Goal: Task Accomplishment & Management: Use online tool/utility

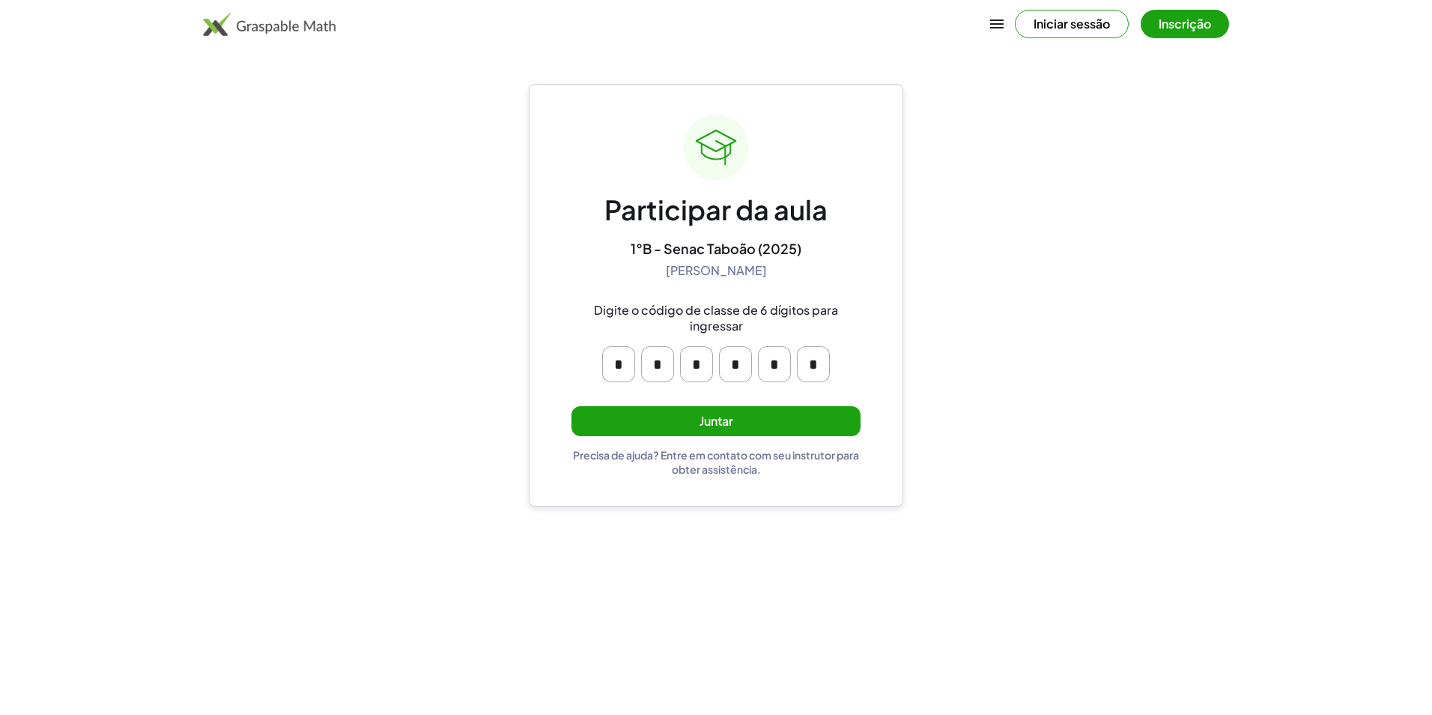
click at [698, 415] on button "Juntar" at bounding box center [716, 421] width 289 height 31
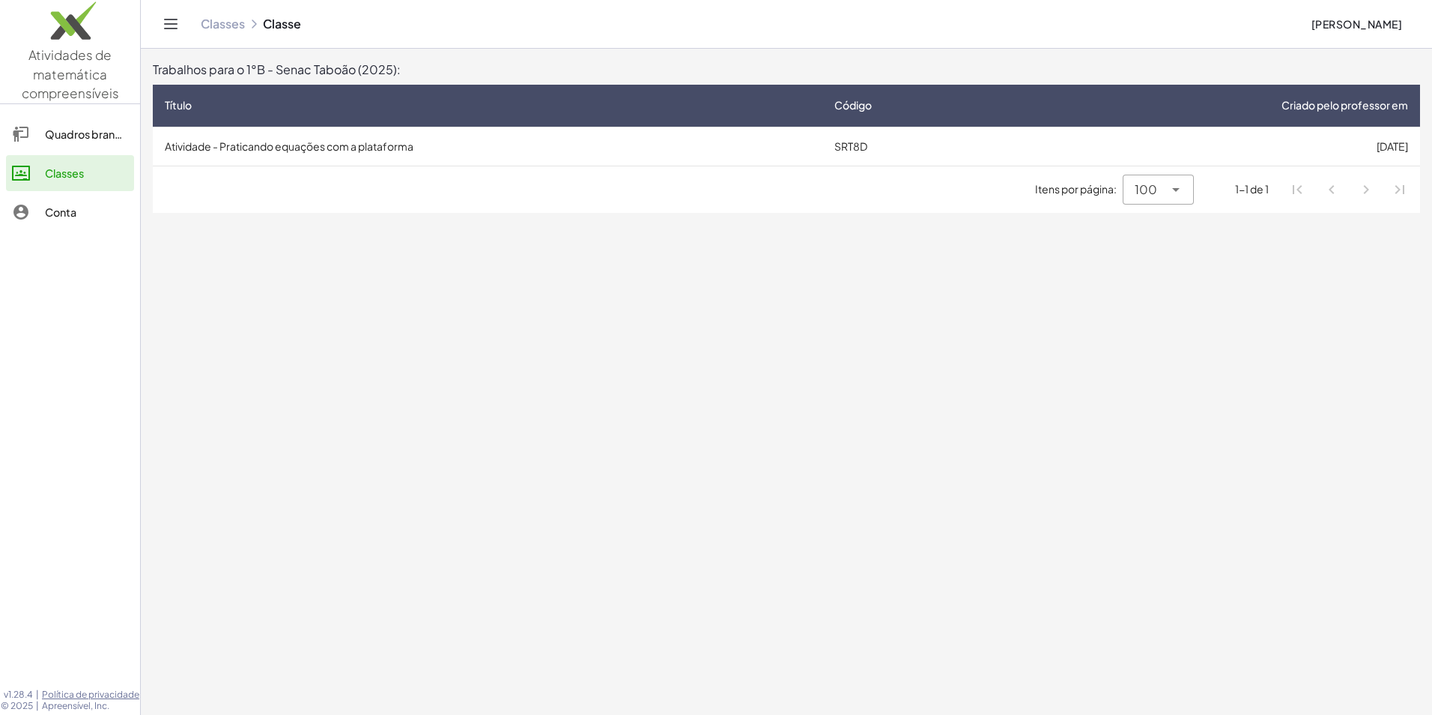
click at [842, 154] on td "SRT8D" at bounding box center [918, 146] width 190 height 39
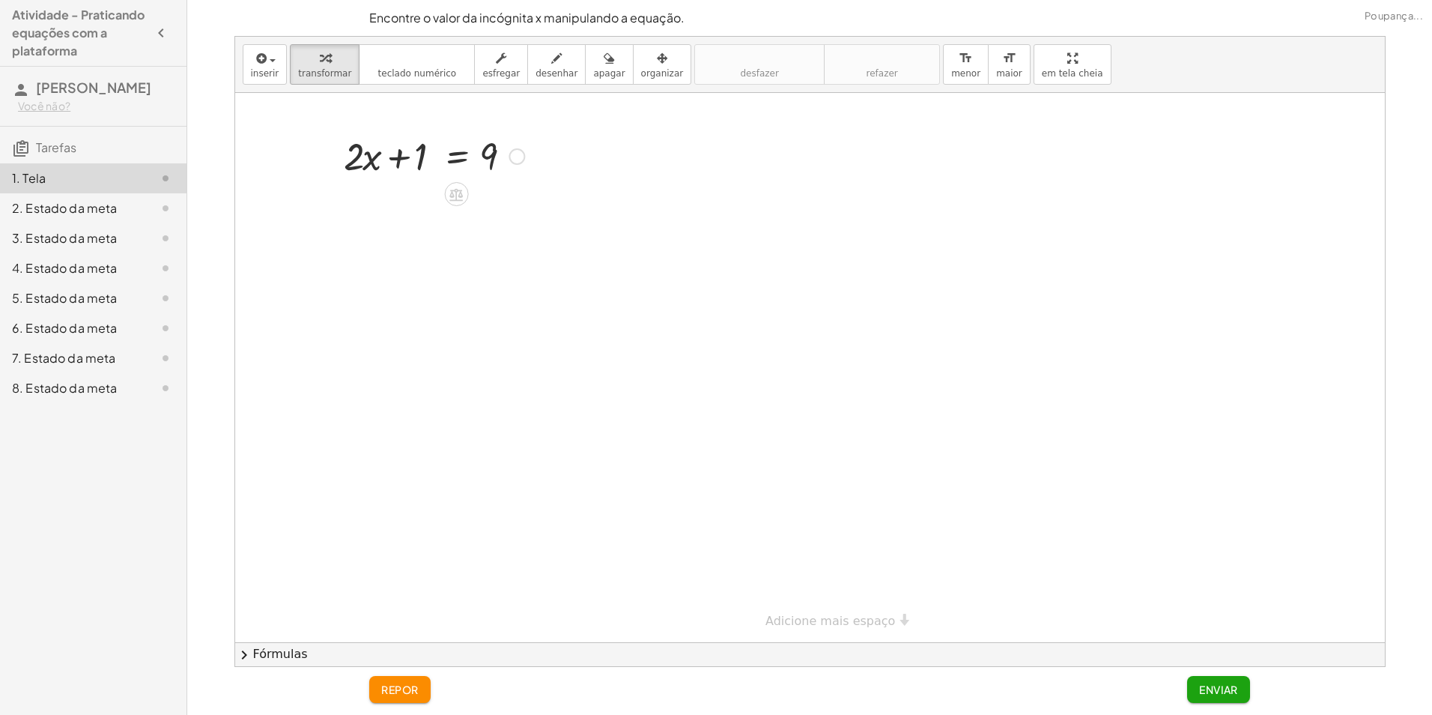
click at [518, 153] on div at bounding box center [517, 156] width 16 height 16
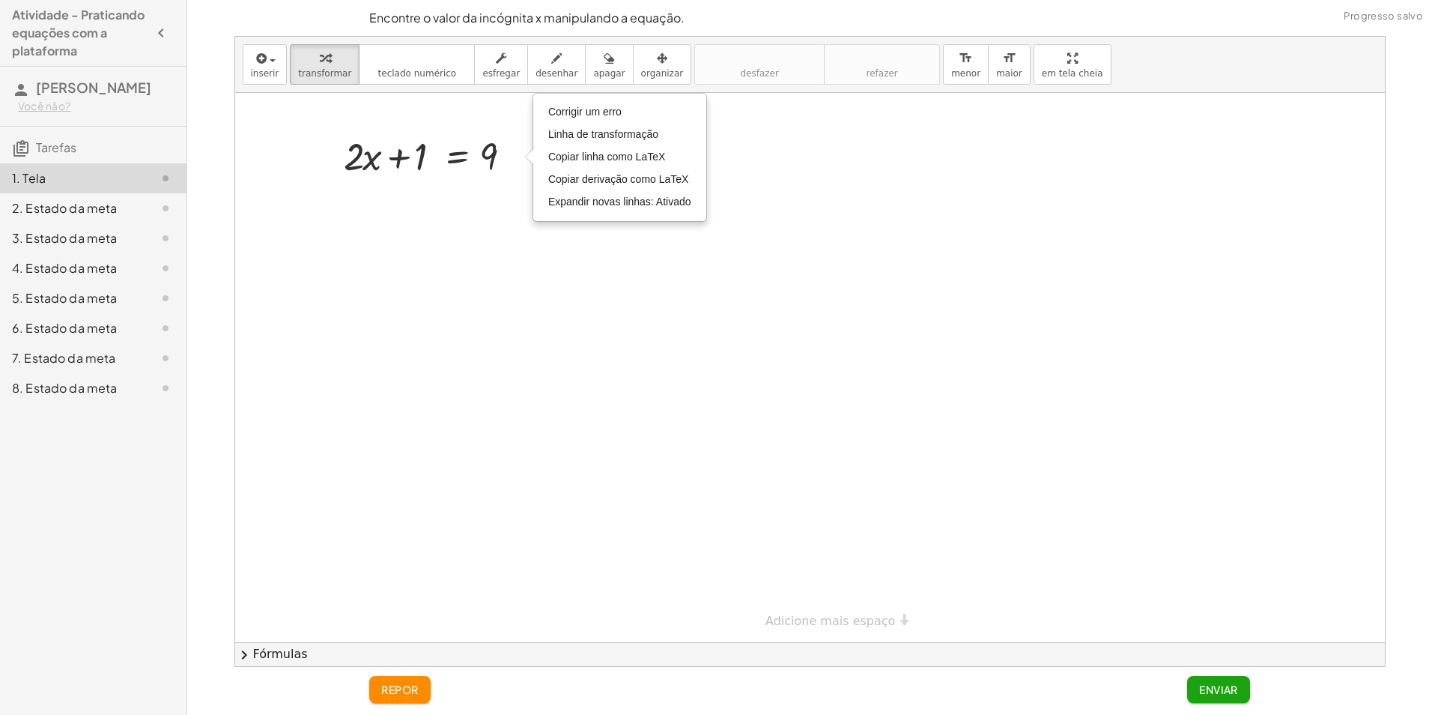
click at [521, 229] on div at bounding box center [810, 367] width 1150 height 549
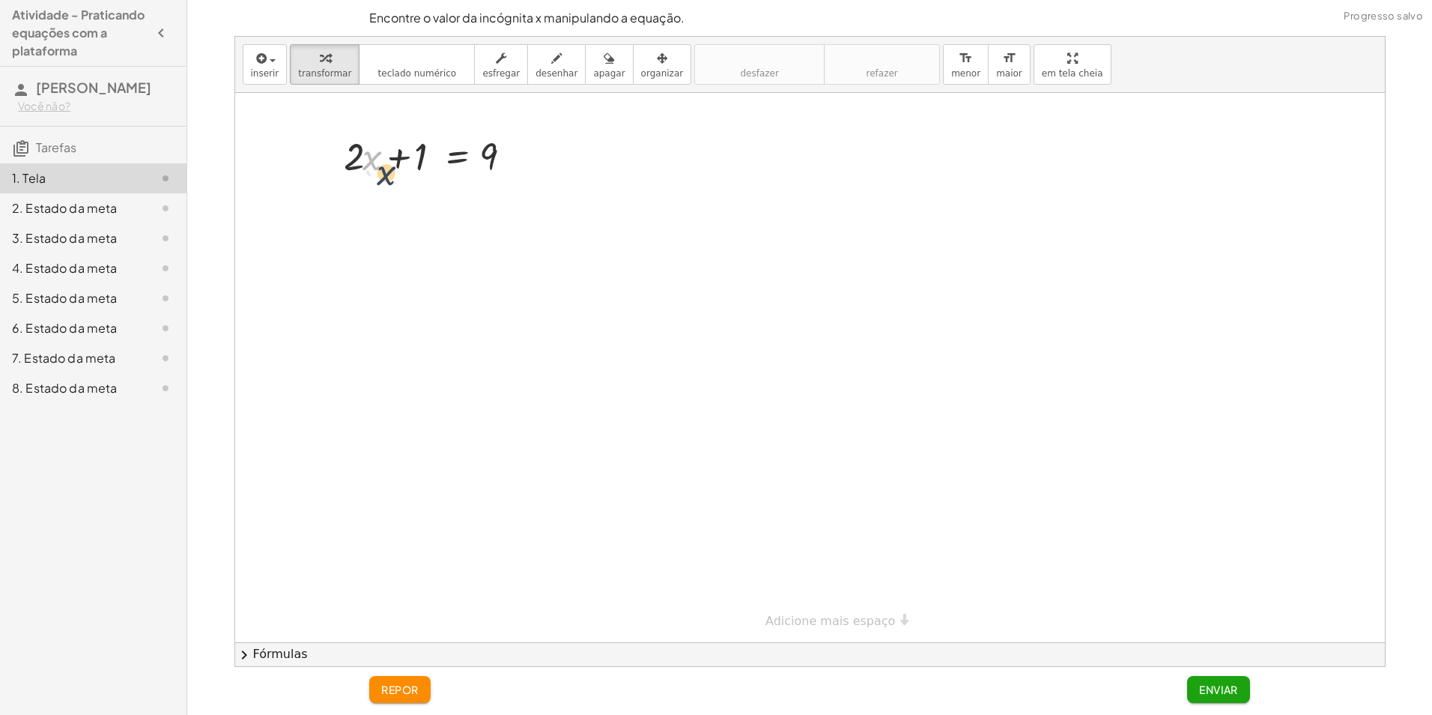
drag, startPoint x: 381, startPoint y: 145, endPoint x: 396, endPoint y: 191, distance: 48.3
drag, startPoint x: 376, startPoint y: 160, endPoint x: 485, endPoint y: 162, distance: 108.6
click at [485, 162] on div at bounding box center [434, 155] width 196 height 51
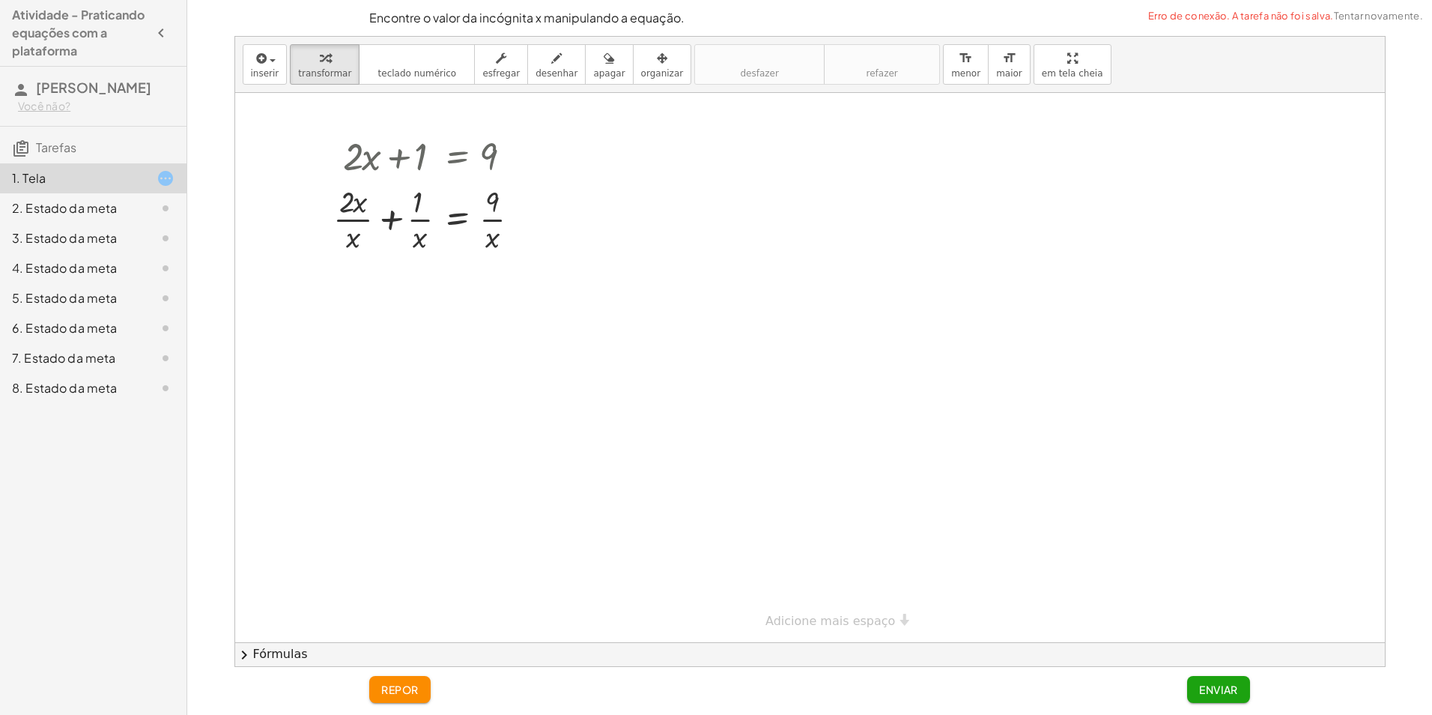
drag, startPoint x: 495, startPoint y: 99, endPoint x: 501, endPoint y: 136, distance: 37.2
click at [495, 103] on div at bounding box center [810, 367] width 1150 height 549
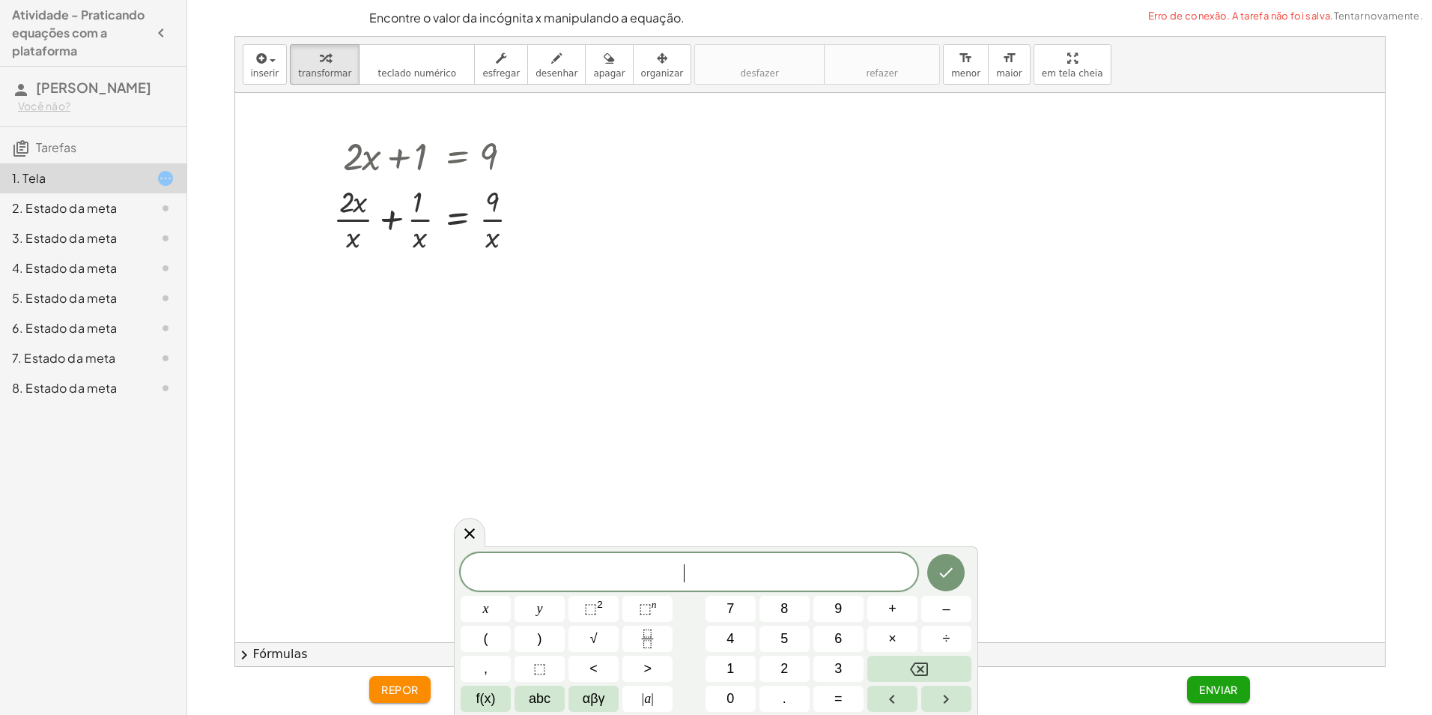
click at [813, 207] on div at bounding box center [810, 367] width 1150 height 549
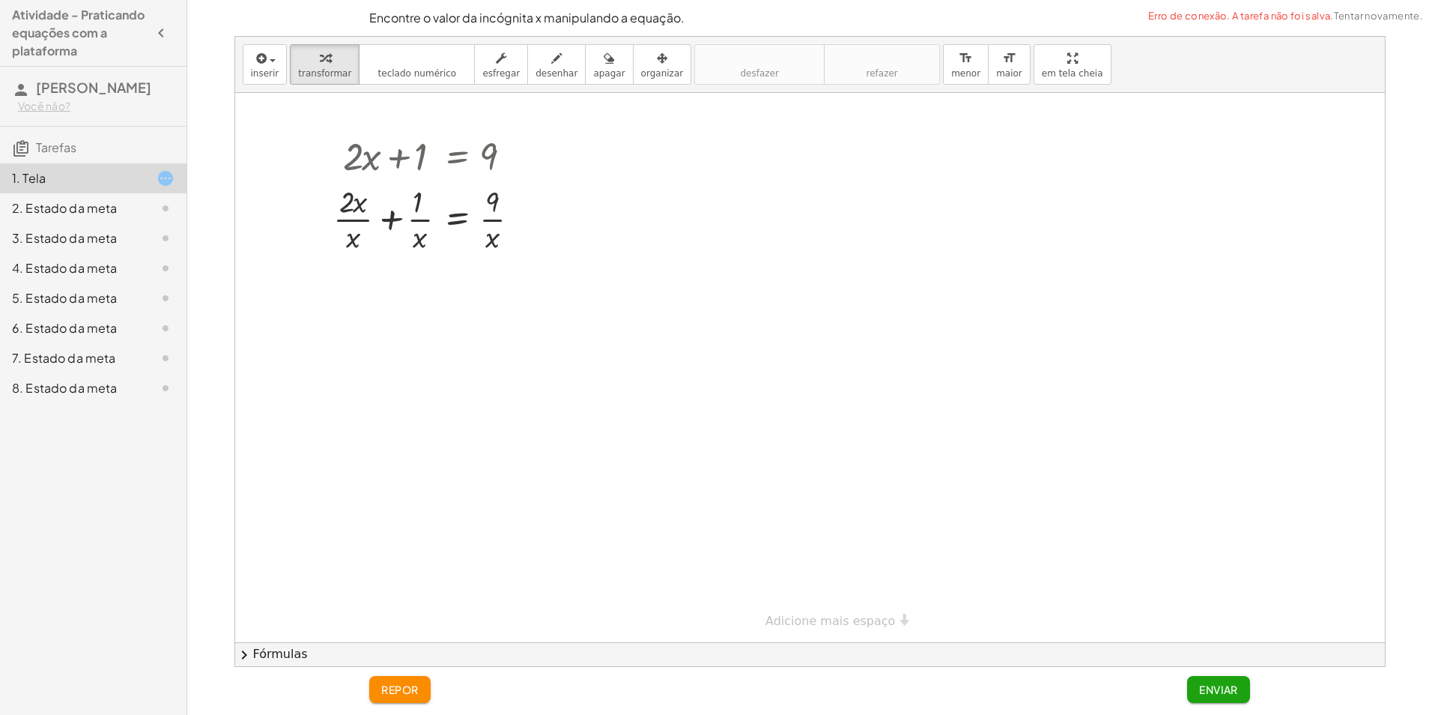
click at [717, 214] on div at bounding box center [810, 367] width 1150 height 549
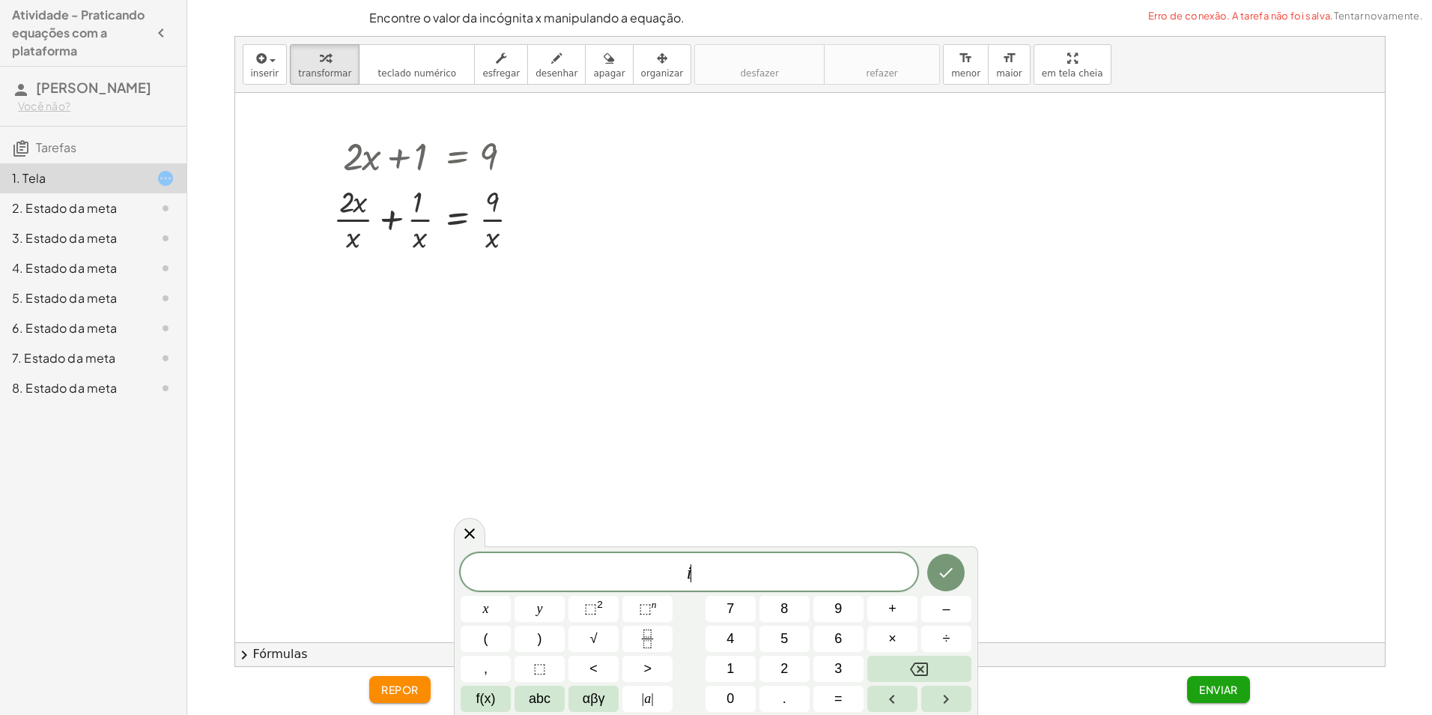
click at [689, 387] on div at bounding box center [810, 367] width 1150 height 549
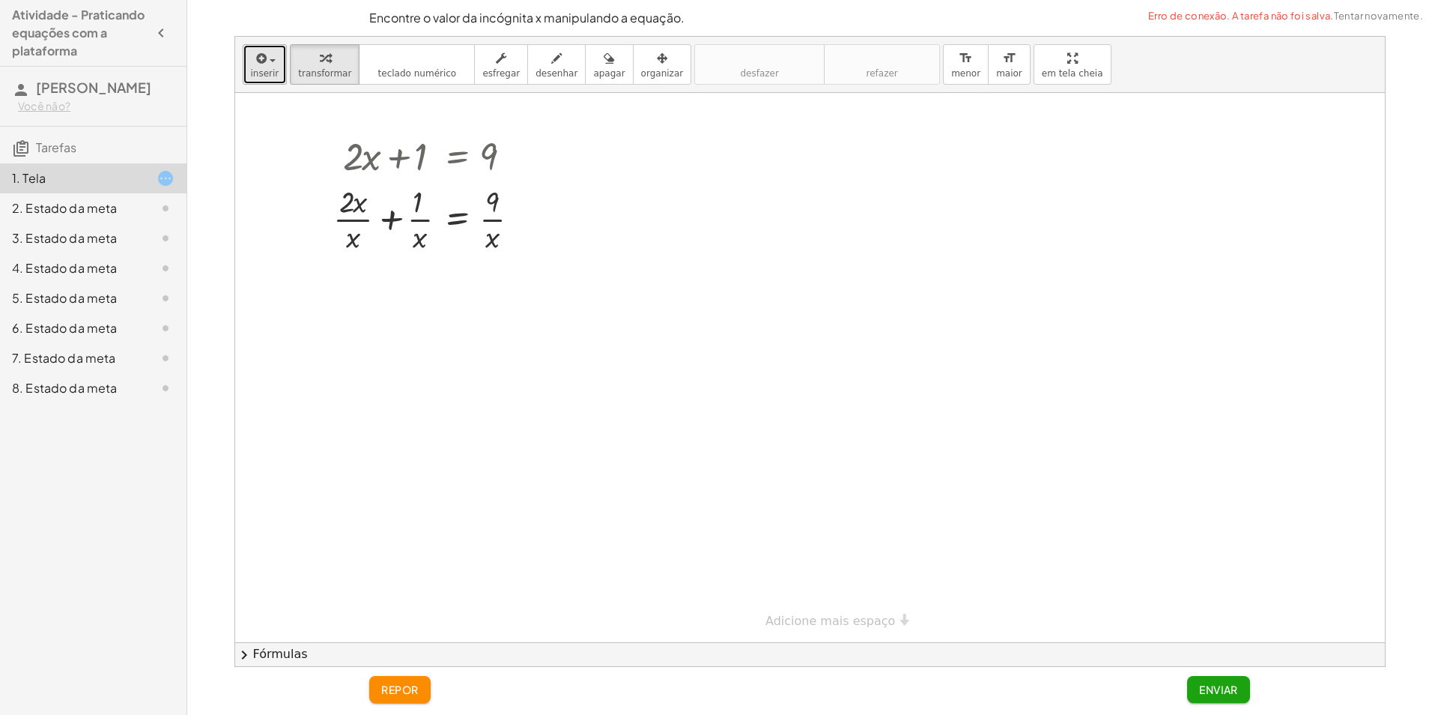
click at [264, 61] on icon "button" at bounding box center [260, 58] width 13 height 18
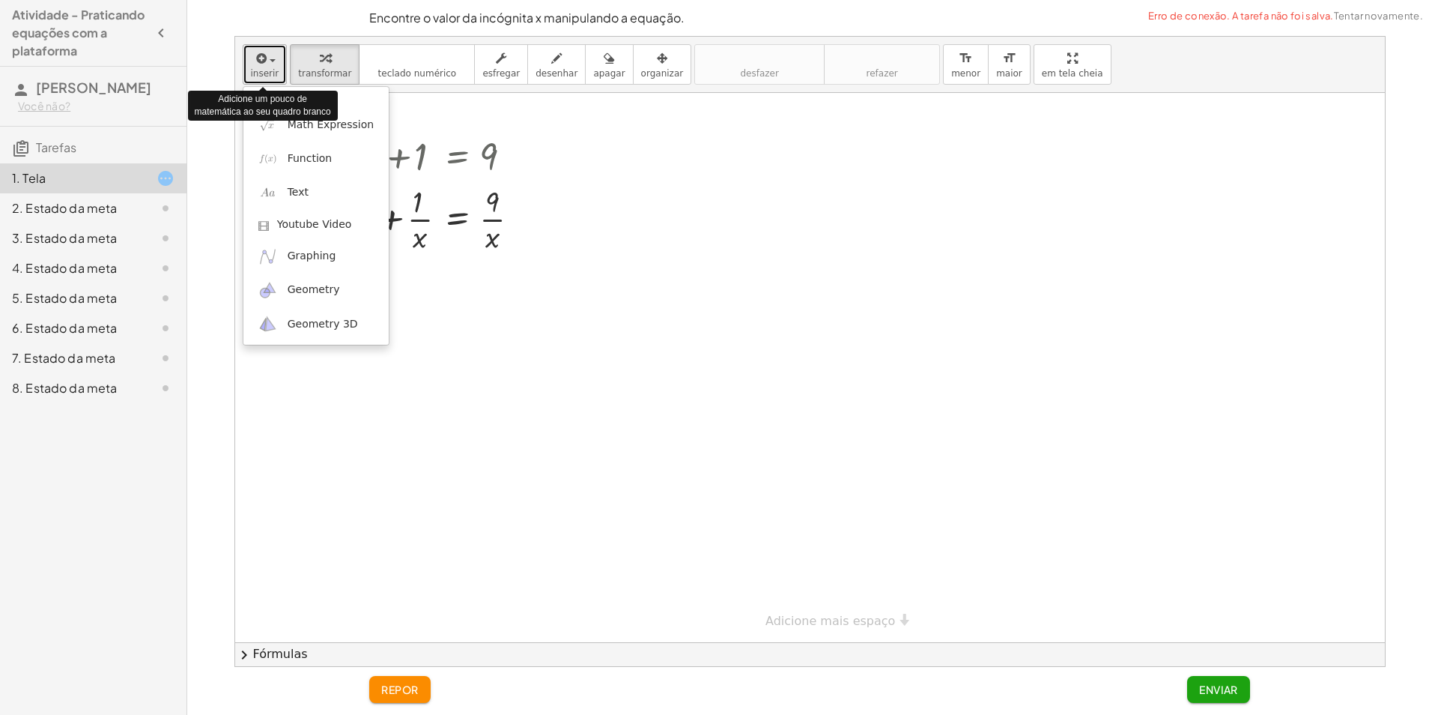
click at [263, 68] on span "inserir" at bounding box center [265, 73] width 28 height 10
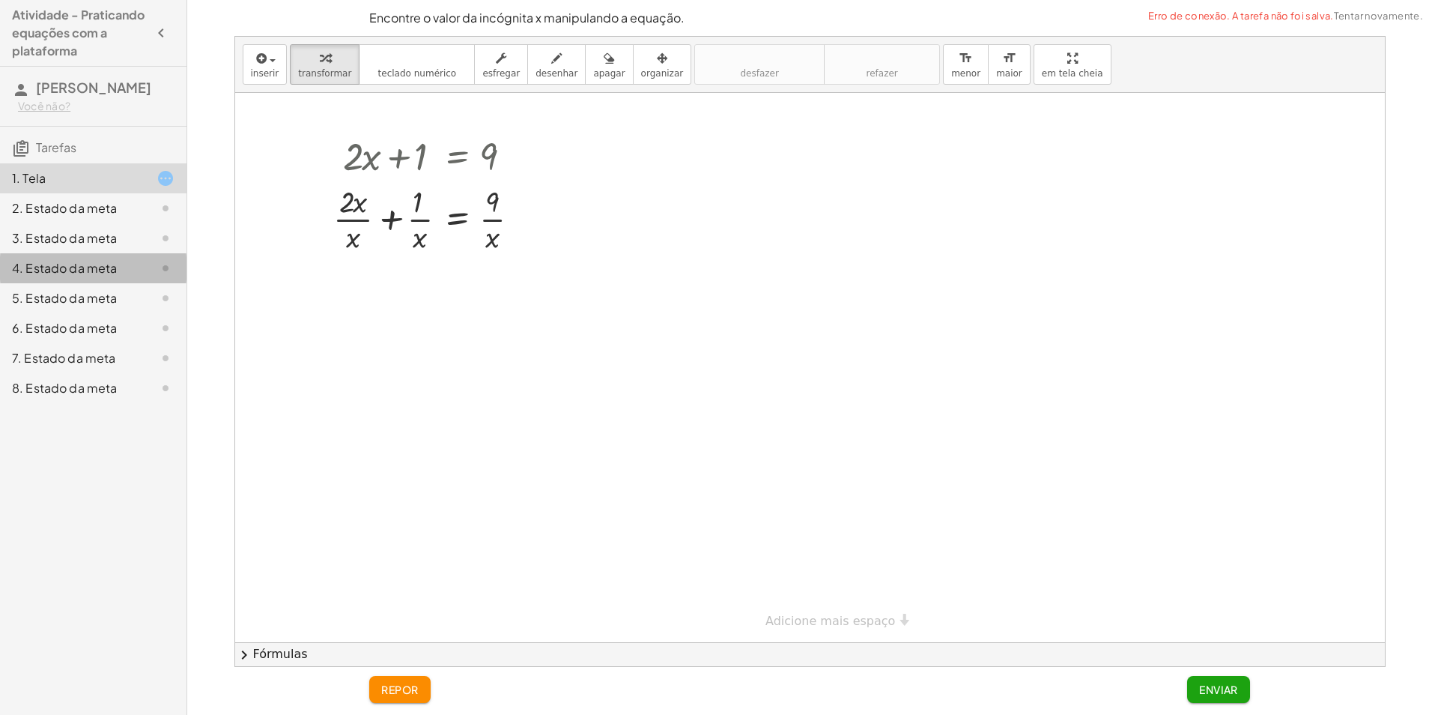
click at [151, 265] on div at bounding box center [154, 268] width 42 height 18
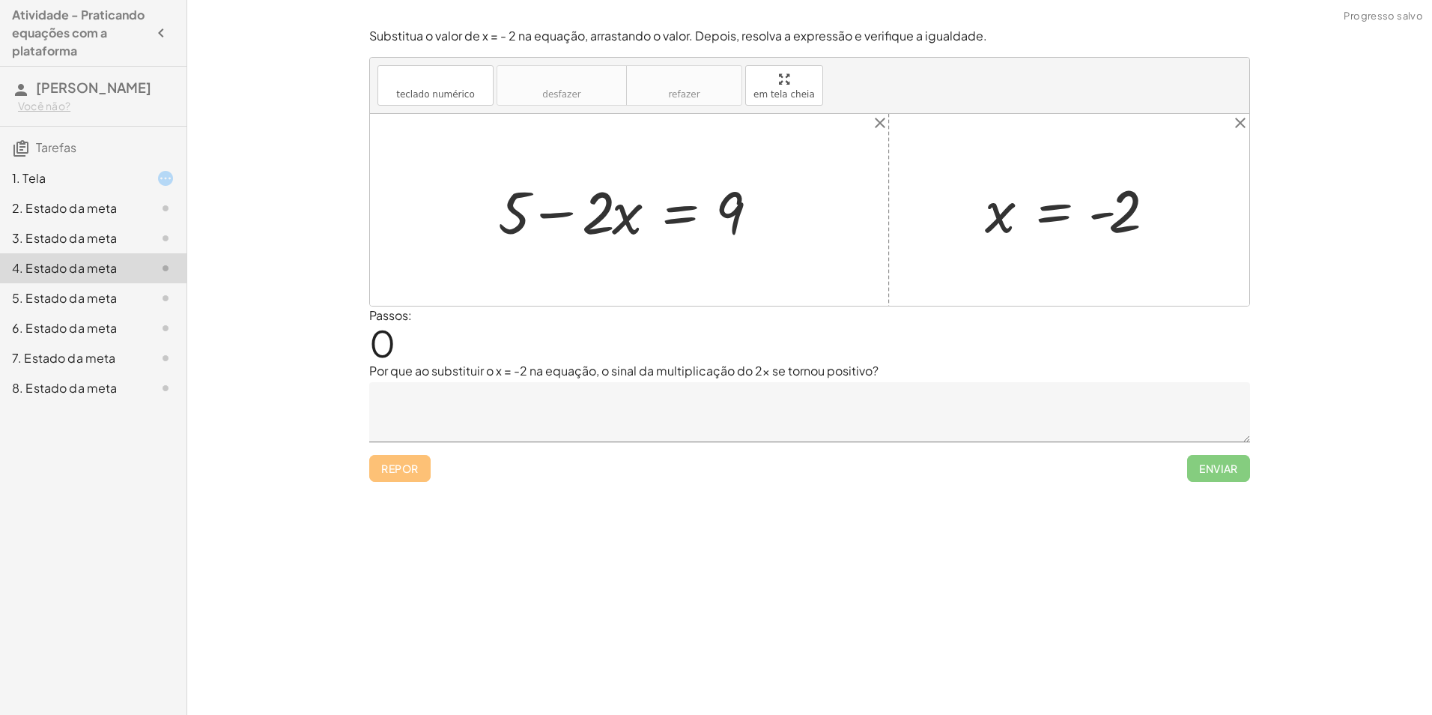
click at [128, 343] on div "5. Estado da meta" at bounding box center [93, 358] width 187 height 30
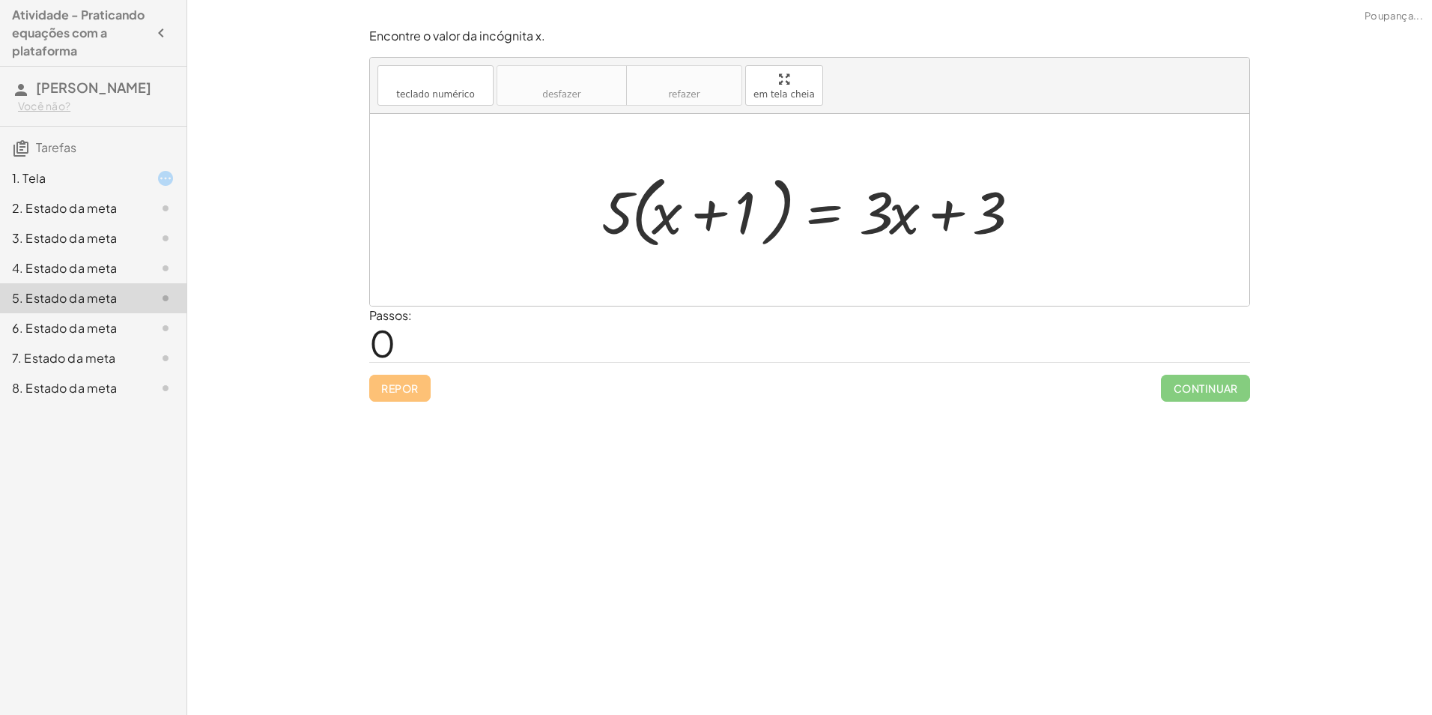
click at [82, 223] on div "1. Tela" at bounding box center [93, 238] width 187 height 30
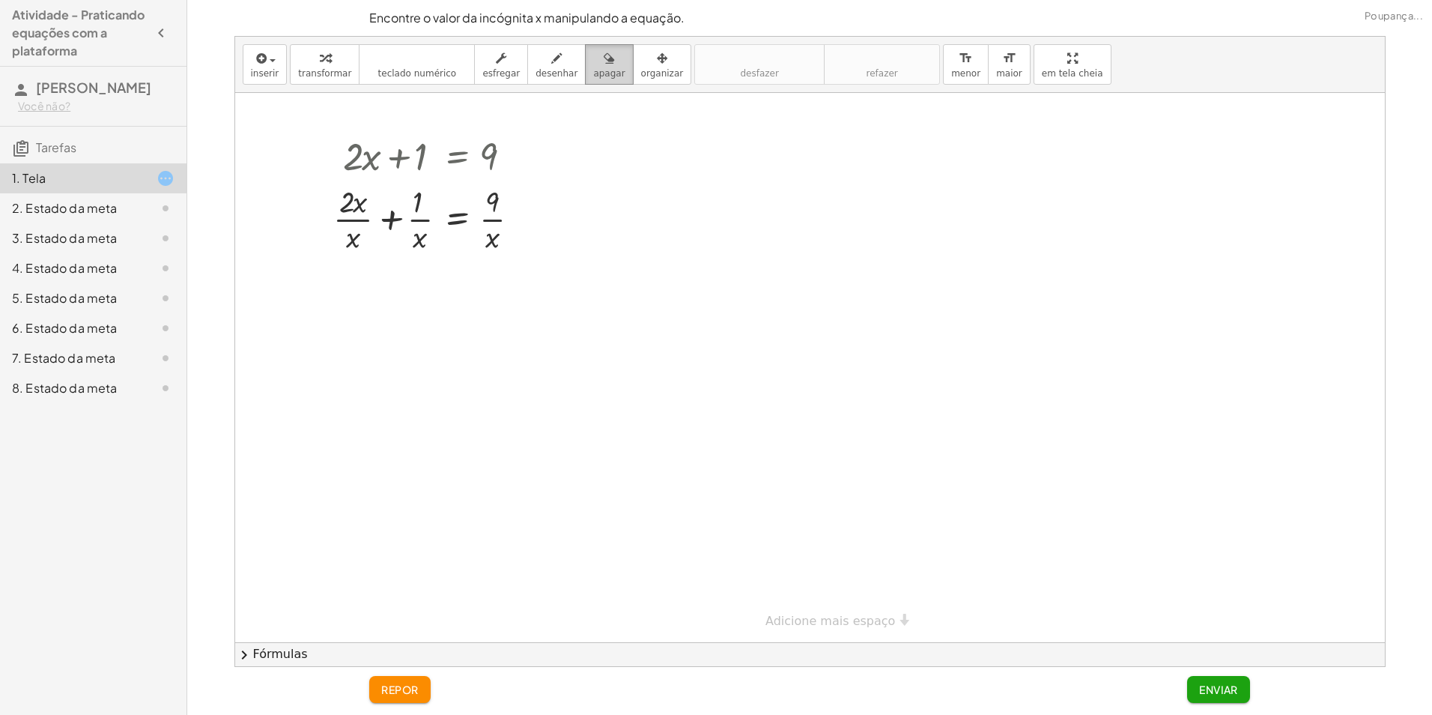
click at [593, 62] on div "button" at bounding box center [608, 58] width 31 height 18
drag, startPoint x: 578, startPoint y: 62, endPoint x: 578, endPoint y: 71, distance: 9.0
click at [593, 63] on div "button" at bounding box center [608, 58] width 31 height 18
drag, startPoint x: 495, startPoint y: 162, endPoint x: 342, endPoint y: 158, distance: 152.9
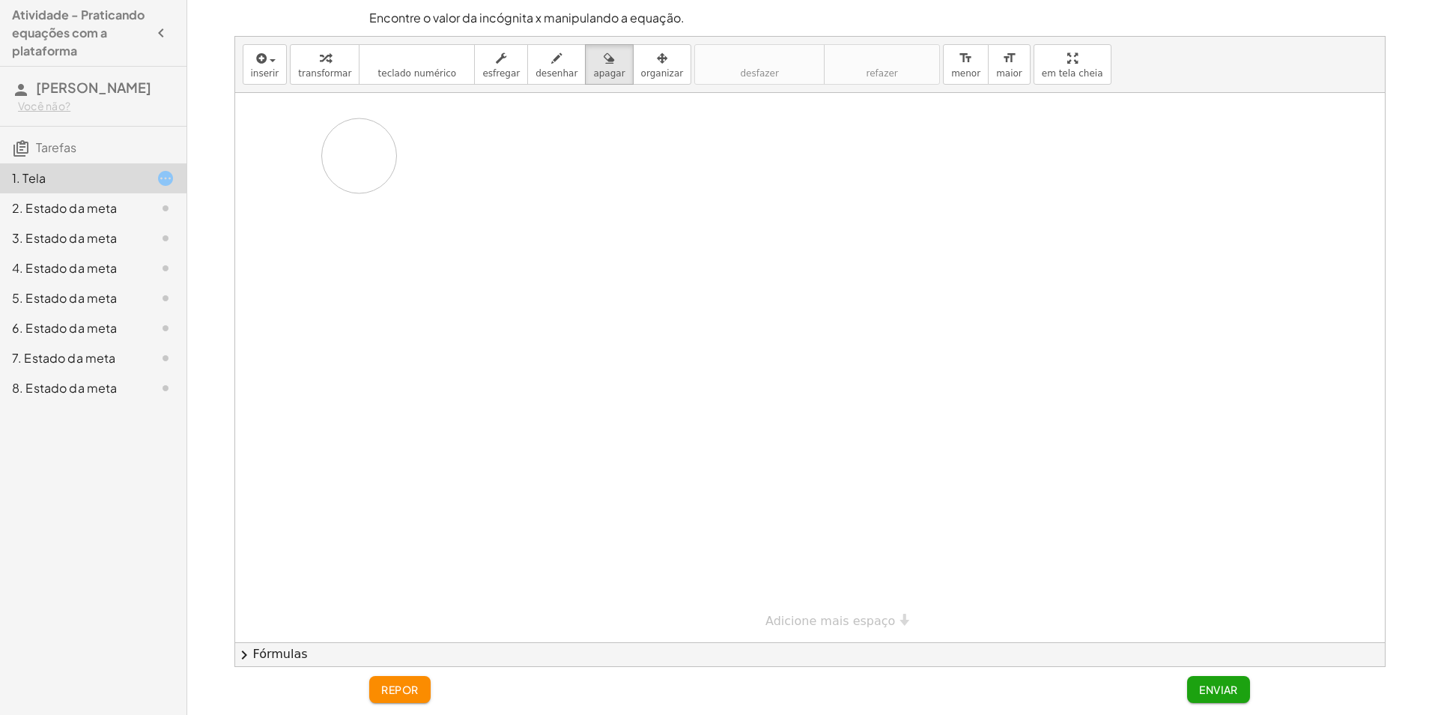
click at [358, 156] on div at bounding box center [810, 367] width 1150 height 549
drag, startPoint x: 318, startPoint y: 210, endPoint x: 419, endPoint y: 215, distance: 101.3
click at [419, 215] on div at bounding box center [810, 367] width 1150 height 549
drag, startPoint x: 536, startPoint y: 212, endPoint x: 580, endPoint y: 63, distance: 155.5
click at [580, 63] on div "inserir select one: Math Expression Function Text Youtube Video Graphing Geomet…" at bounding box center [810, 351] width 1150 height 629
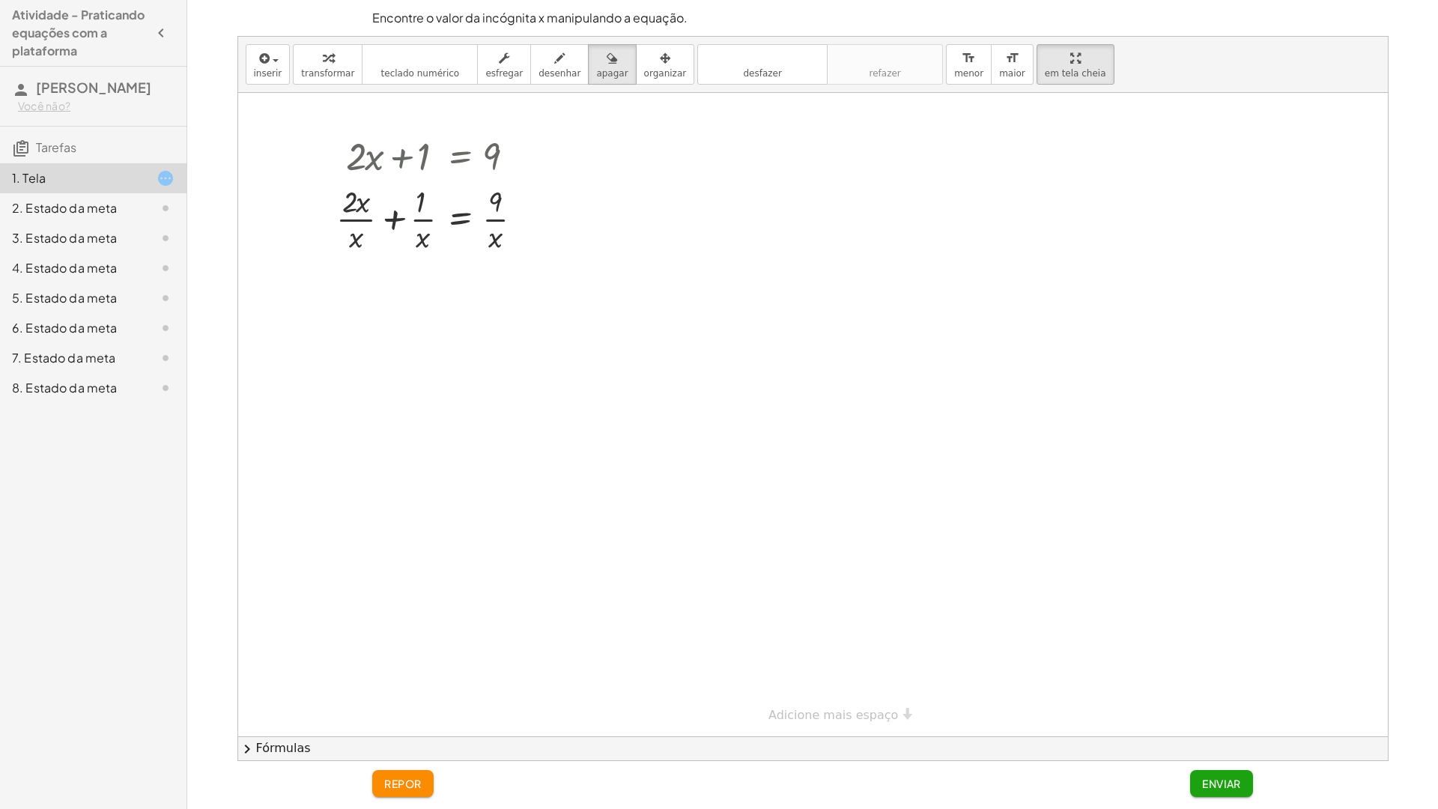
drag, startPoint x: 1026, startPoint y: 64, endPoint x: 1029, endPoint y: 119, distance: 55.5
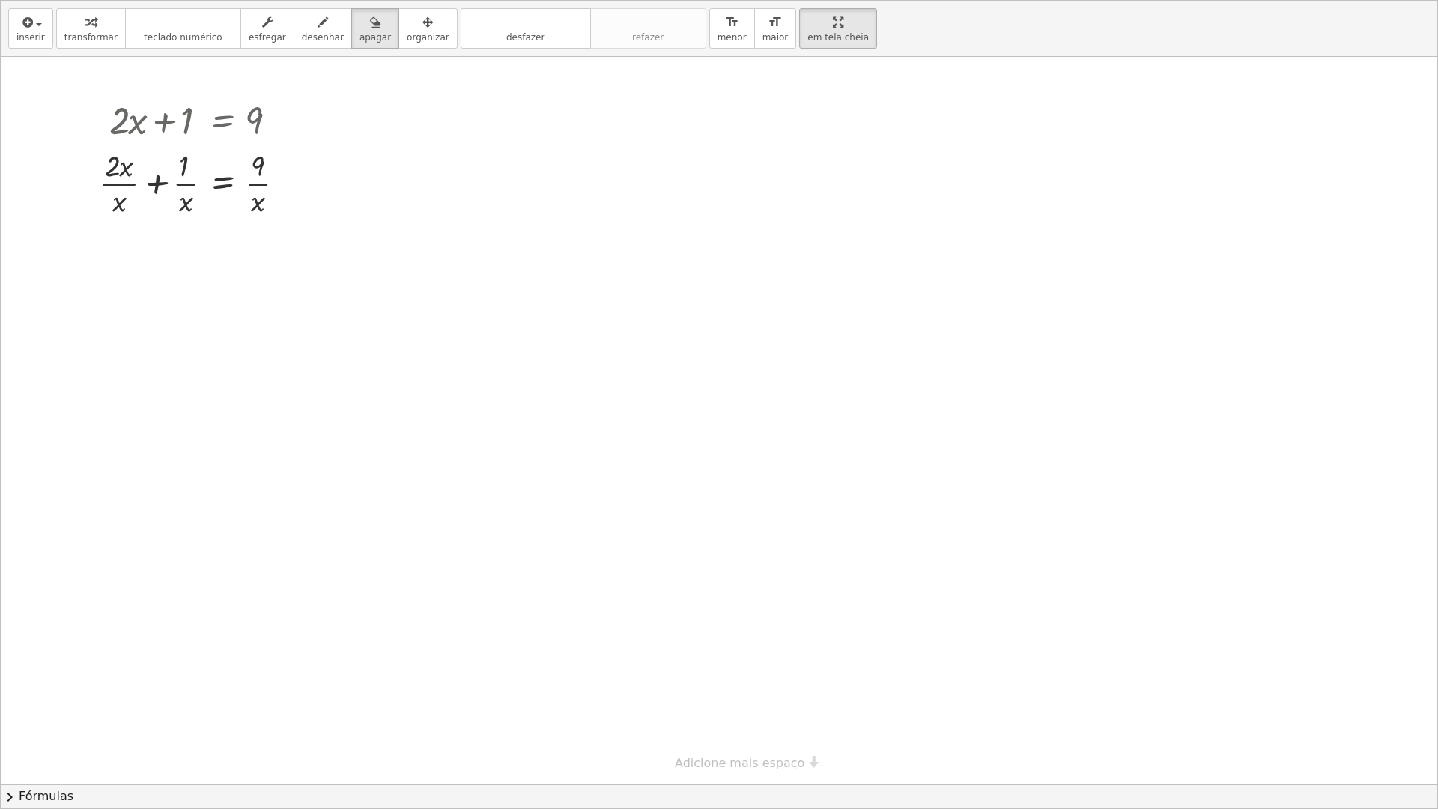
click at [1029, 119] on div "inserir select one: Math Expression Function Text Youtube Video Graphing Geomet…" at bounding box center [719, 405] width 1437 height 808
drag, startPoint x: 794, startPoint y: 16, endPoint x: 791, endPoint y: -39, distance: 55.5
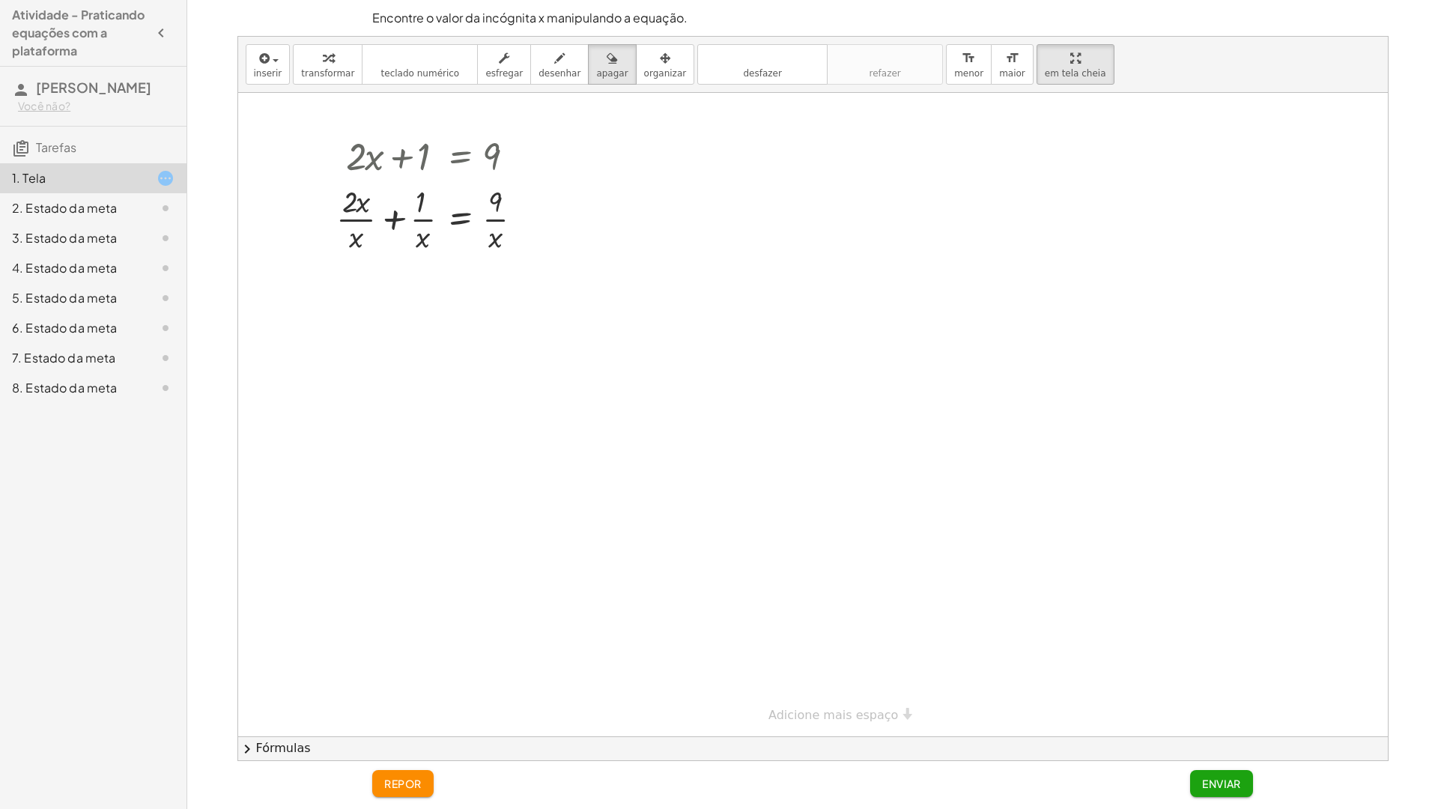
click at [791, 0] on html "Atividade - Praticando equações com a plataforma Daniel Santos Você não? Tarefa…" at bounding box center [719, 404] width 1438 height 809
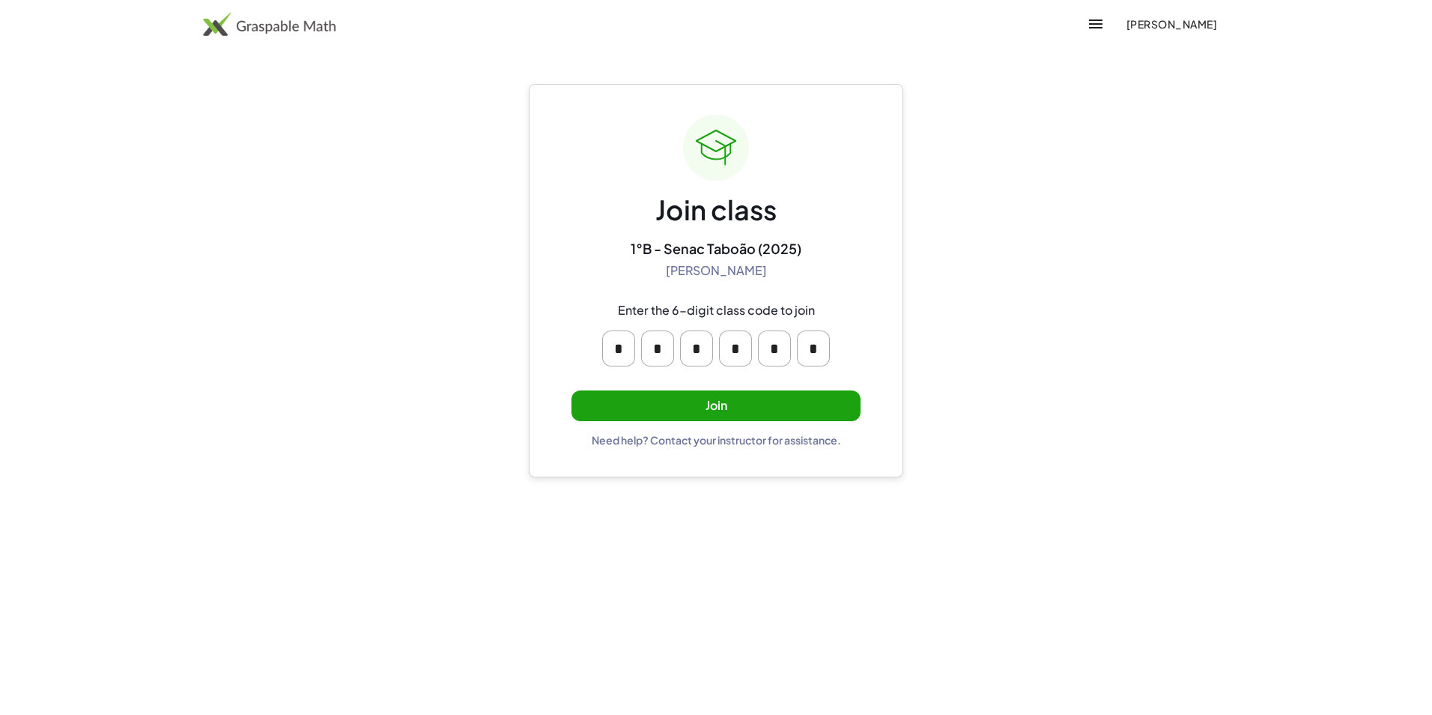
click at [823, 393] on button "Join" at bounding box center [716, 405] width 289 height 31
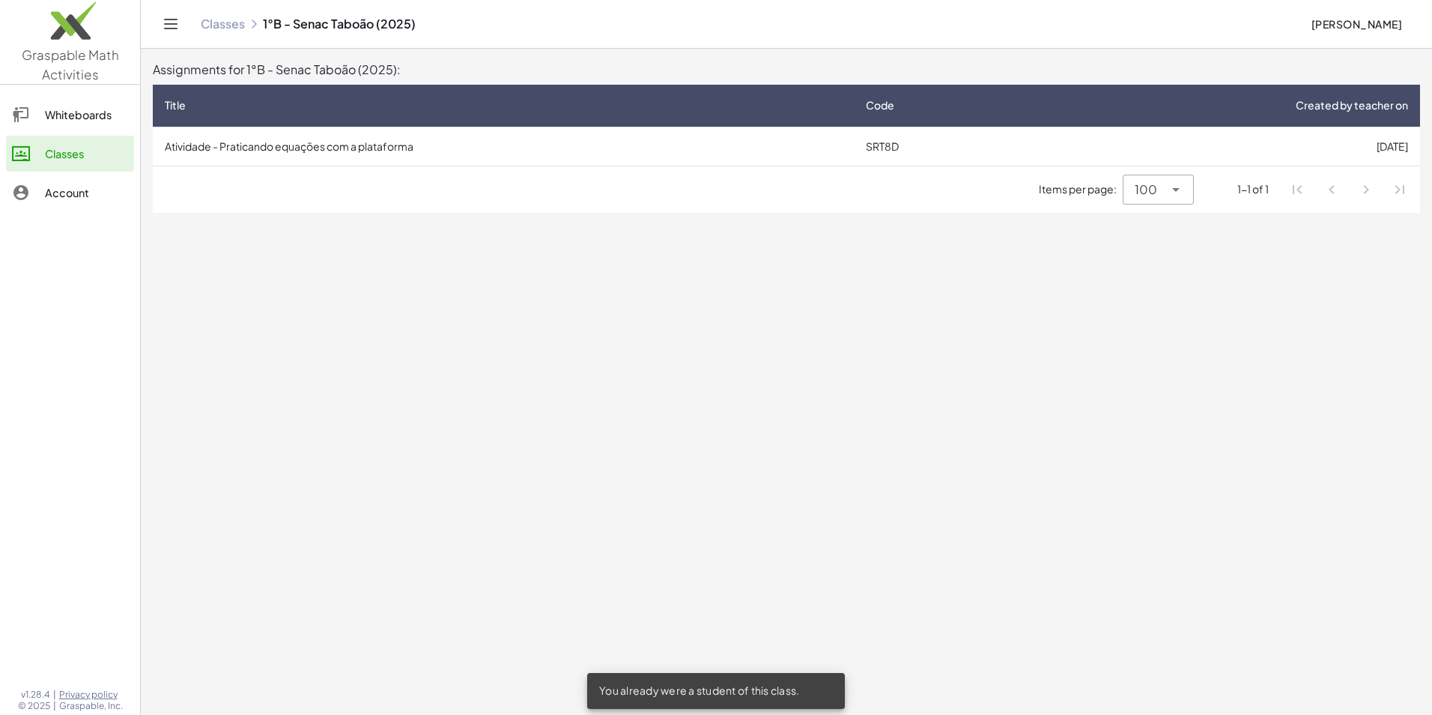
click at [1227, 151] on td "[DATE]" at bounding box center [1224, 146] width 391 height 39
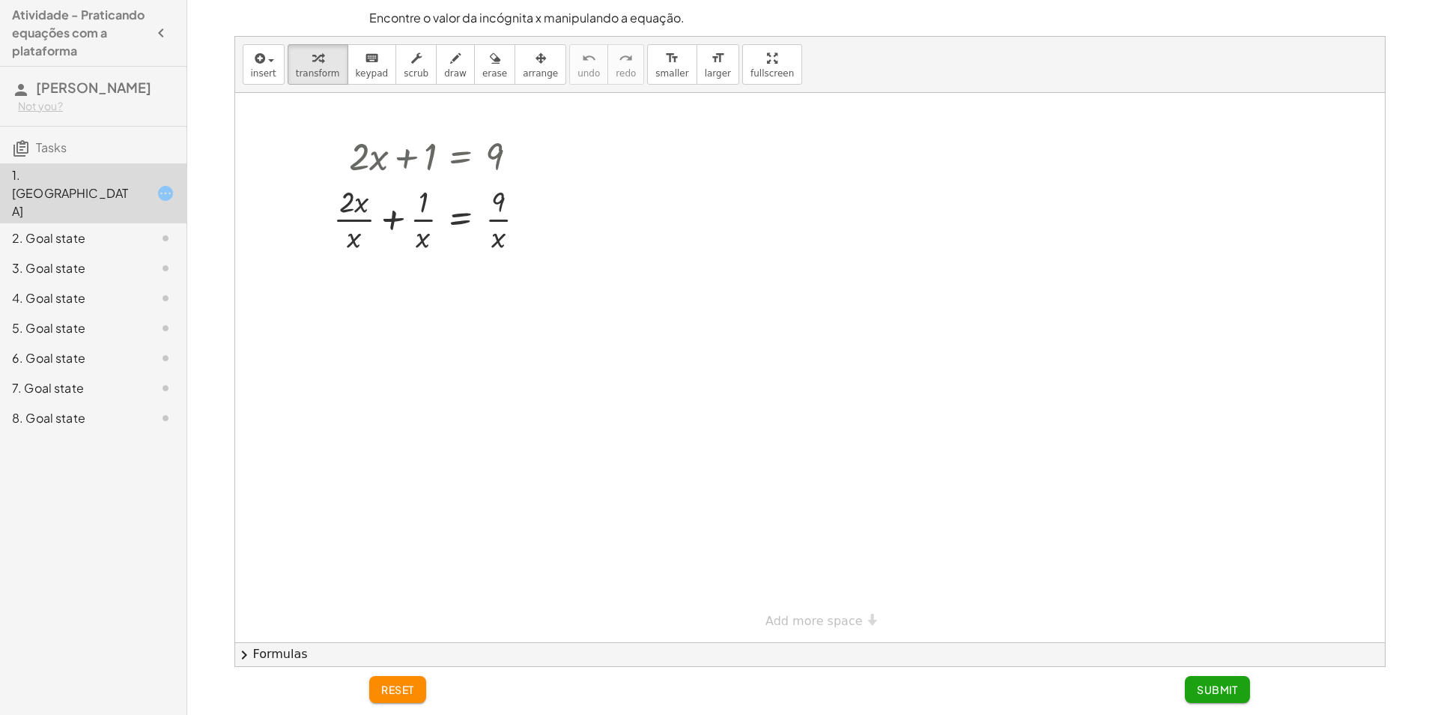
click at [414, 684] on span "reset" at bounding box center [397, 689] width 33 height 13
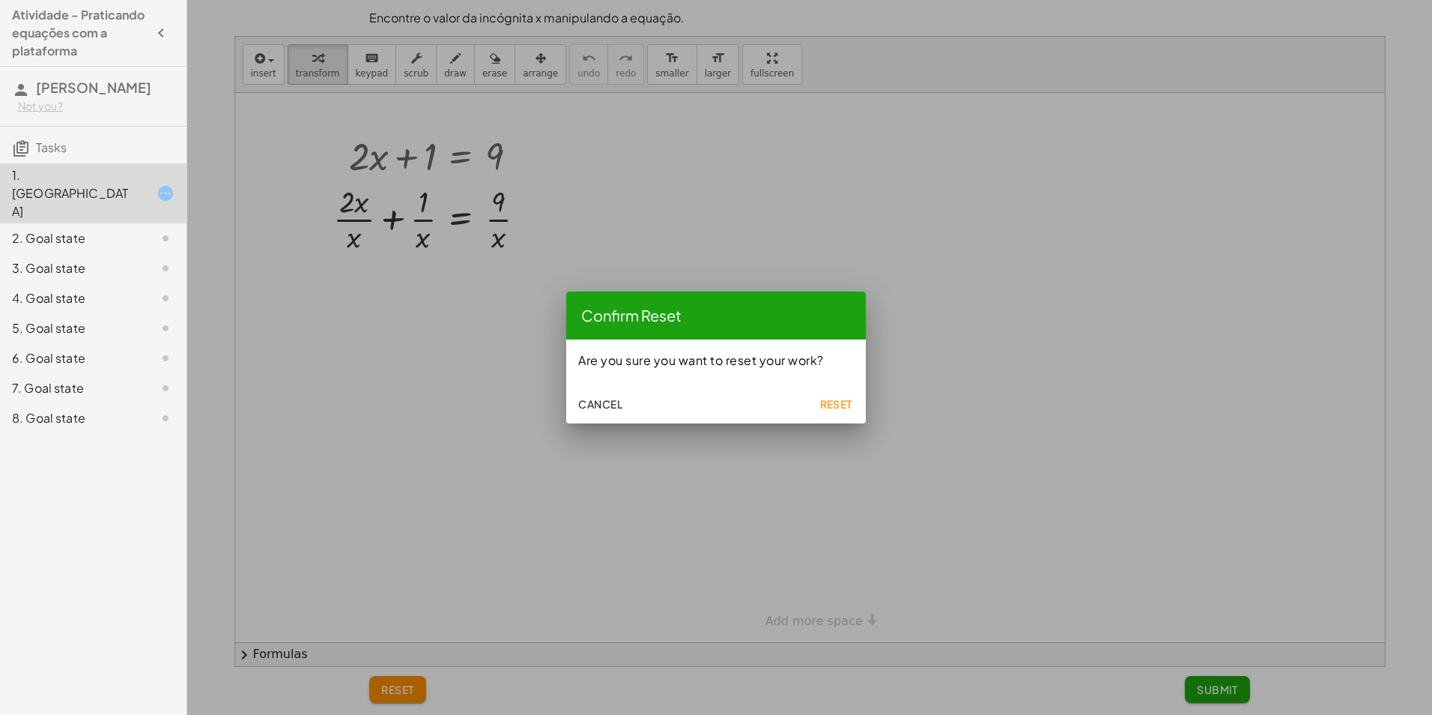
click at [827, 406] on span "Reset" at bounding box center [836, 403] width 33 height 13
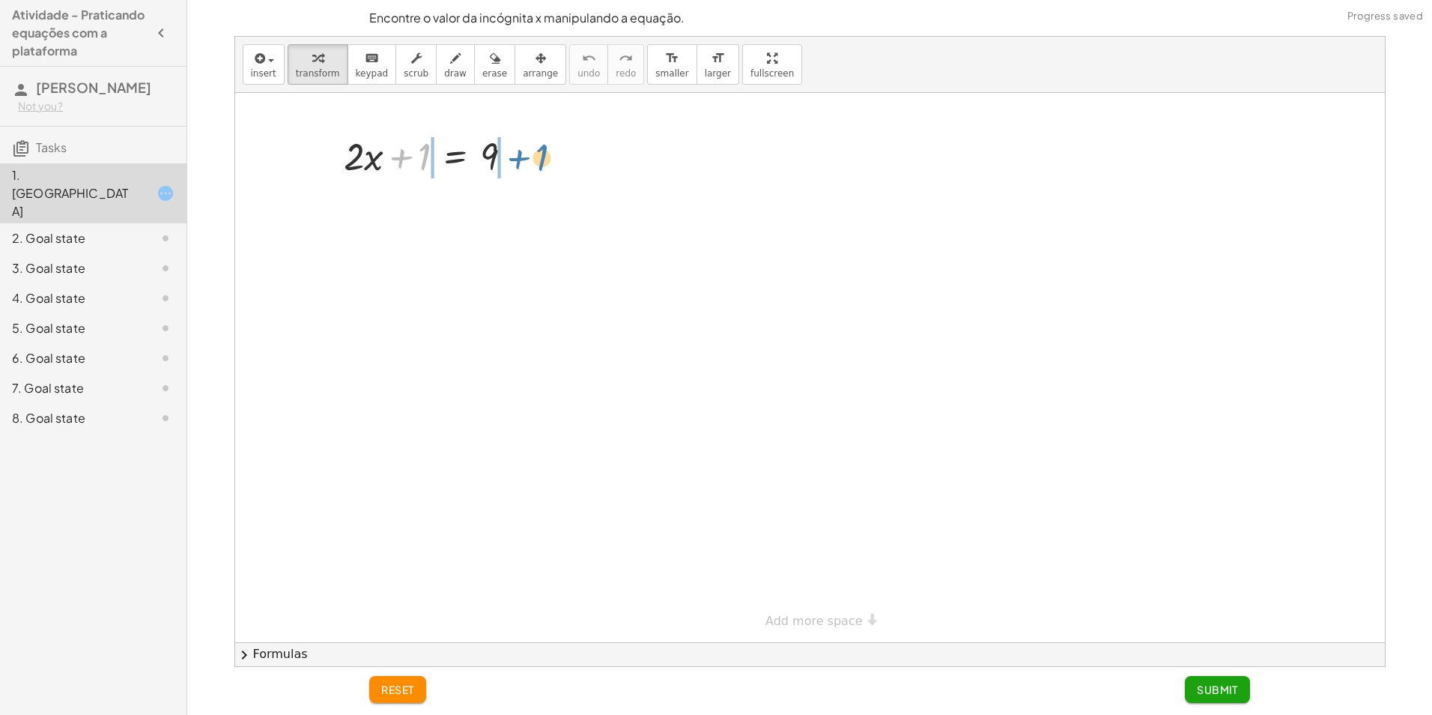
drag, startPoint x: 397, startPoint y: 154, endPoint x: 513, endPoint y: 154, distance: 116.1
click at [513, 154] on div at bounding box center [434, 155] width 196 height 51
click at [512, 207] on div at bounding box center [433, 206] width 291 height 51
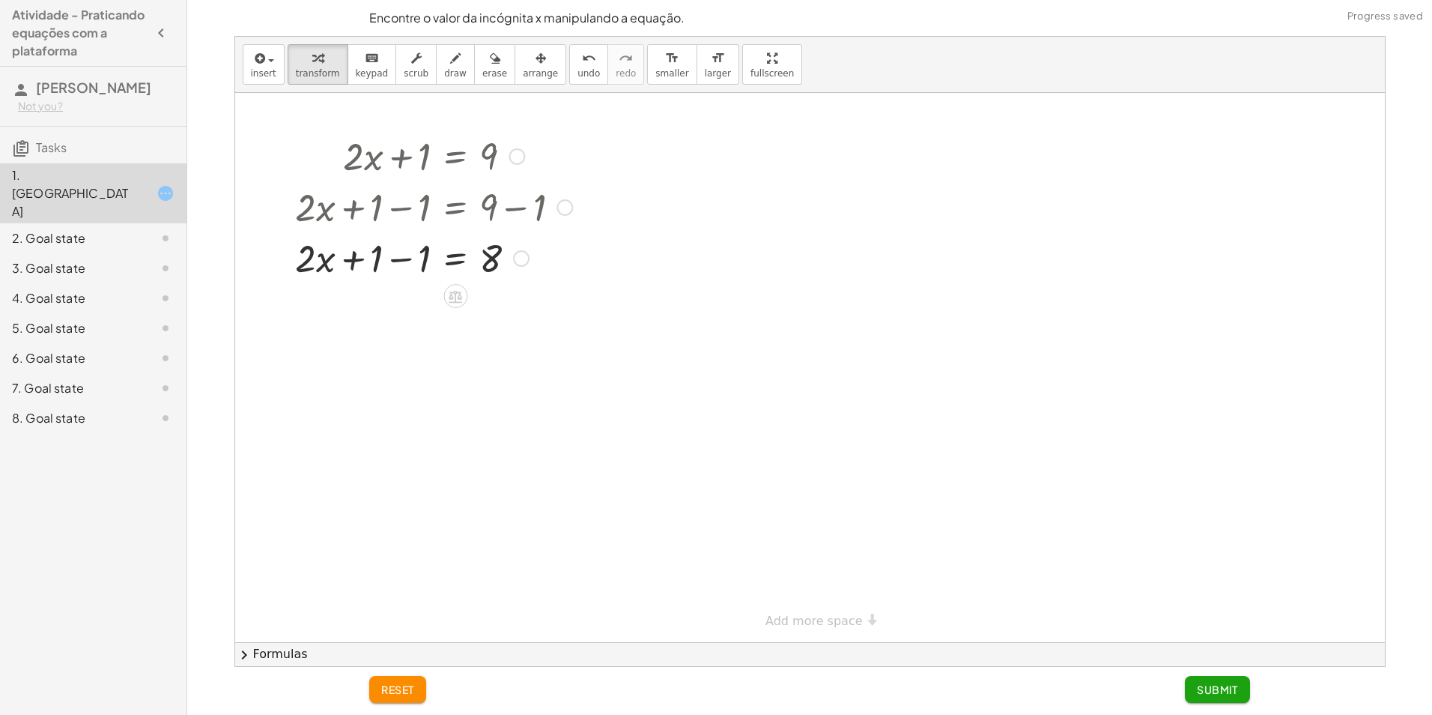
click at [393, 258] on div at bounding box center [433, 257] width 291 height 51
drag, startPoint x: 410, startPoint y: 246, endPoint x: 513, endPoint y: 284, distance: 110.2
click at [513, 284] on div "+ · 2 · x + 1 = 9 + · 2 · x + 1 − 1 = + 9 − 1 + · 2 · x + 1 − 1 = 8 + · 2 · x +…" at bounding box center [428, 206] width 310 height 160
click at [416, 323] on div at bounding box center [433, 319] width 291 height 75
click at [500, 321] on div at bounding box center [433, 319] width 291 height 75
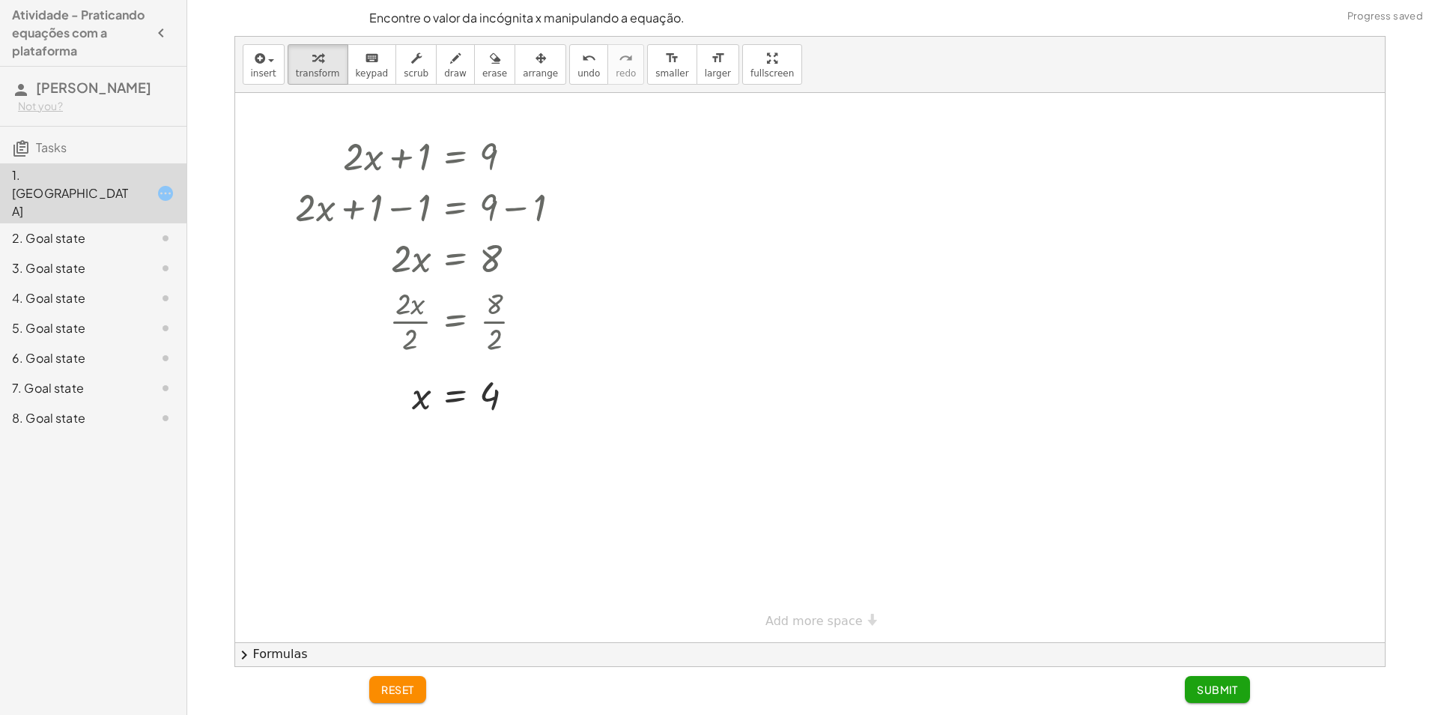
click at [1234, 699] on button "Submit" at bounding box center [1217, 689] width 65 height 27
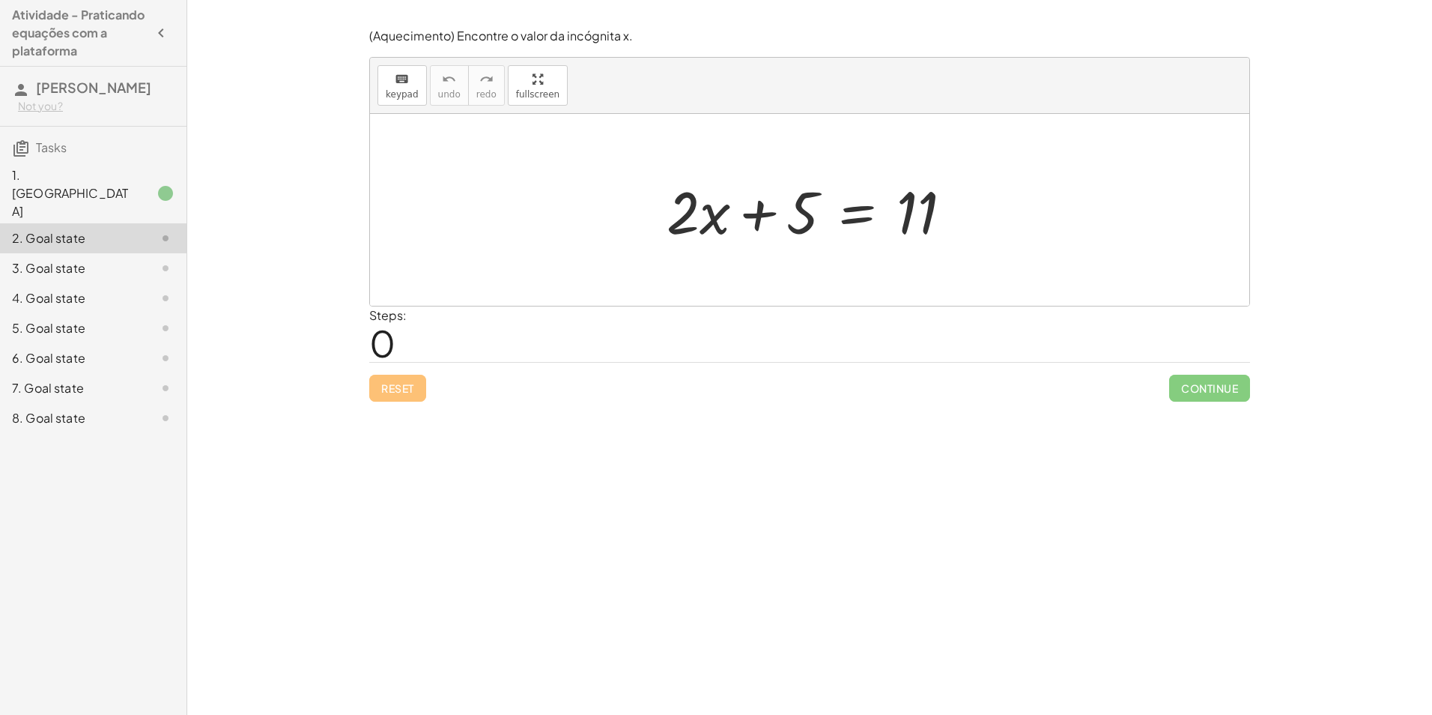
click at [922, 211] on div at bounding box center [815, 210] width 312 height 77
drag, startPoint x: 685, startPoint y: 219, endPoint x: 974, endPoint y: 214, distance: 289.2
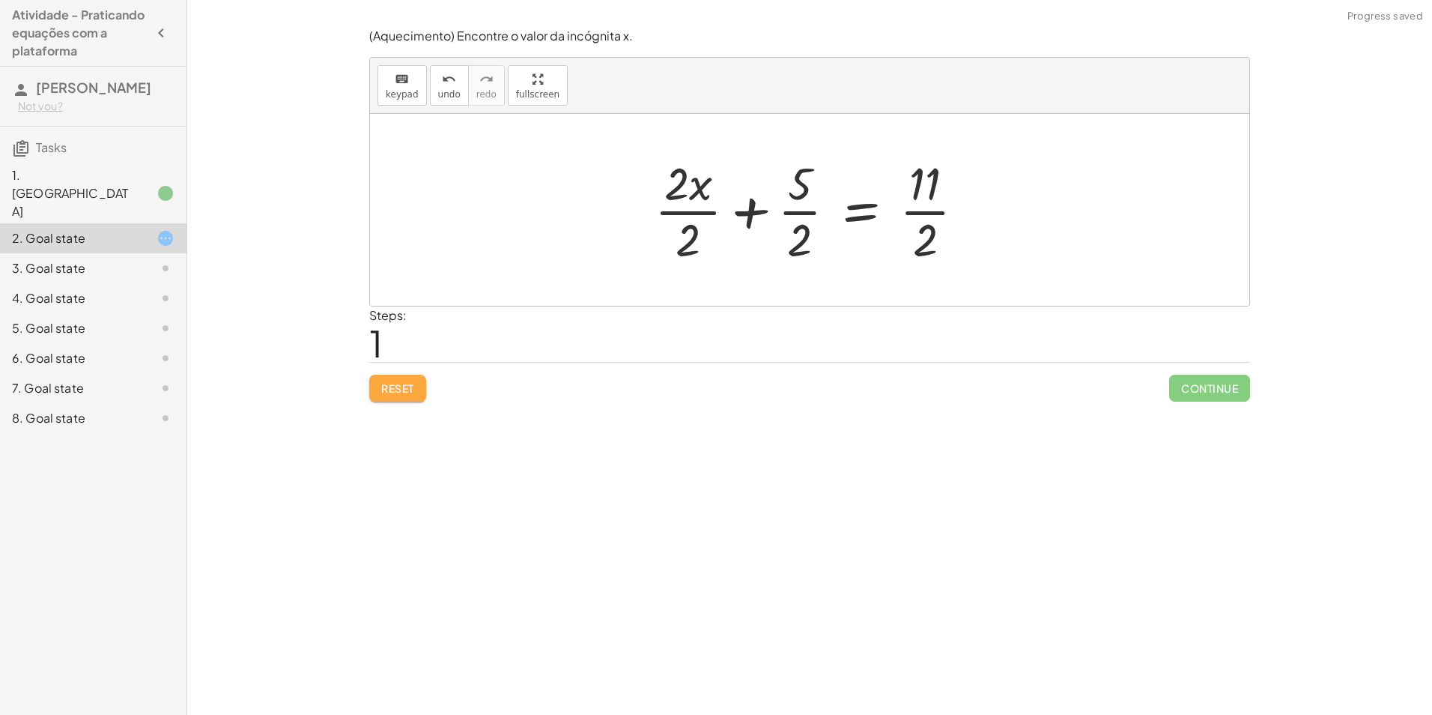
click at [402, 399] on button "Reset" at bounding box center [397, 388] width 57 height 27
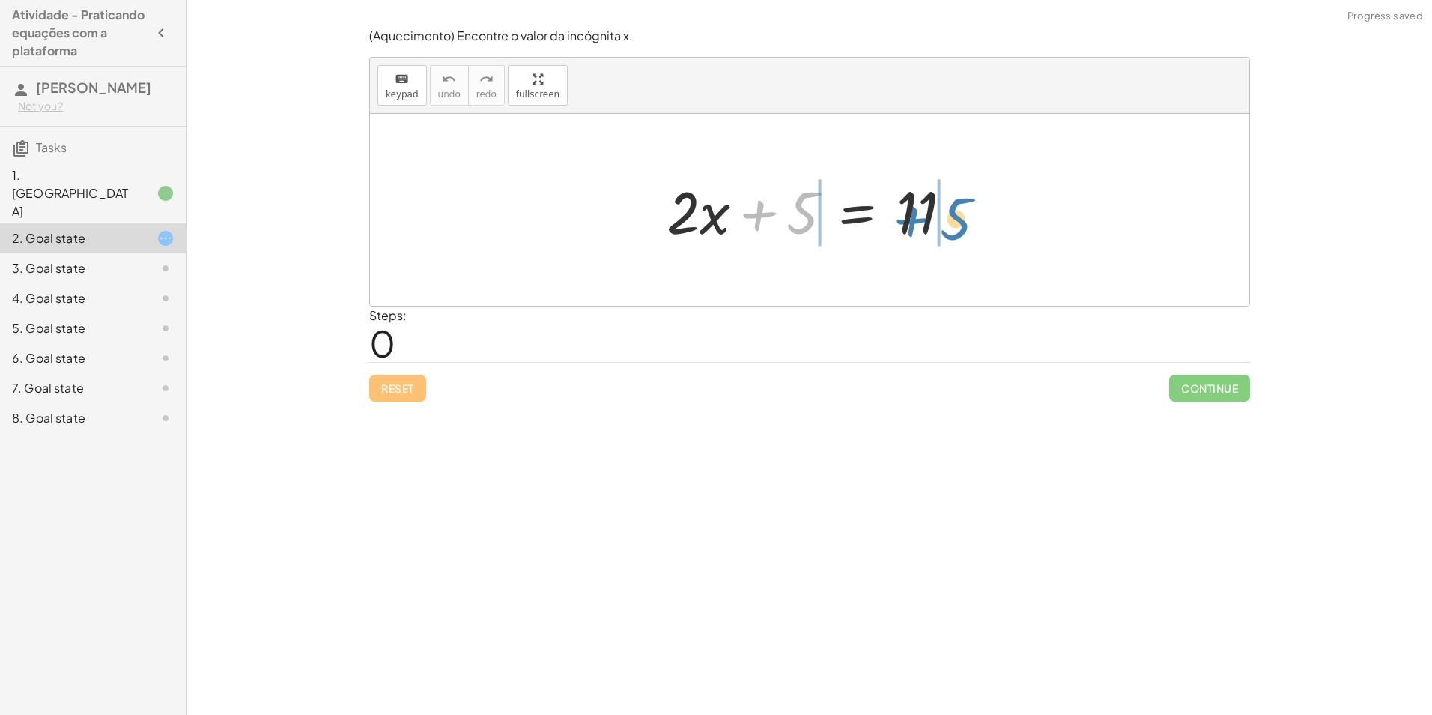
drag, startPoint x: 782, startPoint y: 223, endPoint x: 936, endPoint y: 228, distance: 153.7
click at [936, 228] on div at bounding box center [815, 210] width 312 height 77
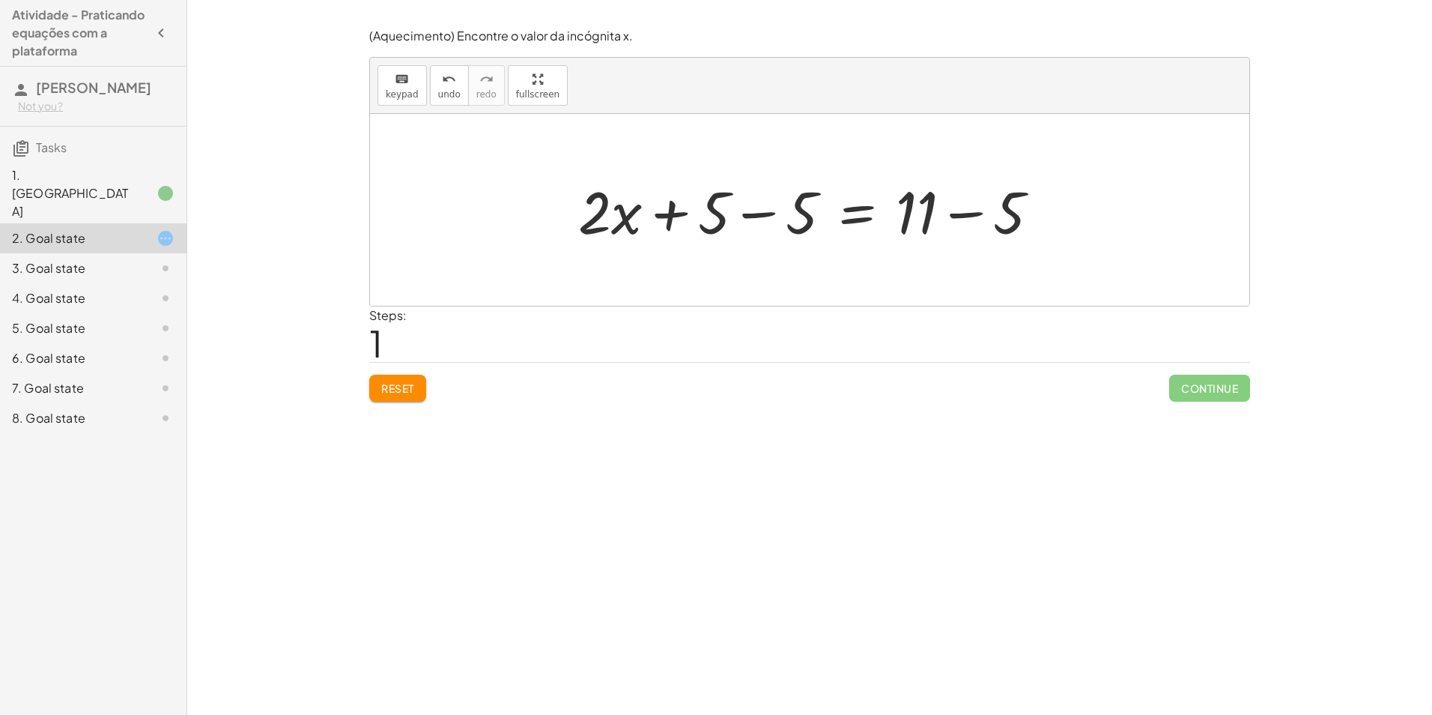
click at [991, 211] on div at bounding box center [815, 210] width 488 height 77
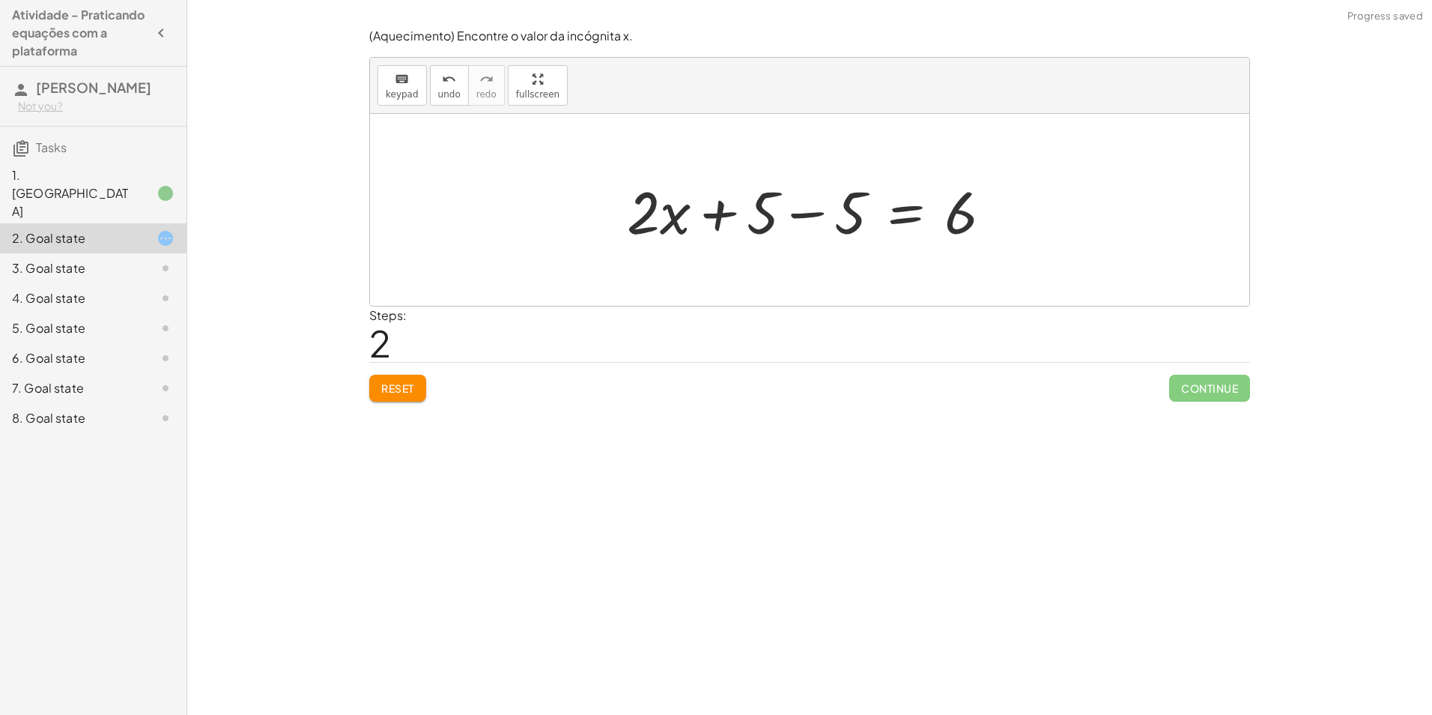
click at [831, 212] on div at bounding box center [816, 210] width 393 height 77
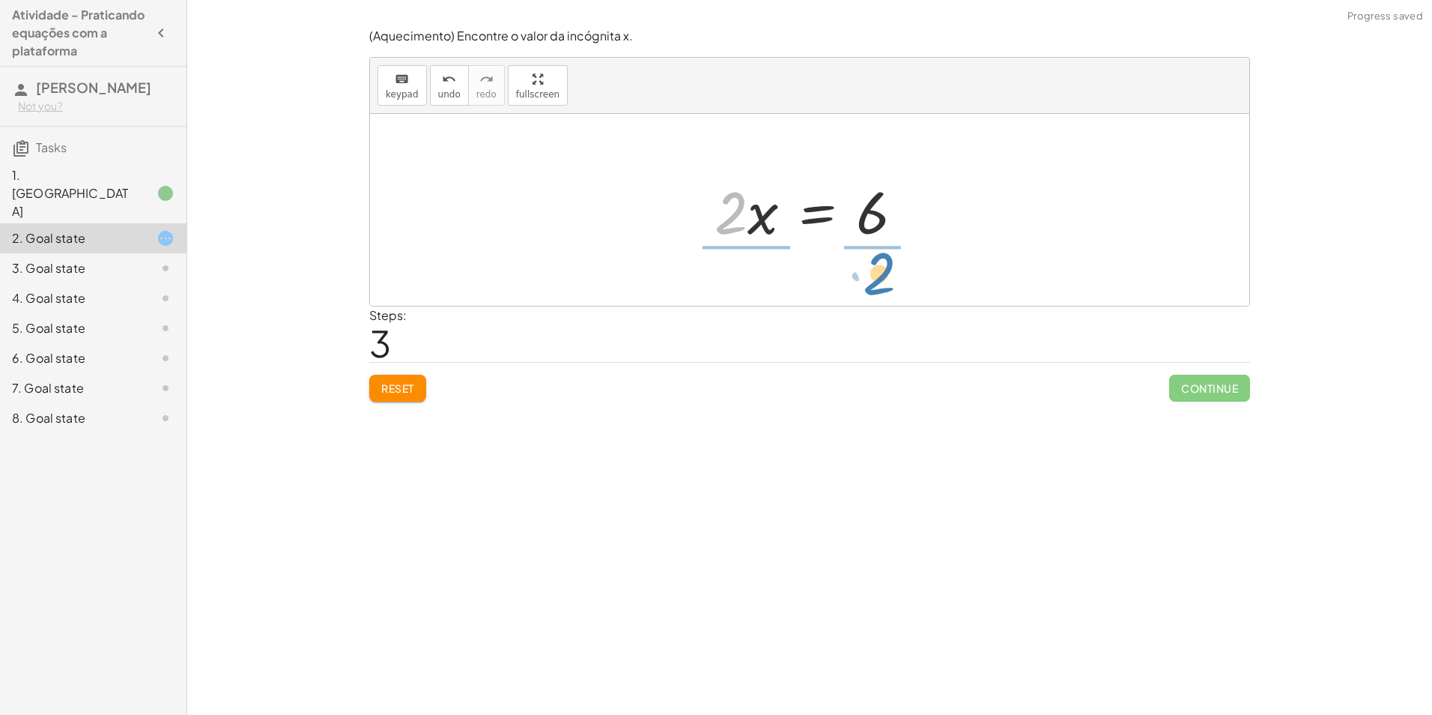
drag, startPoint x: 768, startPoint y: 232, endPoint x: 891, endPoint y: 284, distance: 133.3
click at [891, 284] on div "+ · 2 · x + 5 = 11 + · 2 · x + 5 − 5 = + 11 − 5 + · 2 · x + 5 − 5 = 6 + · 2 · x…" at bounding box center [810, 210] width 880 height 192
drag, startPoint x: 881, startPoint y: 186, endPoint x: 894, endPoint y: 184, distance: 12.8
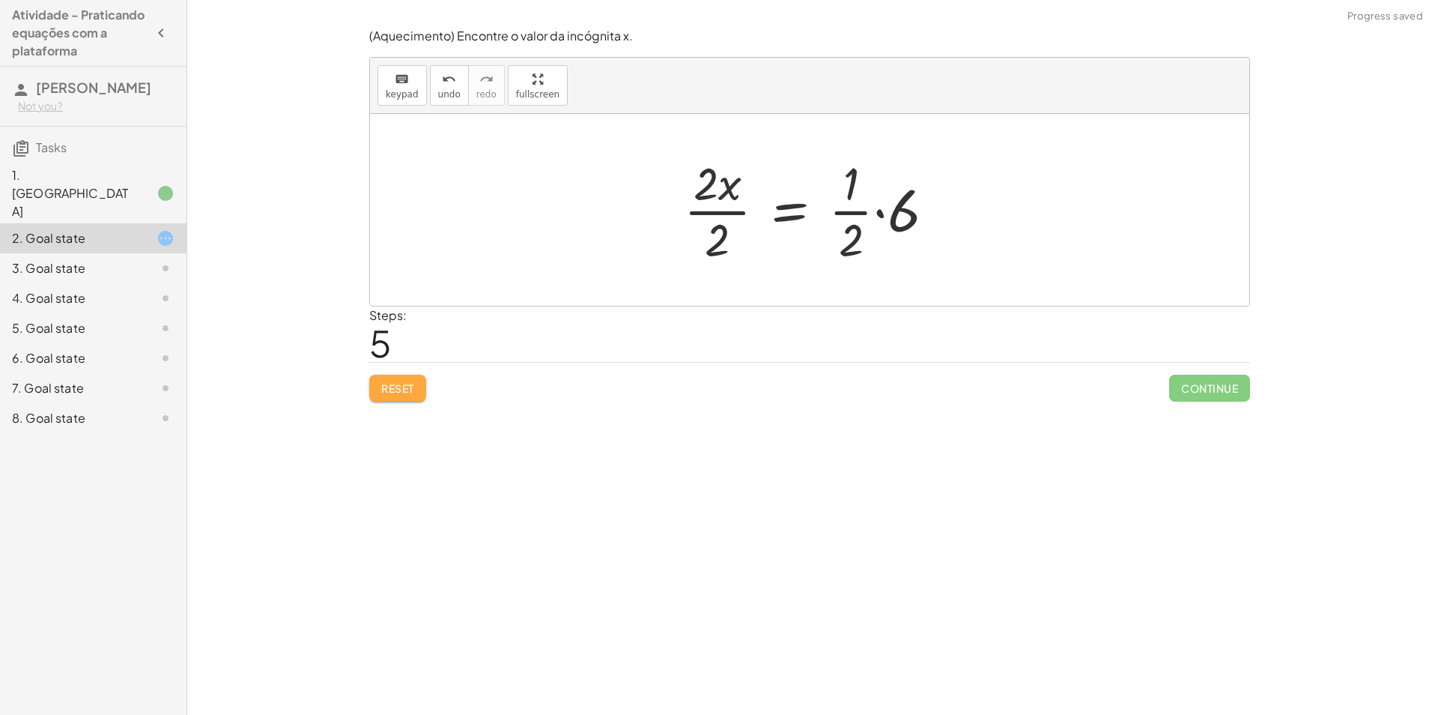
click at [411, 396] on button "Reset" at bounding box center [397, 388] width 57 height 27
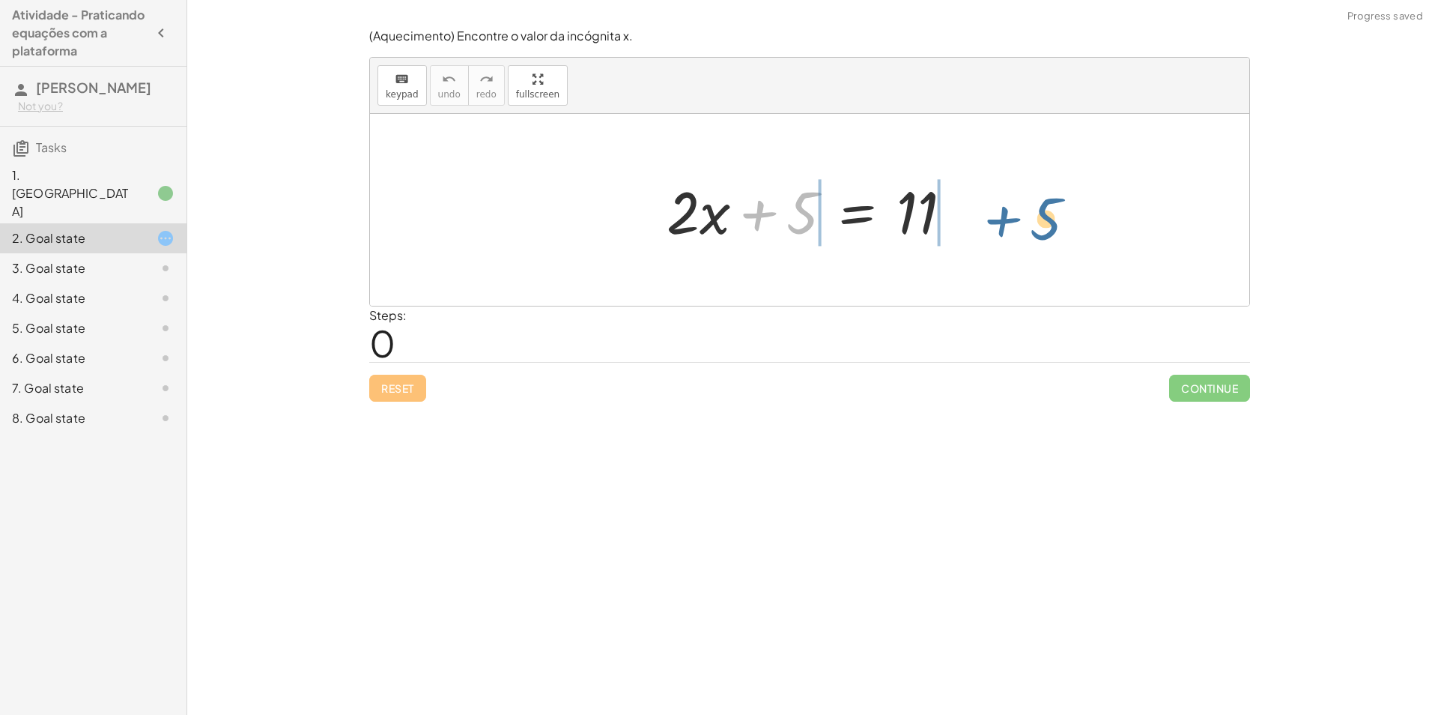
drag, startPoint x: 786, startPoint y: 219, endPoint x: 1026, endPoint y: 223, distance: 240.5
click at [1026, 223] on div "+ 5 + · 2 · x + 5 = 11" at bounding box center [810, 210] width 880 height 192
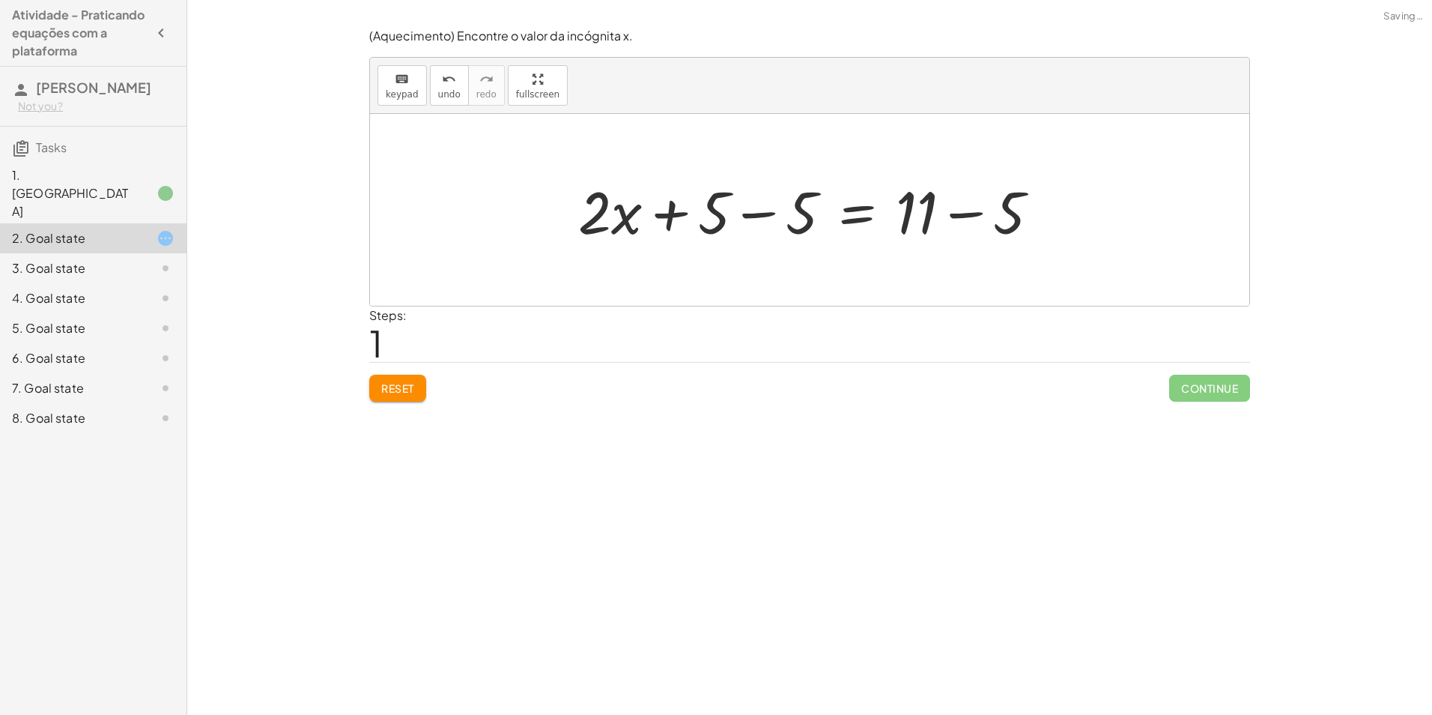
click at [995, 209] on div at bounding box center [815, 210] width 488 height 77
click at [767, 204] on div at bounding box center [767, 210] width 393 height 77
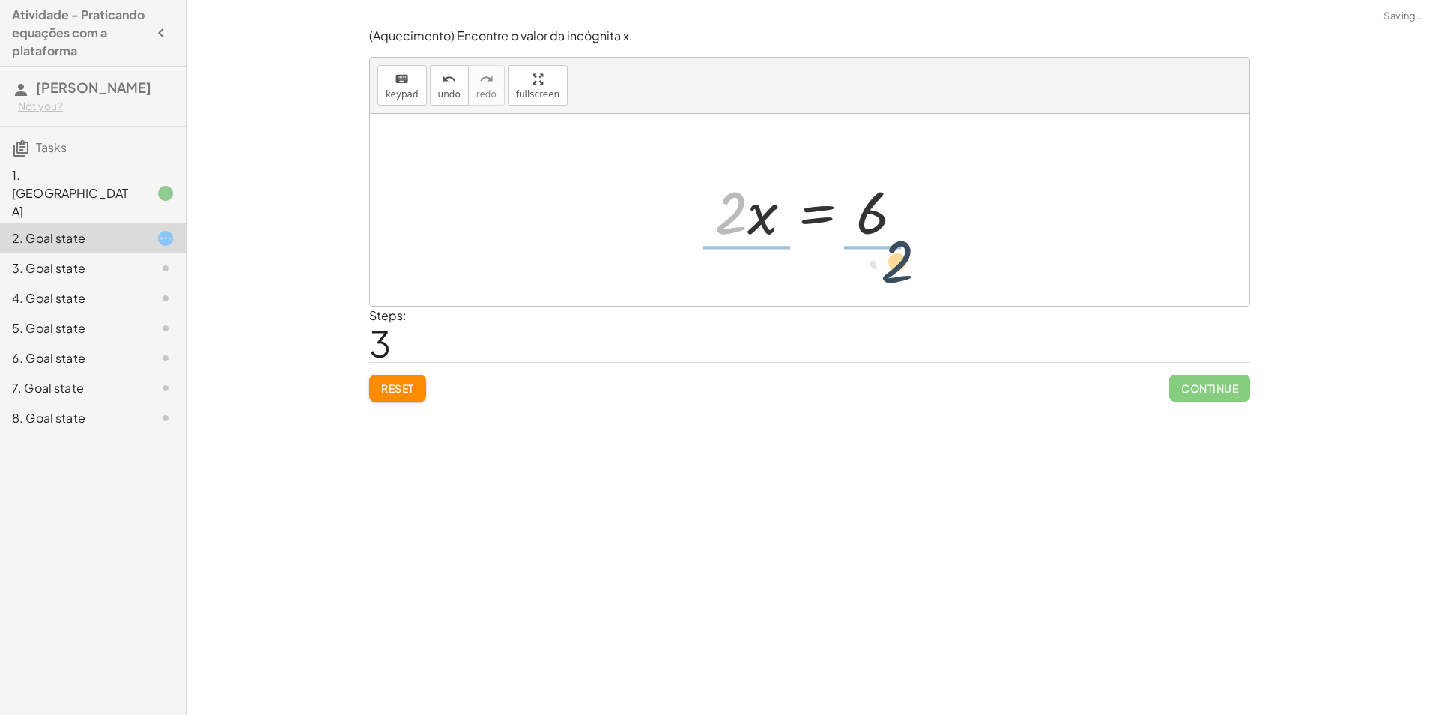
drag, startPoint x: 736, startPoint y: 217, endPoint x: 912, endPoint y: 267, distance: 182.6
click at [883, 190] on div at bounding box center [815, 209] width 231 height 115
click at [873, 188] on div at bounding box center [815, 209] width 231 height 115
click at [743, 236] on div at bounding box center [815, 209] width 231 height 115
click at [855, 252] on div at bounding box center [815, 209] width 194 height 115
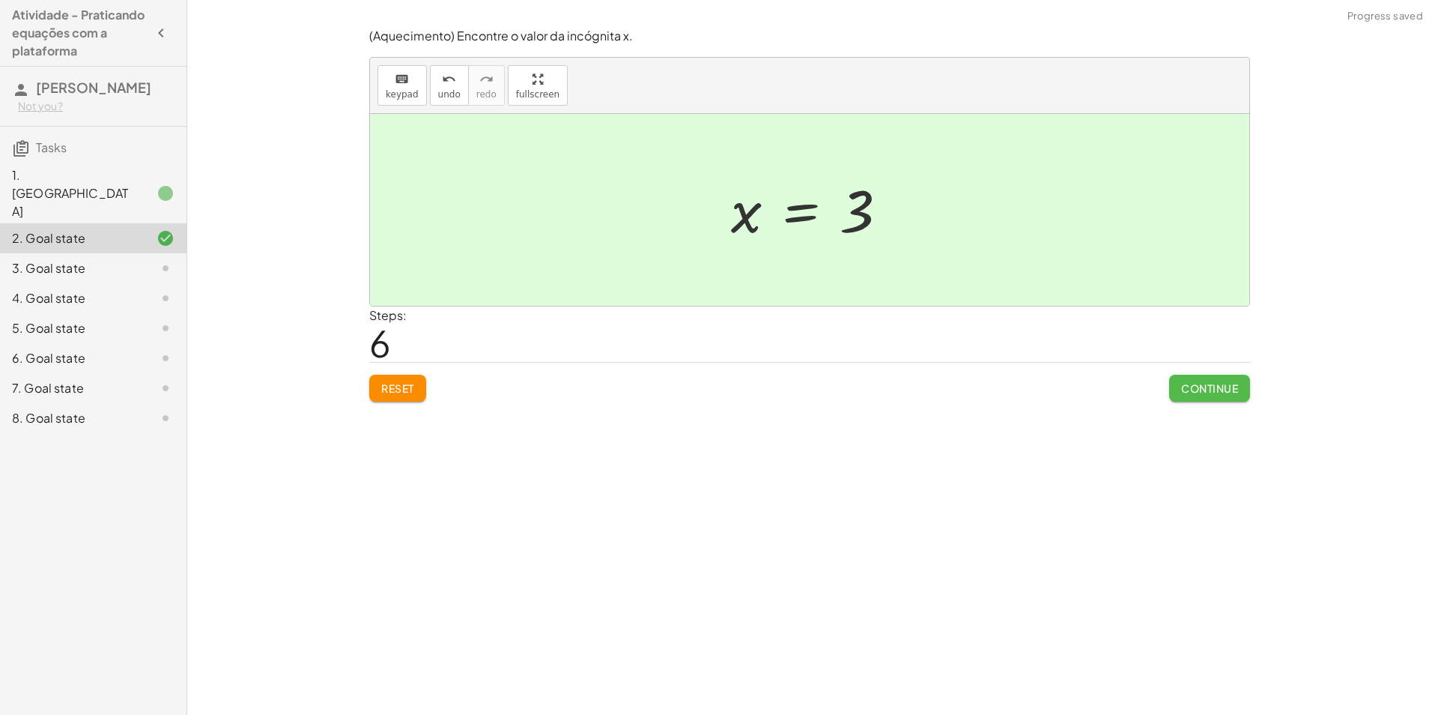
click at [1200, 392] on span "Continue" at bounding box center [1209, 387] width 57 height 13
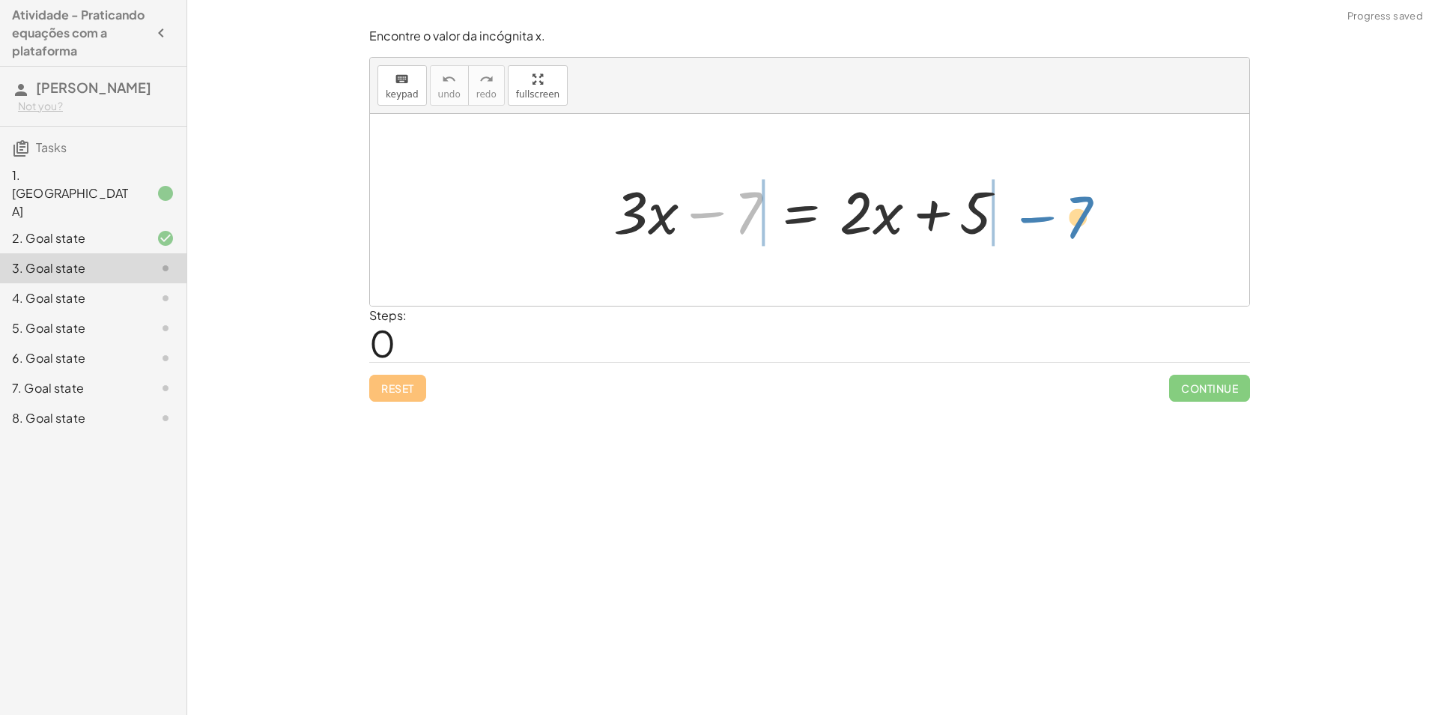
drag, startPoint x: 740, startPoint y: 215, endPoint x: 1068, endPoint y: 220, distance: 327.4
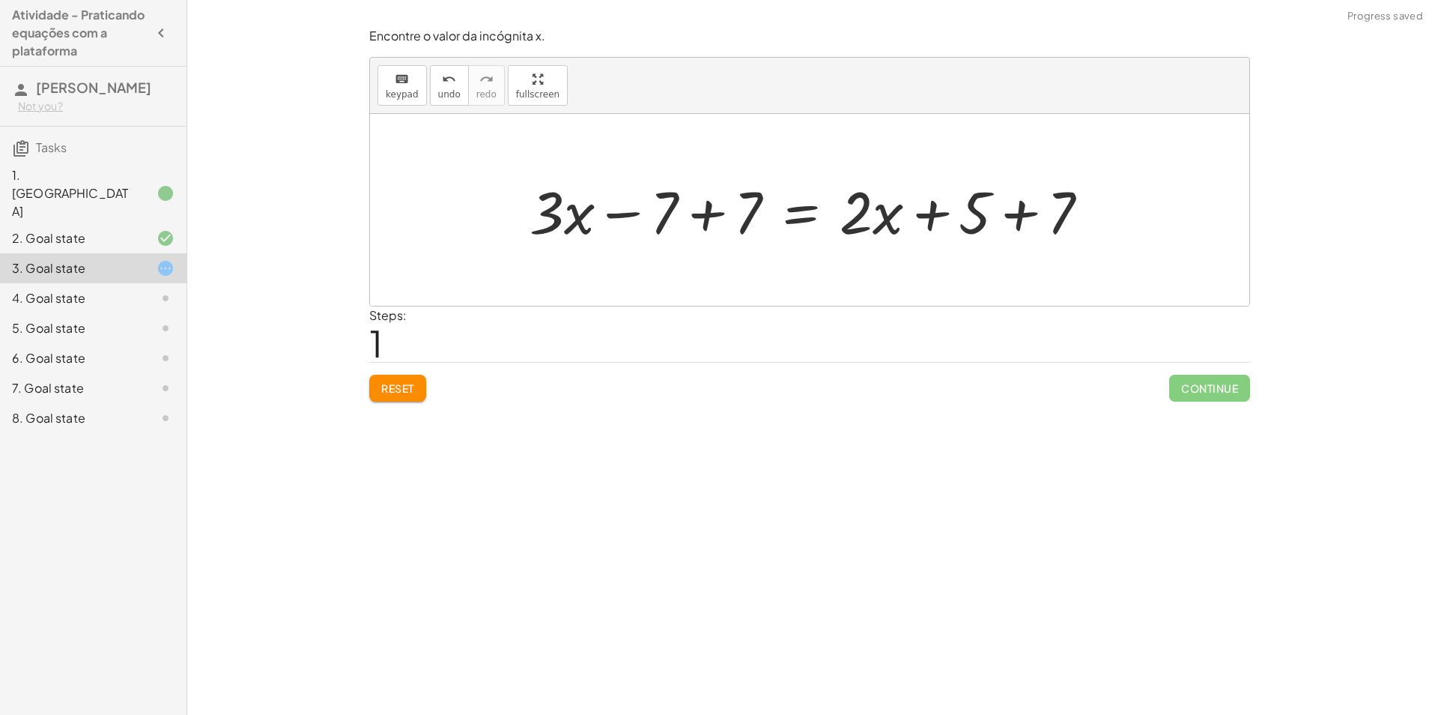
click at [1028, 221] on div at bounding box center [815, 210] width 587 height 77
click at [730, 217] on div at bounding box center [784, 210] width 524 height 77
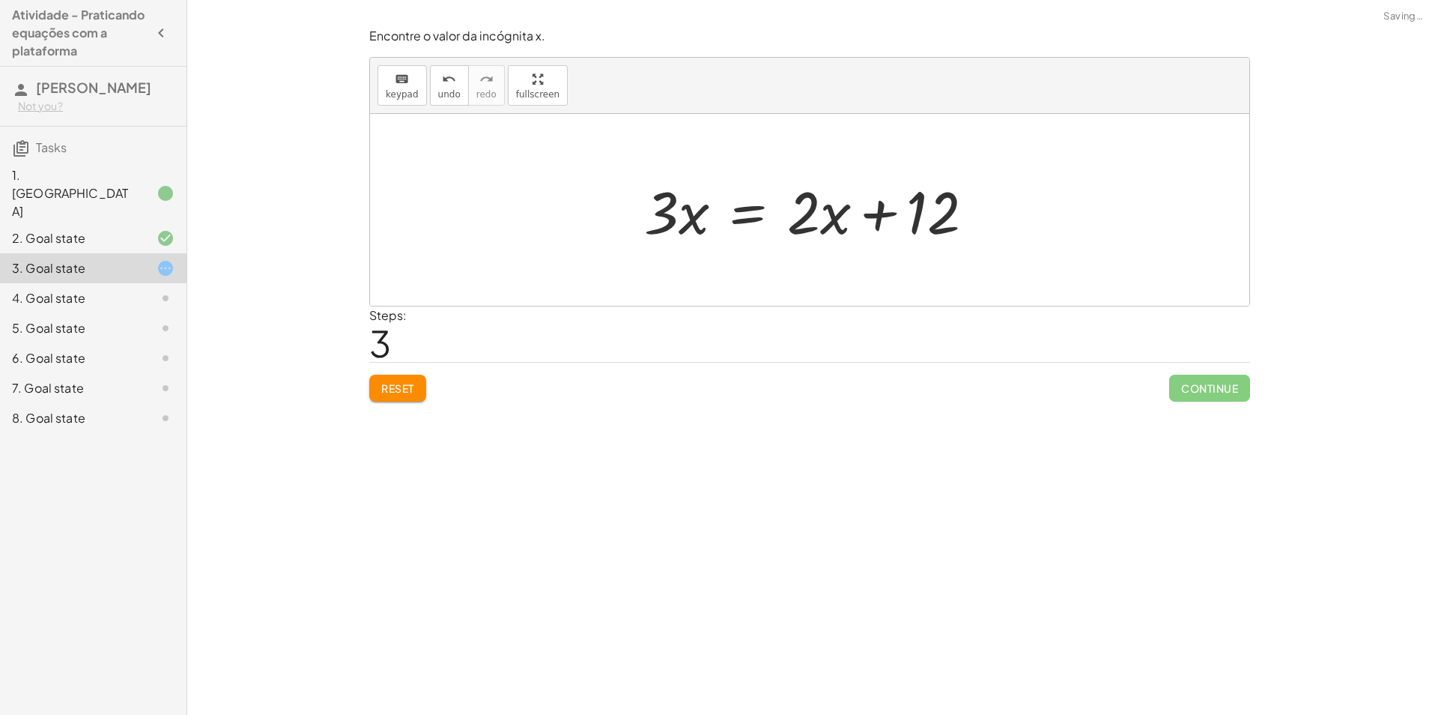
click at [916, 223] on div at bounding box center [815, 210] width 357 height 77
click at [936, 218] on div at bounding box center [815, 210] width 357 height 77
click at [671, 217] on div at bounding box center [815, 210] width 357 height 77
click at [820, 220] on div at bounding box center [815, 210] width 357 height 77
click at [827, 226] on div at bounding box center [815, 210] width 357 height 77
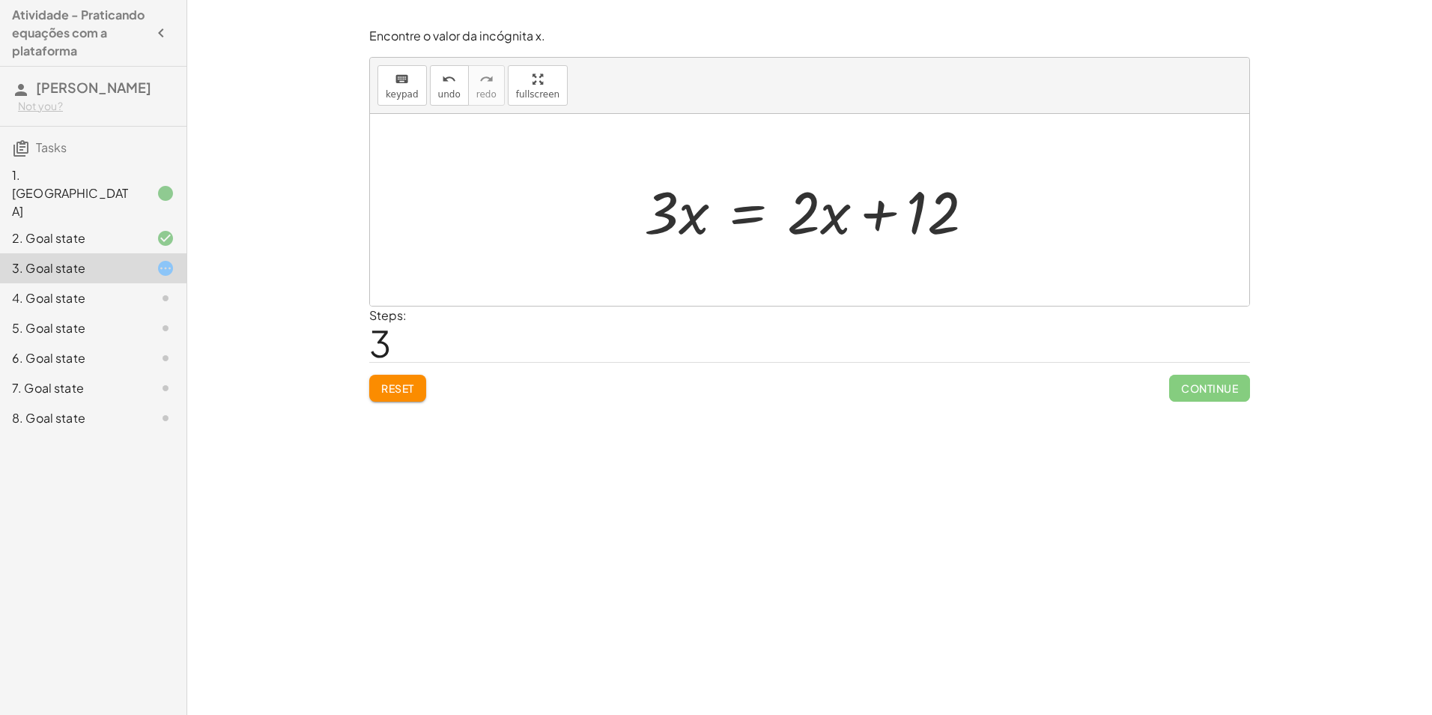
click at [388, 396] on button "Reset" at bounding box center [397, 388] width 57 height 27
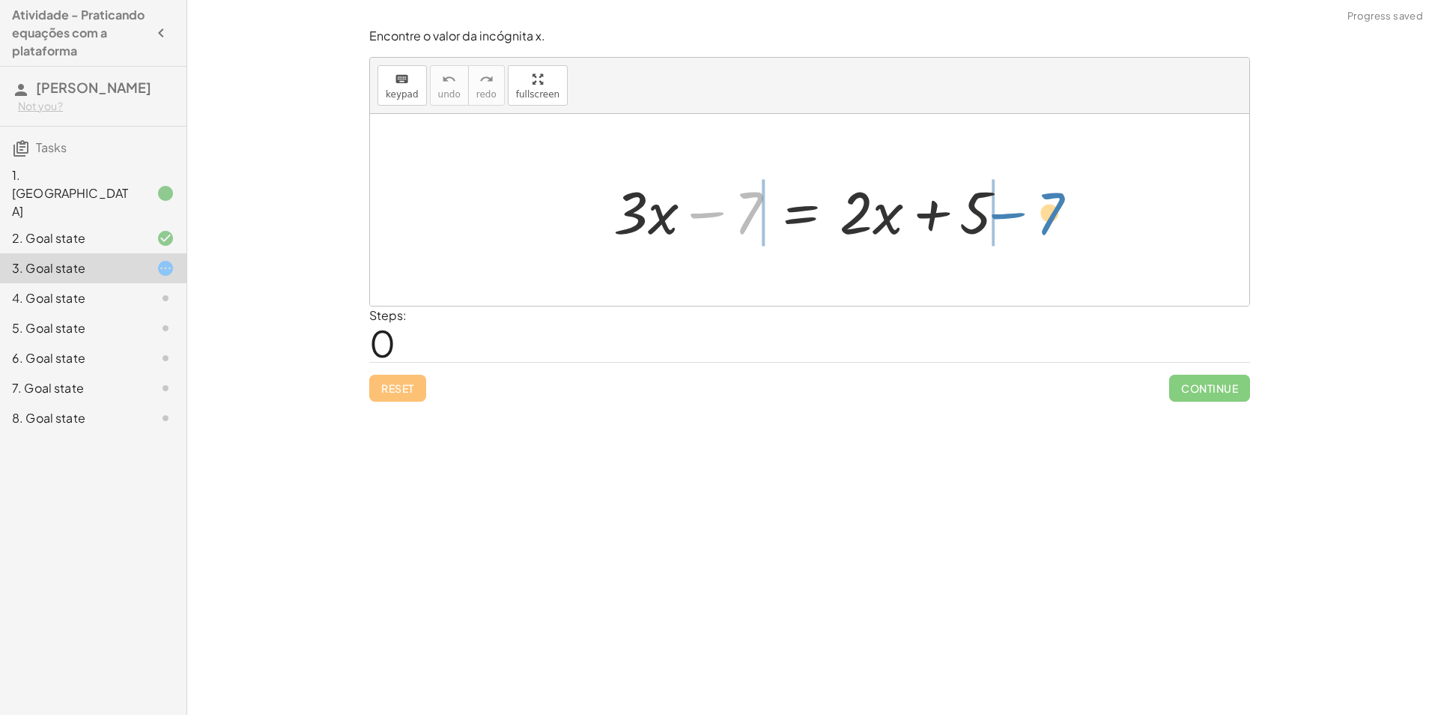
drag, startPoint x: 735, startPoint y: 209, endPoint x: 1027, endPoint y: 210, distance: 292.2
click at [1027, 210] on div "− 7 + · 3 · x − 7 = + · 2 · x + 5" at bounding box center [810, 210] width 438 height 85
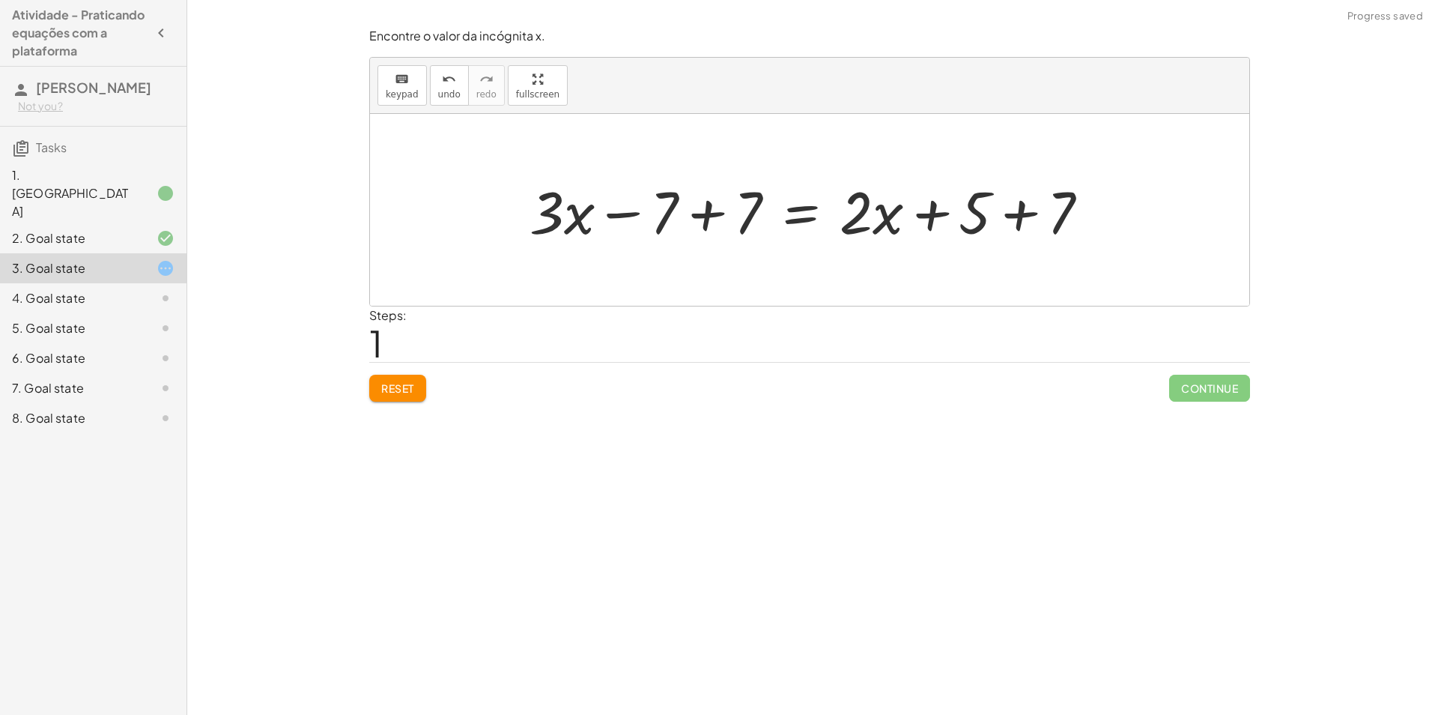
click at [1049, 216] on div at bounding box center [815, 210] width 587 height 77
click at [653, 217] on div at bounding box center [784, 210] width 524 height 77
click at [749, 214] on div at bounding box center [784, 210] width 524 height 77
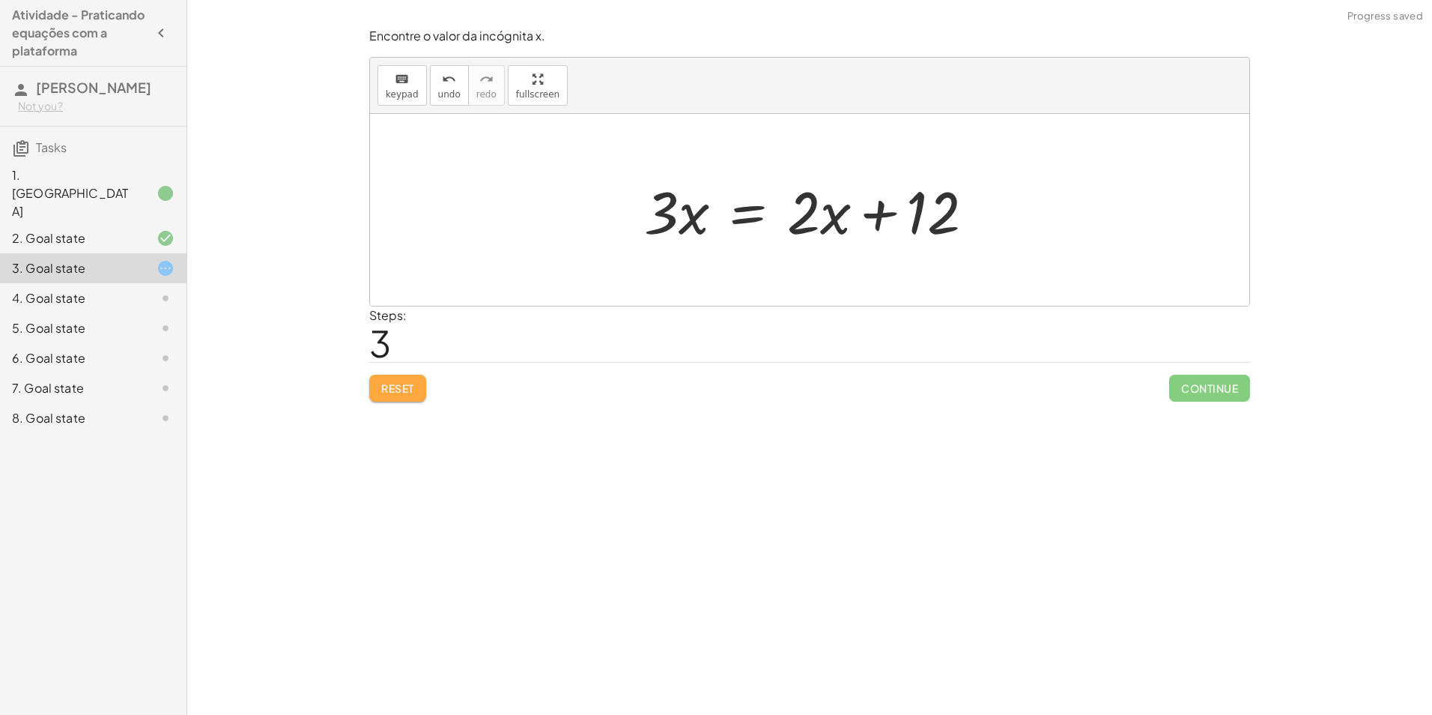
click at [405, 380] on button "Reset" at bounding box center [397, 388] width 57 height 27
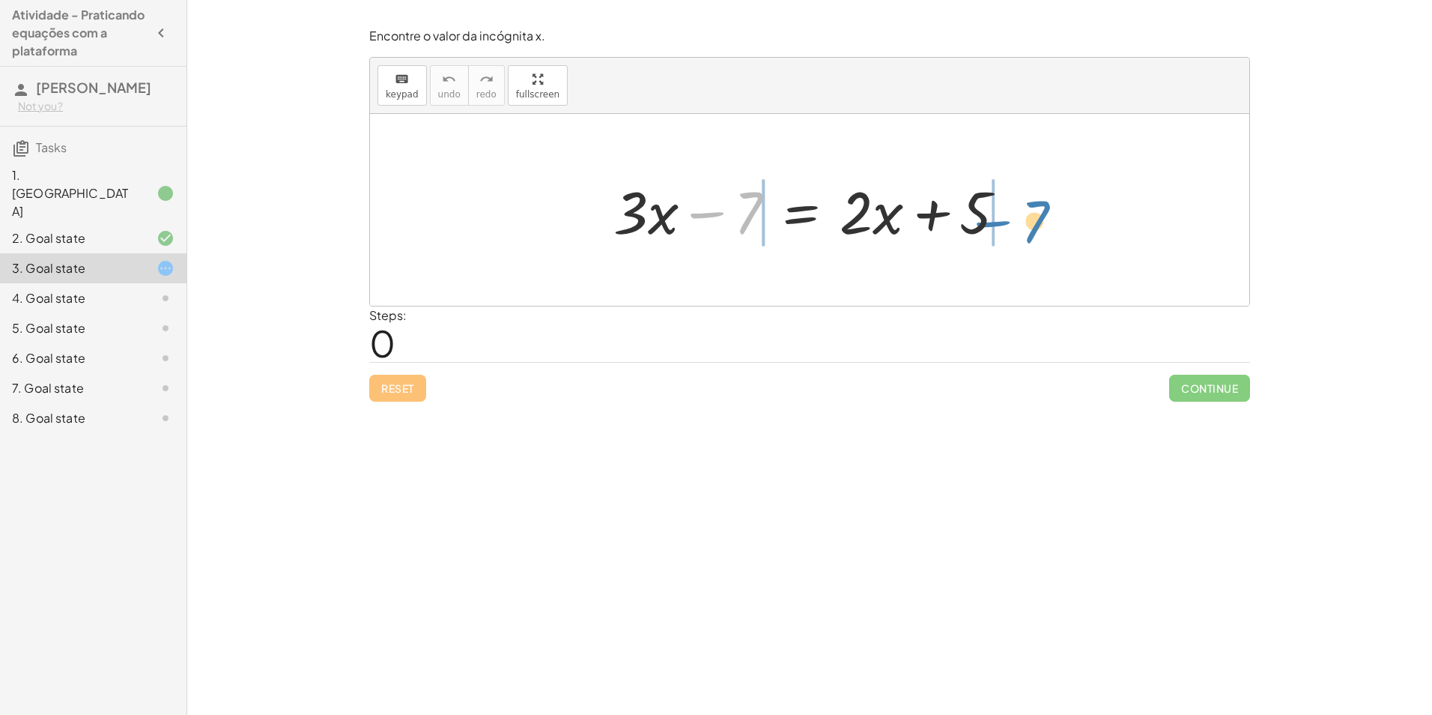
drag, startPoint x: 723, startPoint y: 210, endPoint x: 1005, endPoint y: 218, distance: 281.8
click at [1005, 218] on div at bounding box center [816, 210] width 420 height 77
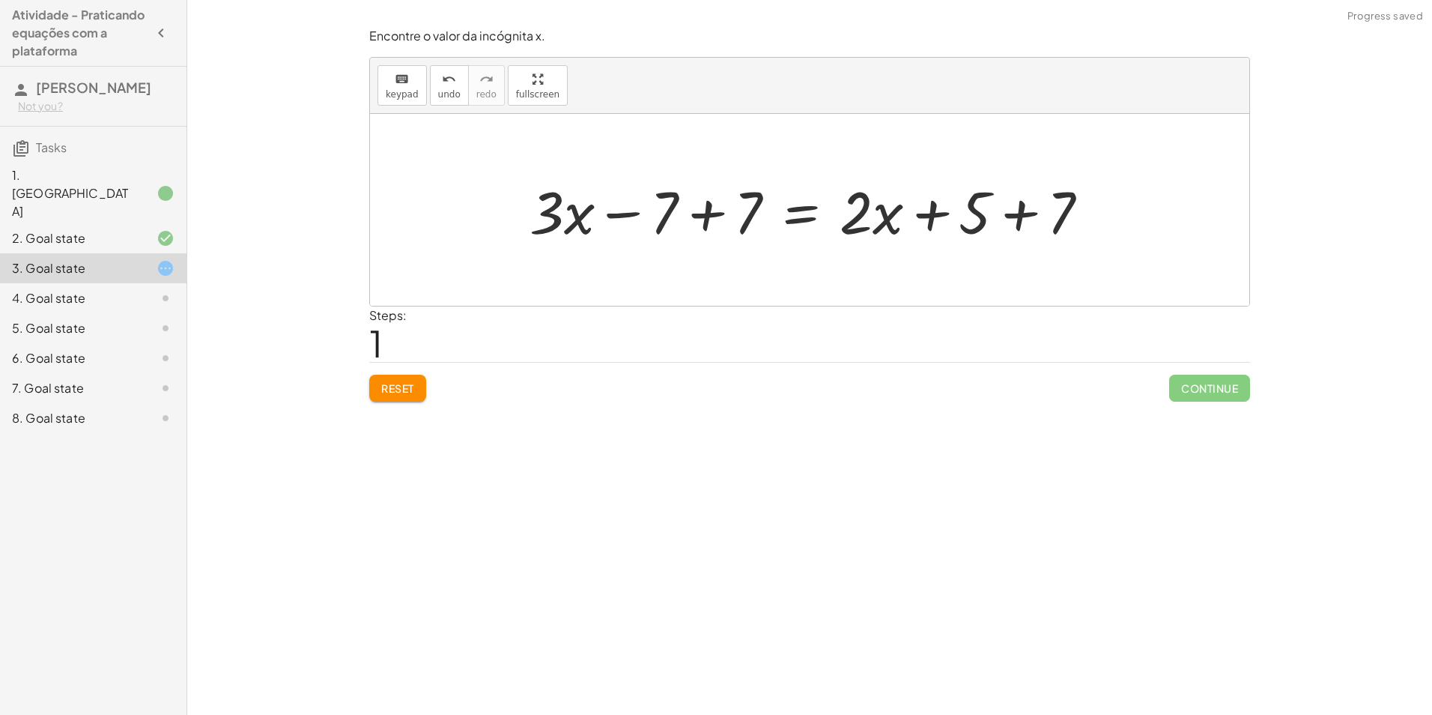
click at [738, 220] on div at bounding box center [815, 210] width 587 height 77
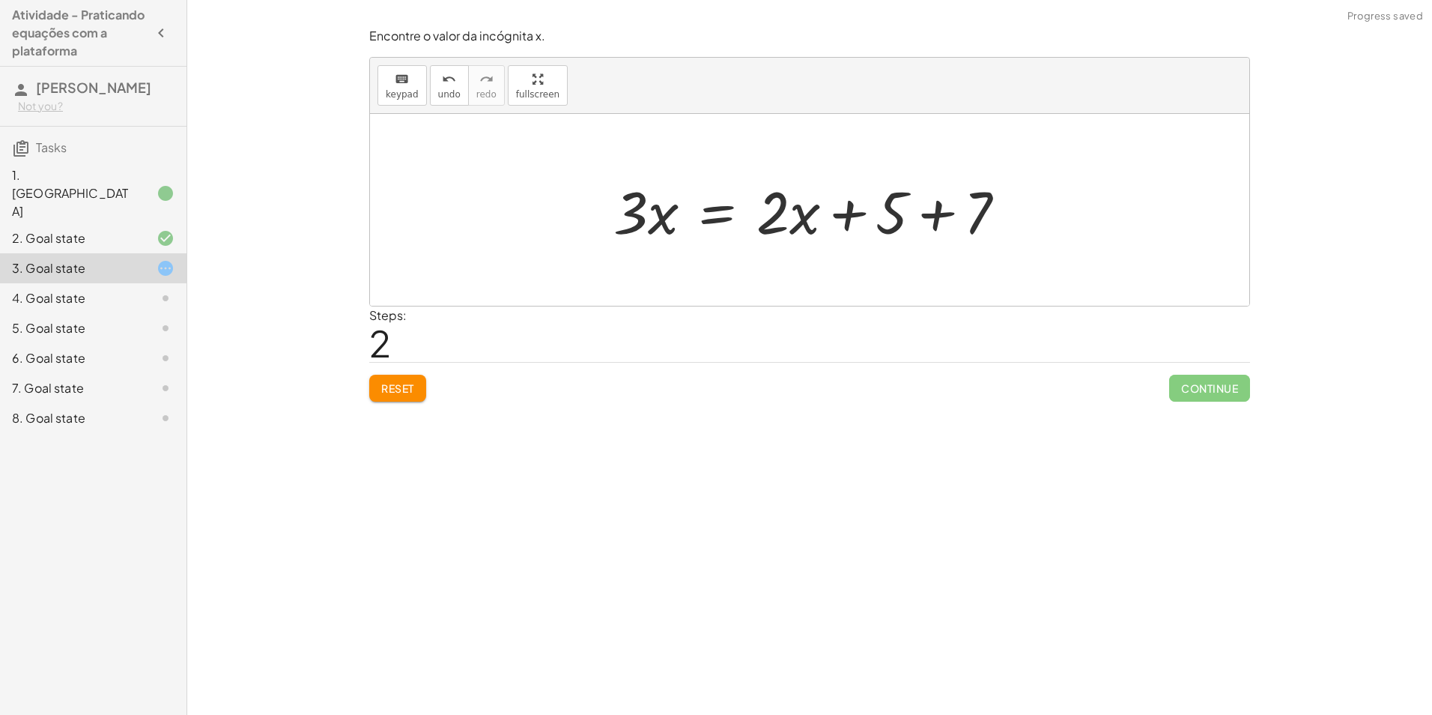
click at [964, 220] on div at bounding box center [816, 210] width 420 height 77
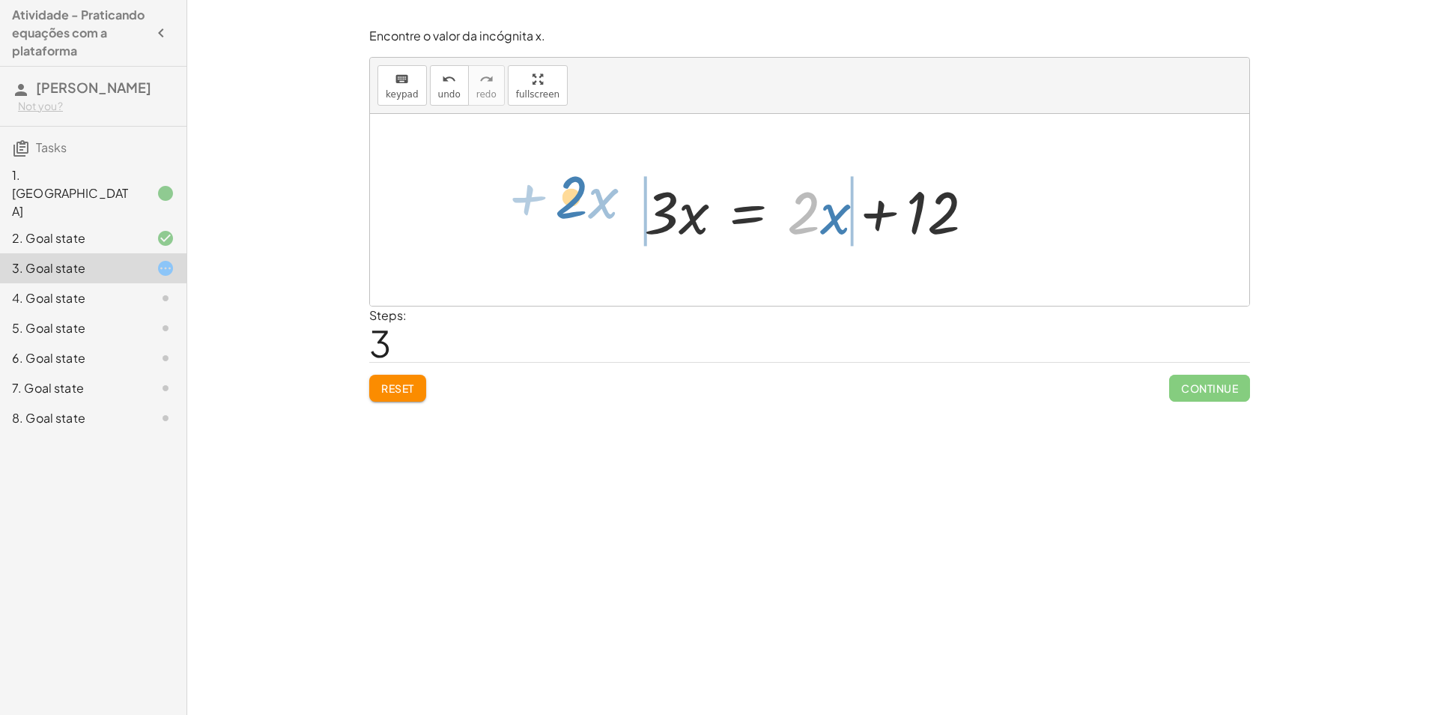
drag, startPoint x: 809, startPoint y: 214, endPoint x: 580, endPoint y: 202, distance: 229.6
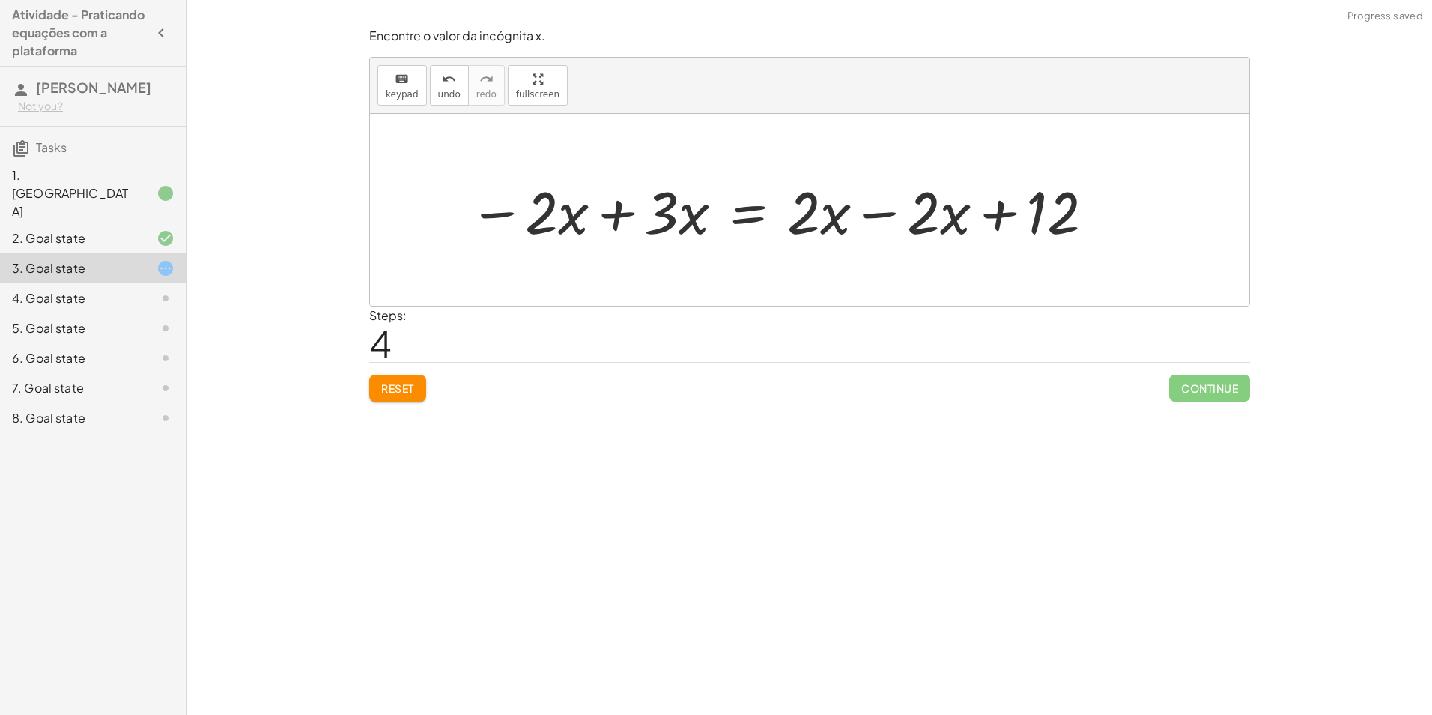
click at [930, 223] on div at bounding box center [783, 210] width 643 height 77
click at [906, 217] on div at bounding box center [783, 210] width 643 height 77
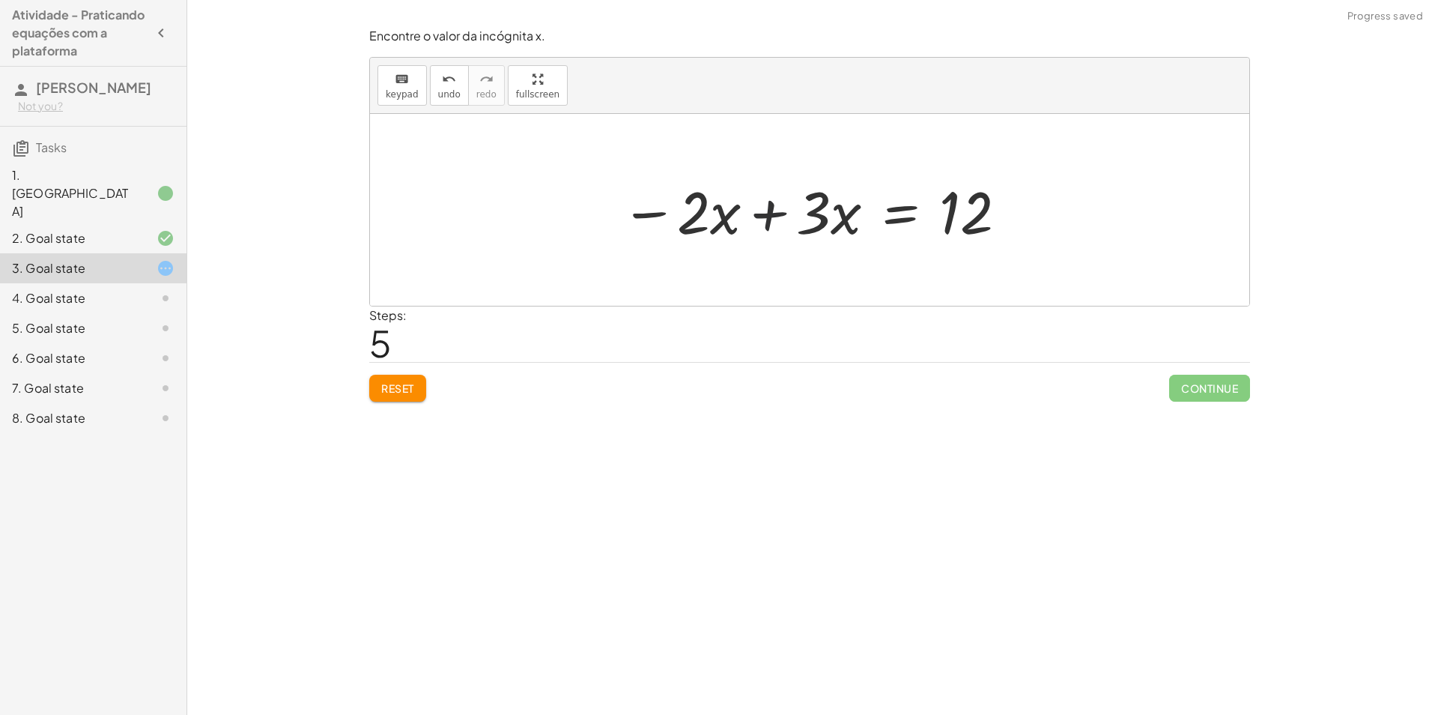
click at [769, 215] on div at bounding box center [815, 210] width 403 height 77
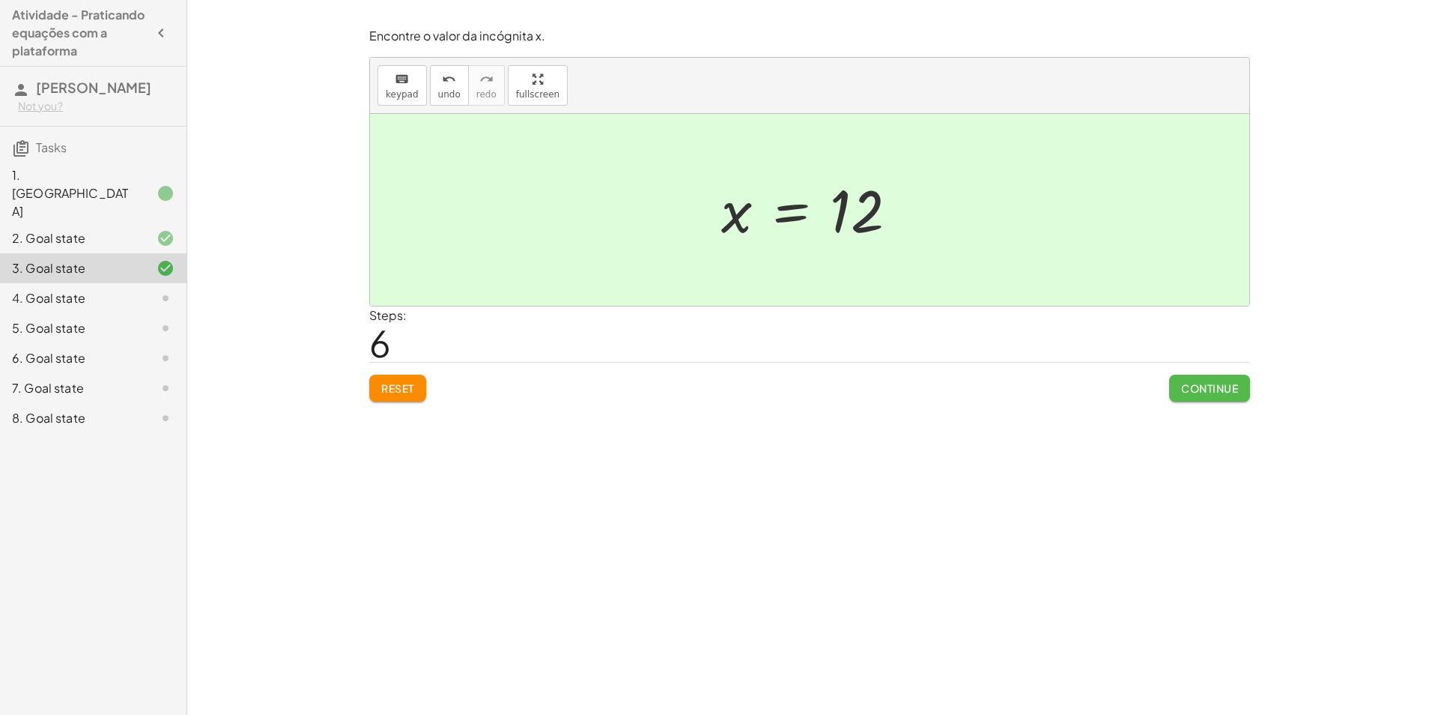
click at [1170, 380] on button "Continue" at bounding box center [1209, 388] width 81 height 27
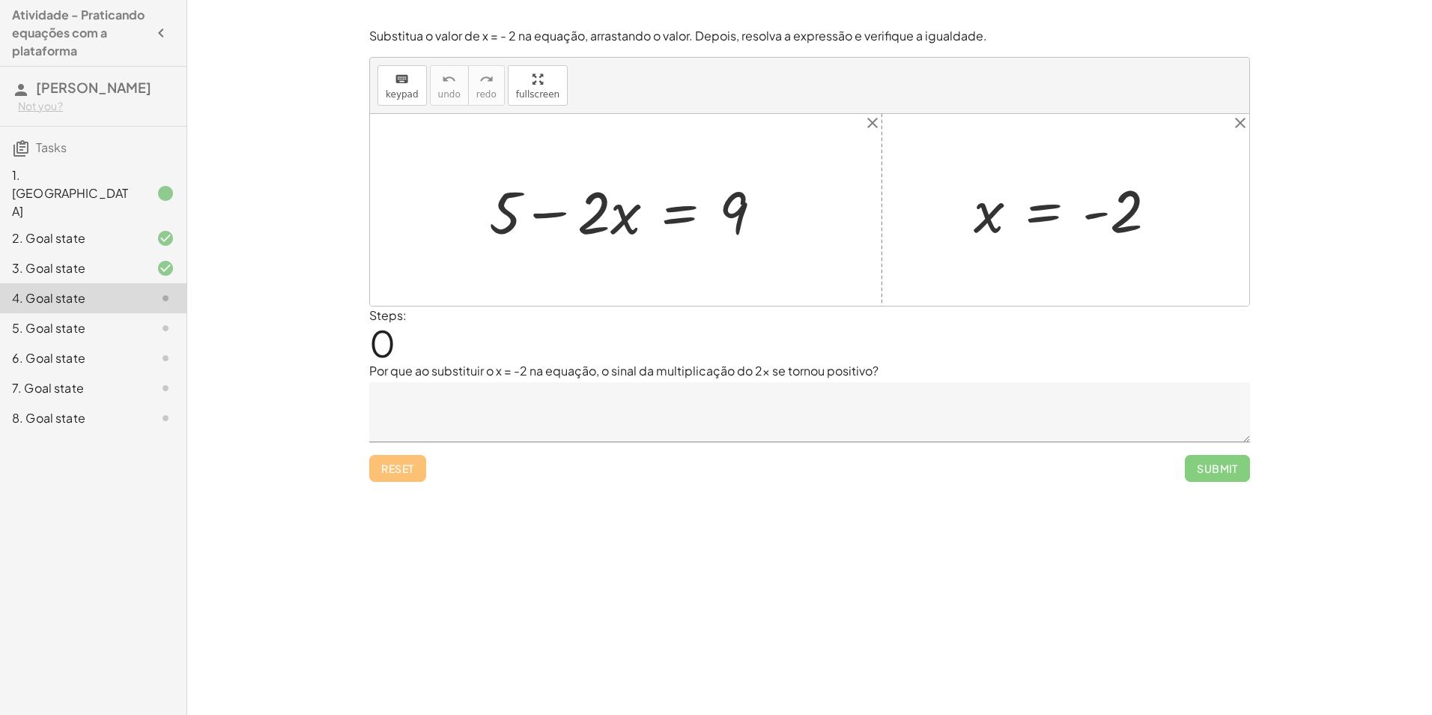
drag, startPoint x: 1166, startPoint y: 393, endPoint x: 951, endPoint y: 557, distance: 270.0
click at [1166, 393] on textarea at bounding box center [809, 412] width 881 height 60
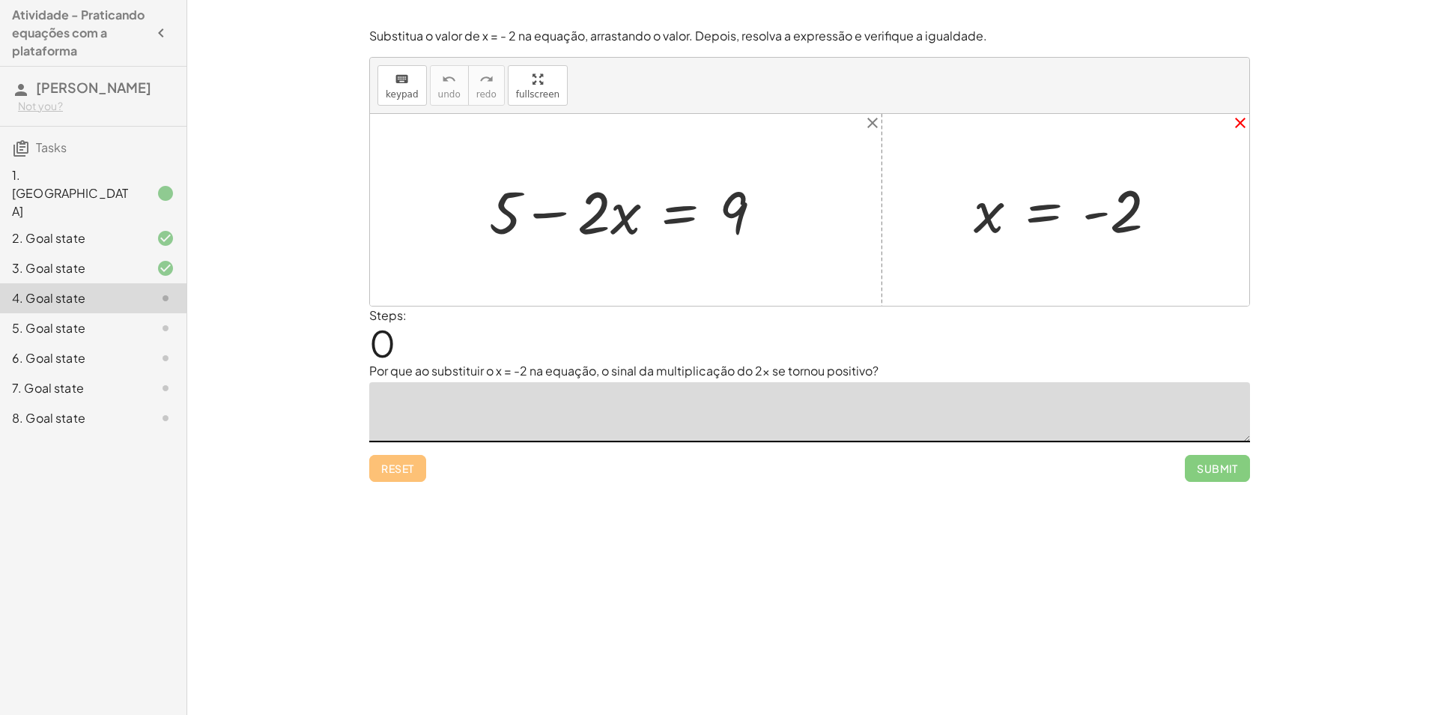
click at [1244, 121] on icon "close" at bounding box center [1241, 123] width 18 height 18
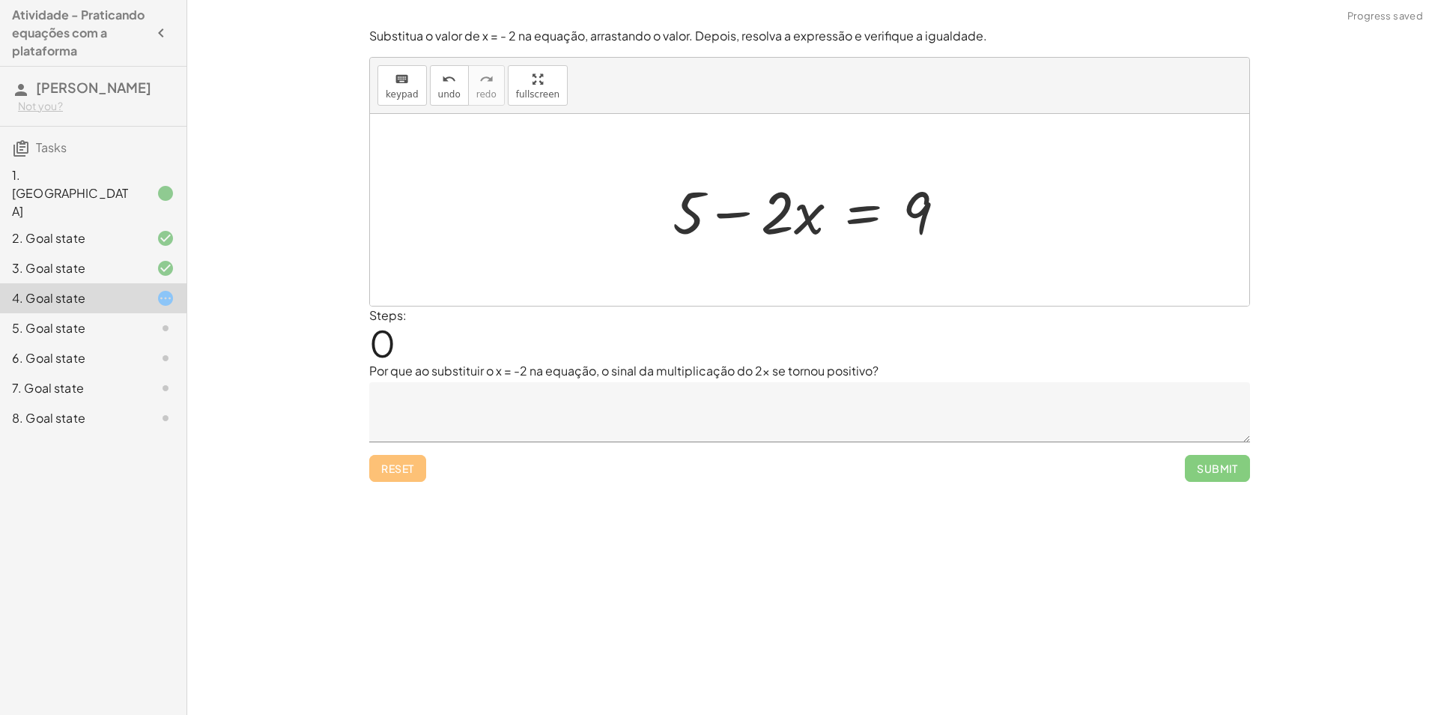
click at [395, 461] on div "Reset Submit" at bounding box center [809, 462] width 881 height 40
drag, startPoint x: 785, startPoint y: 220, endPoint x: 997, endPoint y: 212, distance: 212.2
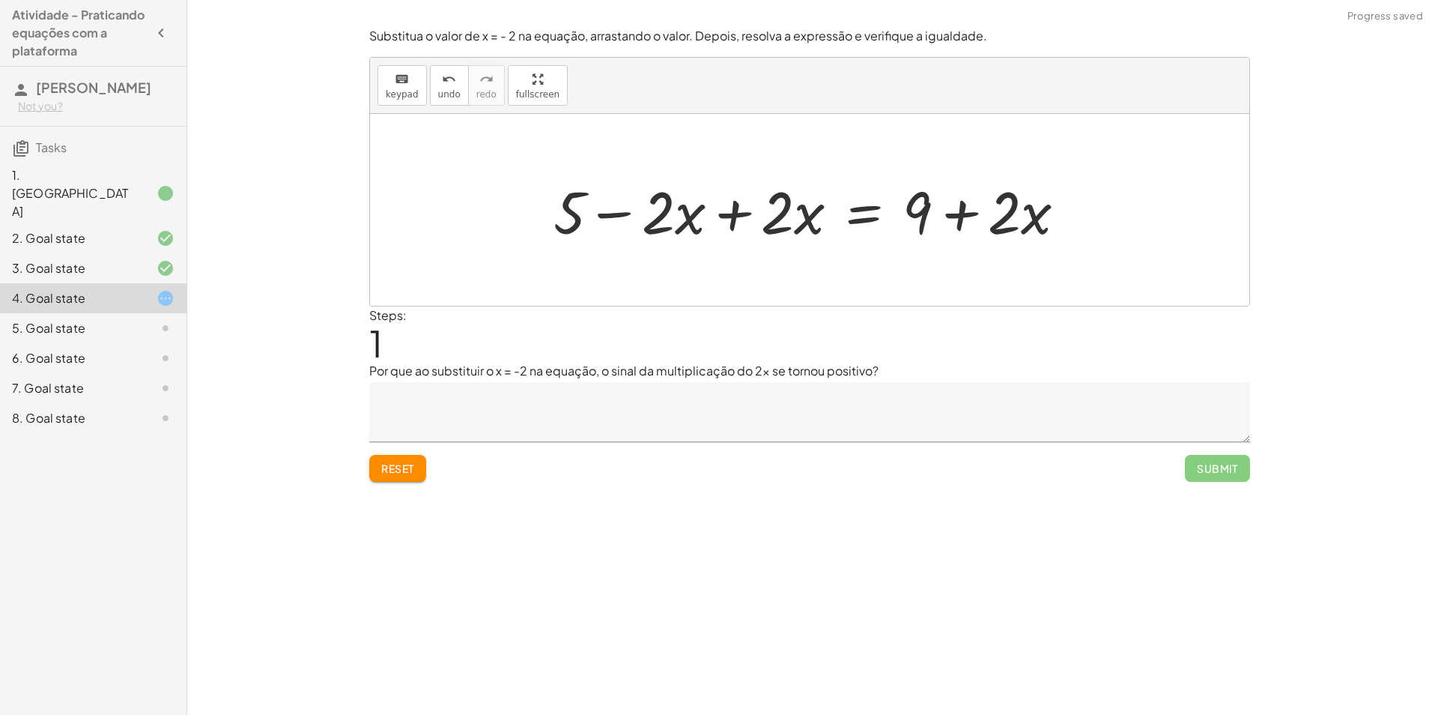
click at [737, 218] on div at bounding box center [815, 210] width 539 height 77
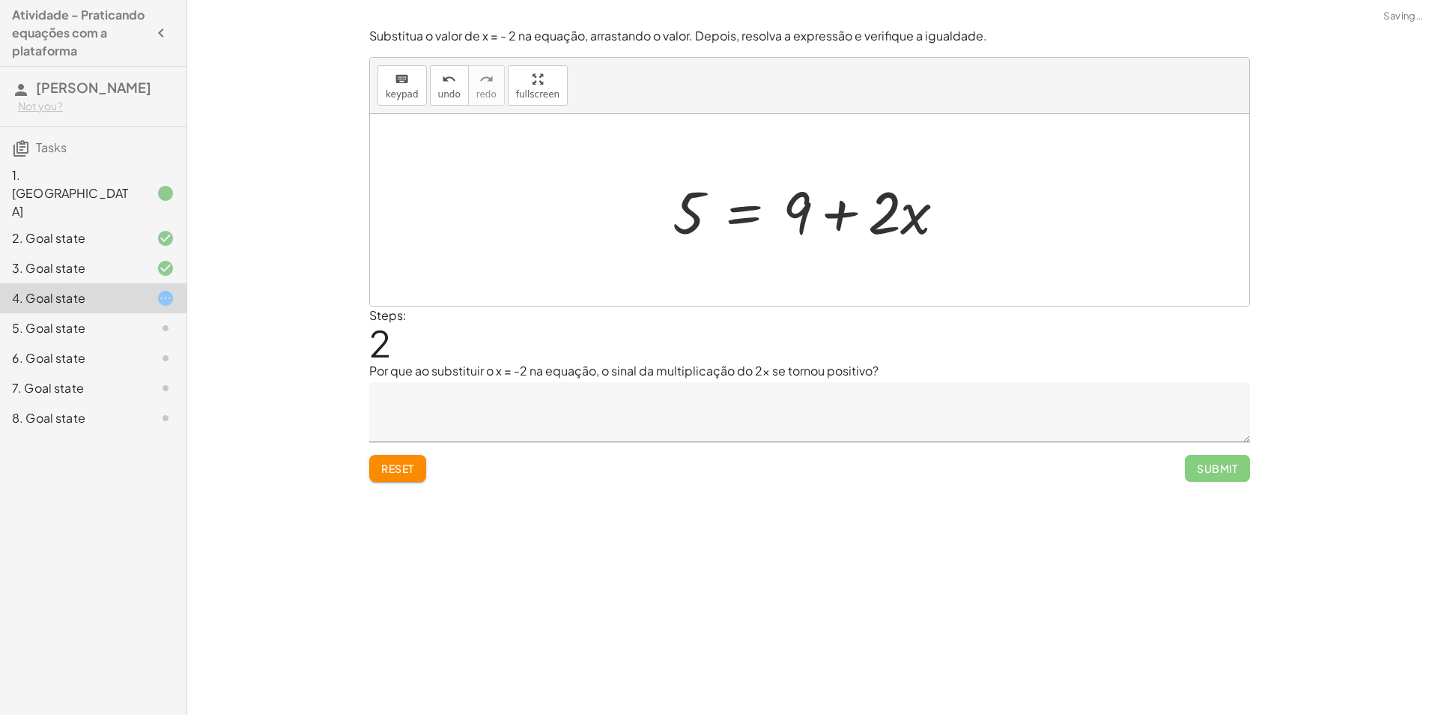
click at [744, 216] on div at bounding box center [815, 210] width 300 height 77
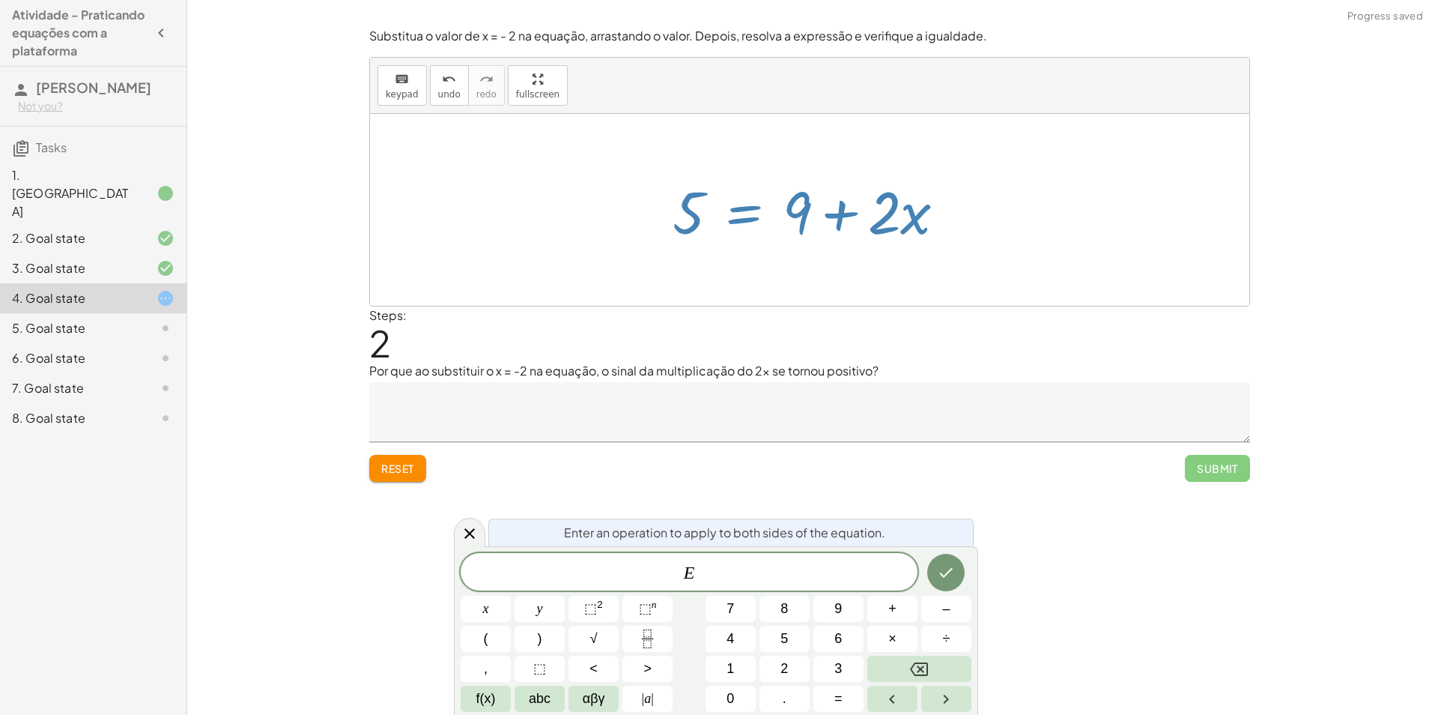
click at [838, 273] on div at bounding box center [810, 210] width 880 height 192
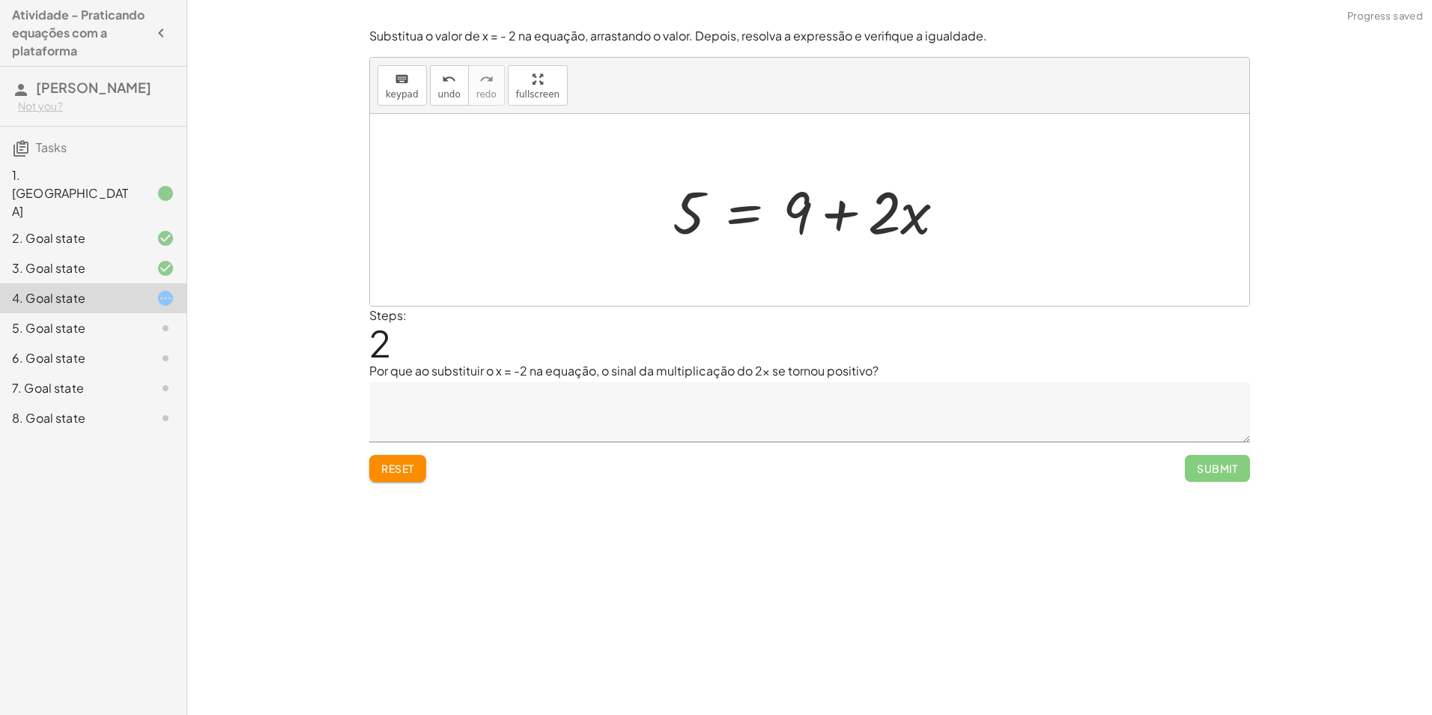
click at [831, 211] on div at bounding box center [815, 210] width 300 height 77
click at [834, 216] on div at bounding box center [815, 210] width 300 height 77
drag, startPoint x: 901, startPoint y: 221, endPoint x: 626, endPoint y: 226, distance: 275.0
click at [626, 226] on div "+ 5 − · 2 · x = 9 + 5 − · 2 · x + · 2 · x = + 9 + · 2 · x + 5 + 0 = + 9 + · 2 ·…" at bounding box center [810, 210] width 880 height 192
click at [795, 249] on div at bounding box center [815, 209] width 328 height 115
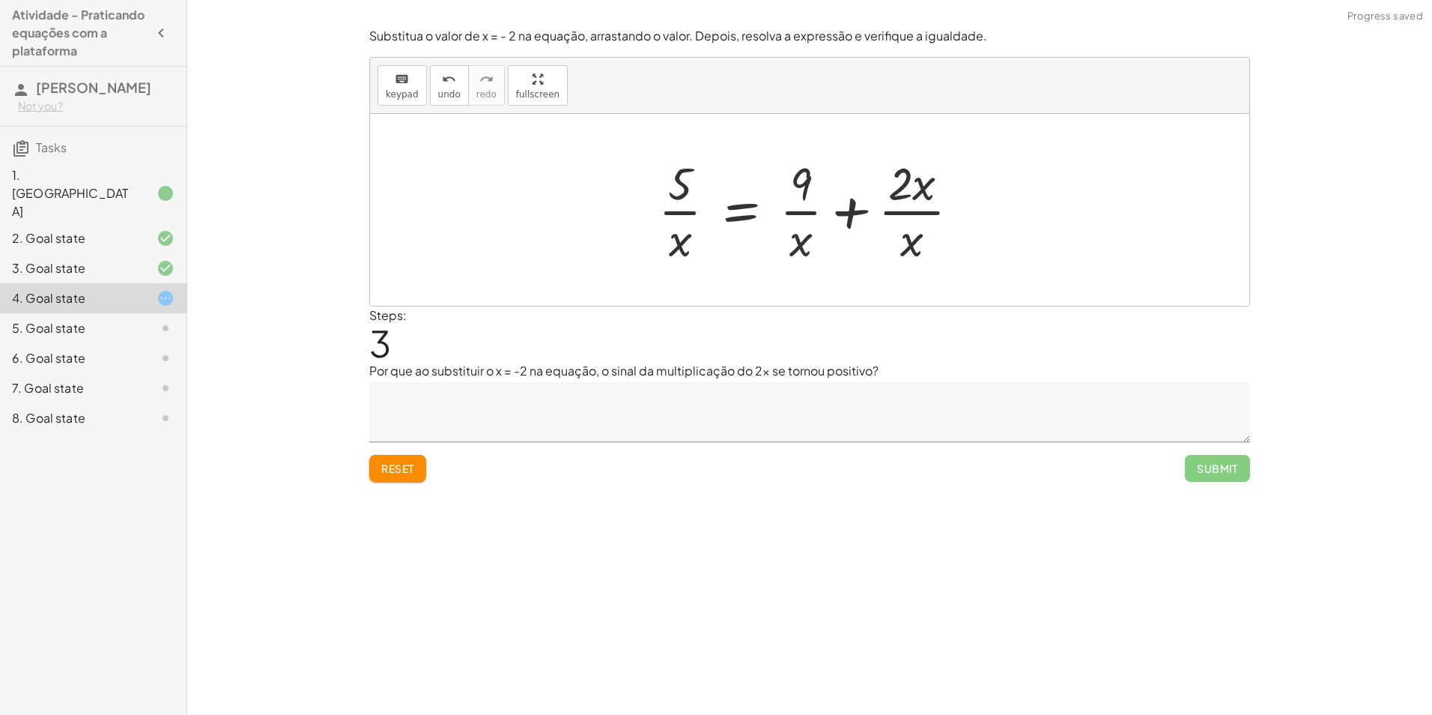
click at [848, 214] on div at bounding box center [815, 209] width 328 height 115
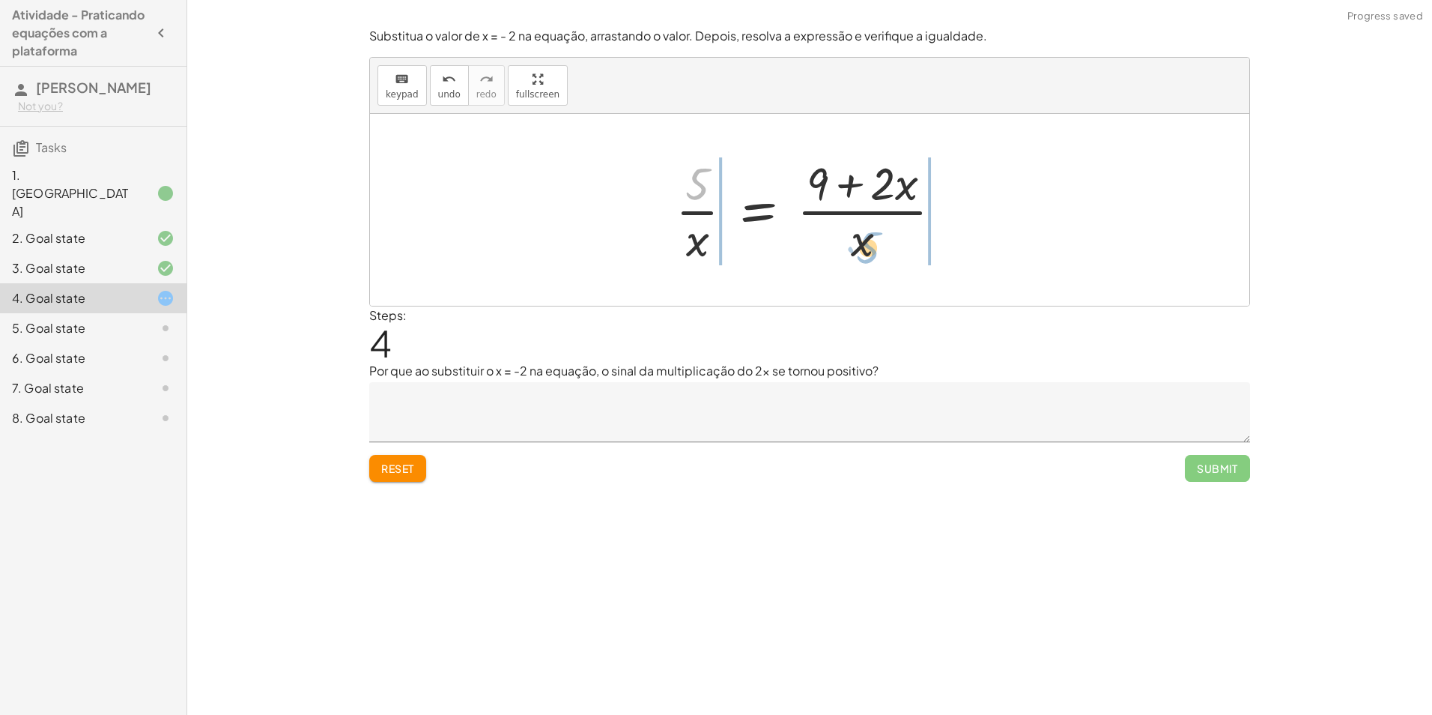
drag, startPoint x: 693, startPoint y: 187, endPoint x: 865, endPoint y: 252, distance: 183.3
click at [865, 252] on div at bounding box center [815, 209] width 294 height 115
drag, startPoint x: 973, startPoint y: 184, endPoint x: 860, endPoint y: 255, distance: 133.7
click at [860, 255] on div at bounding box center [815, 209] width 409 height 115
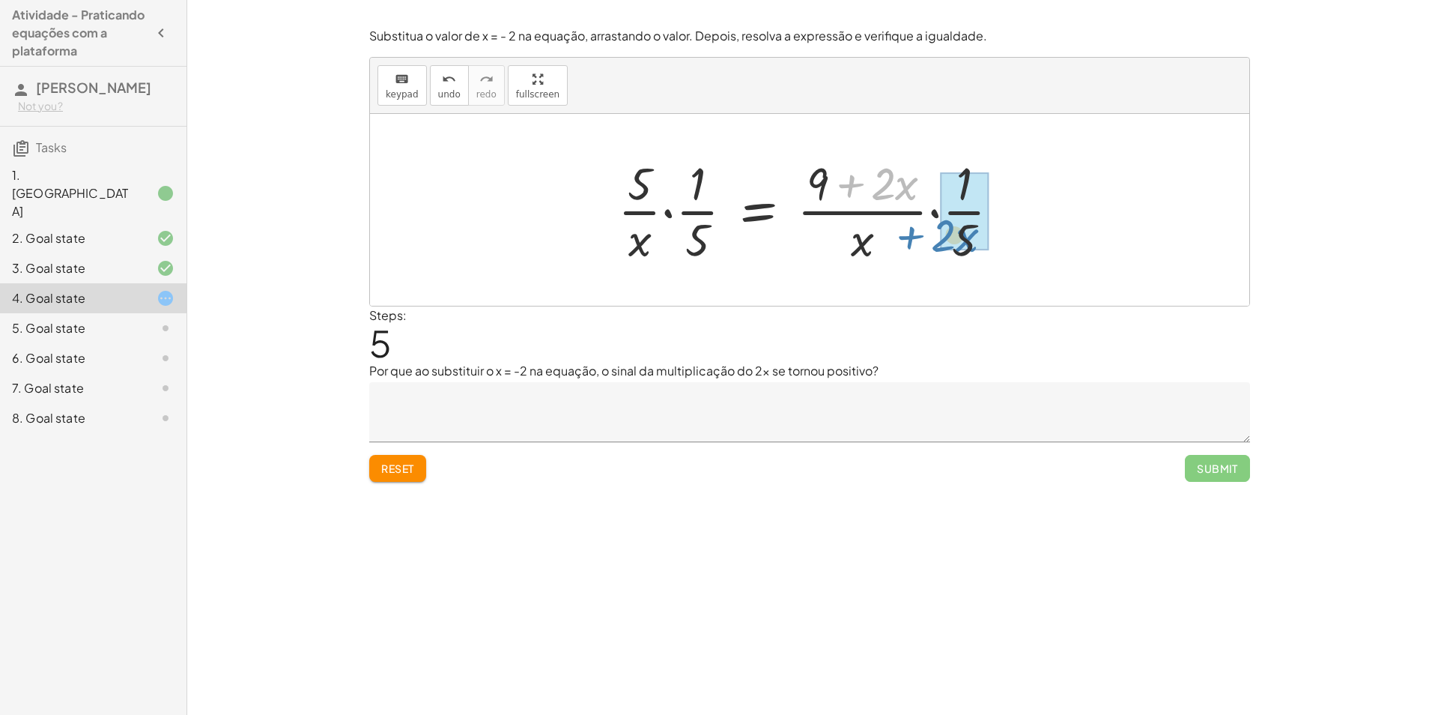
drag, startPoint x: 839, startPoint y: 174, endPoint x: 910, endPoint y: 232, distance: 92.1
click at [910, 232] on div at bounding box center [815, 209] width 409 height 115
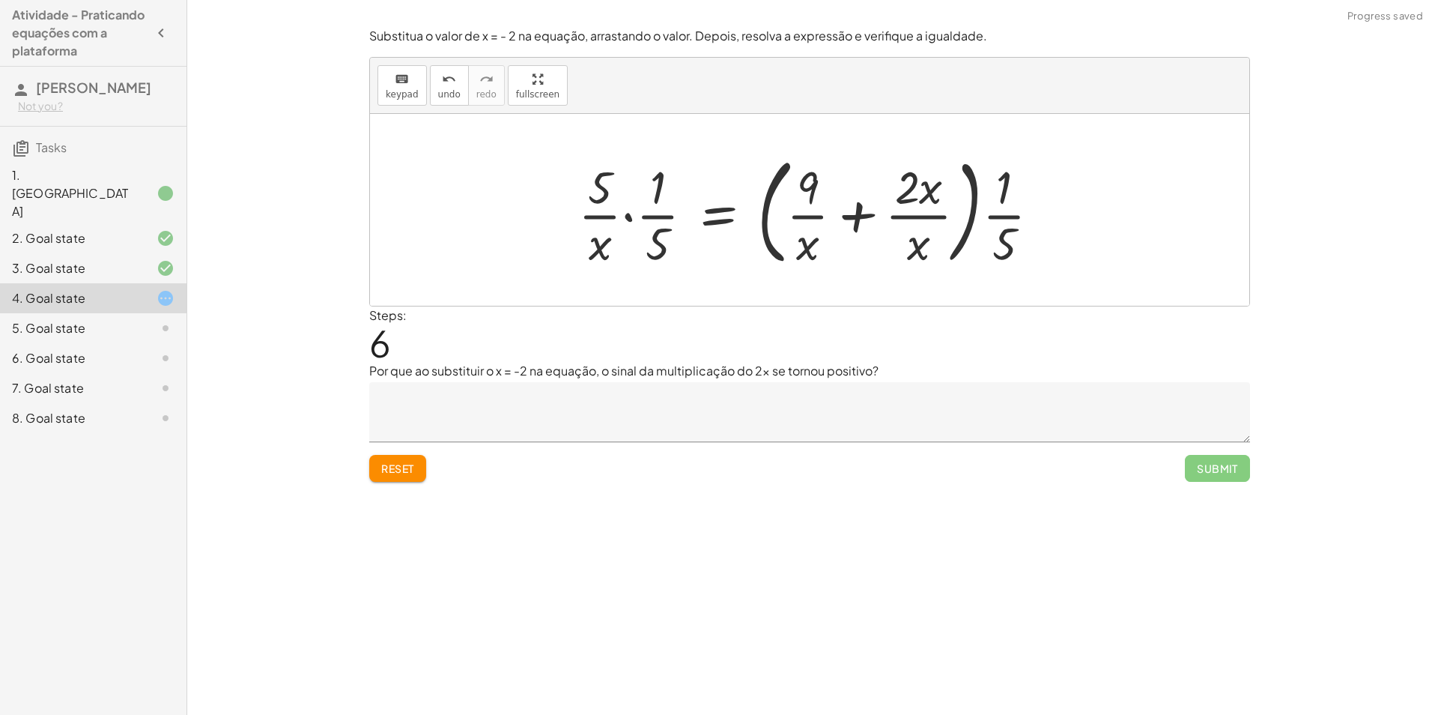
click at [847, 205] on div at bounding box center [815, 210] width 489 height 124
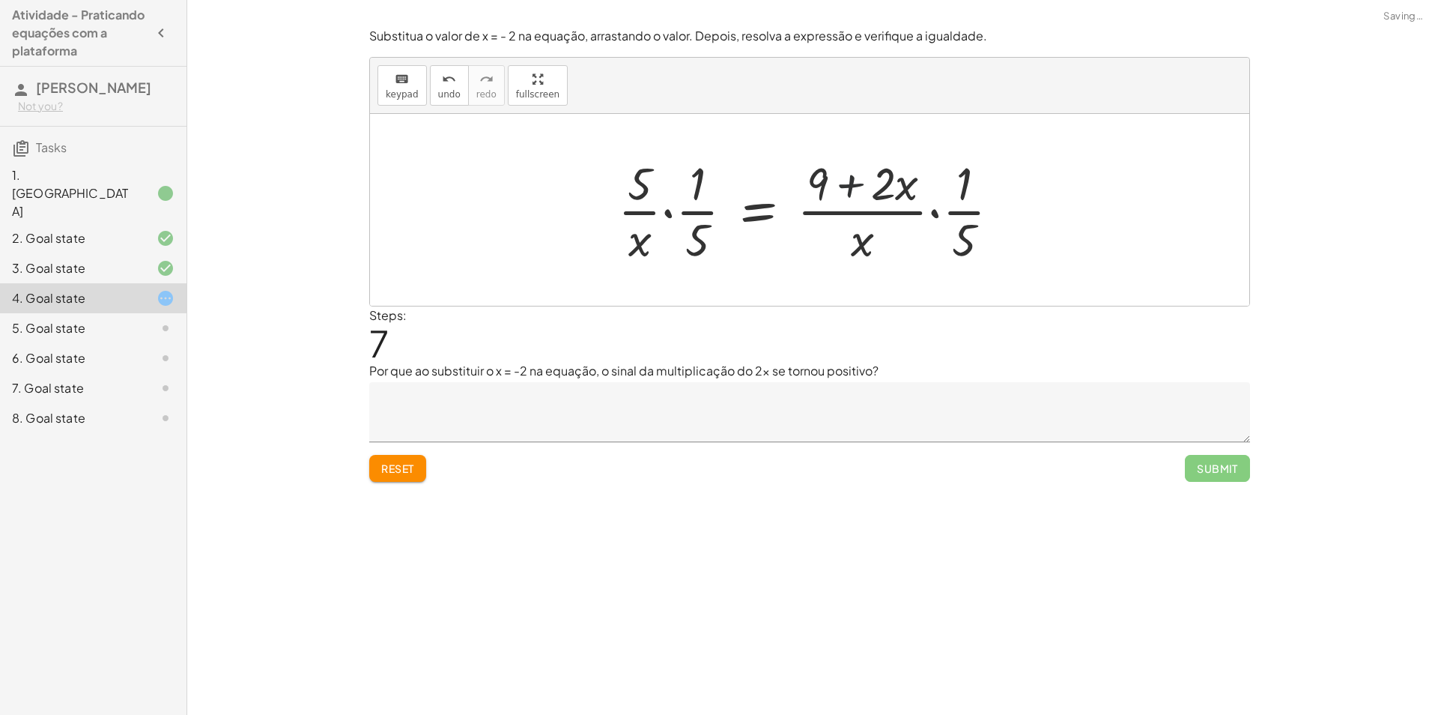
click at [853, 183] on div at bounding box center [815, 209] width 409 height 115
click at [760, 214] on div at bounding box center [815, 209] width 409 height 115
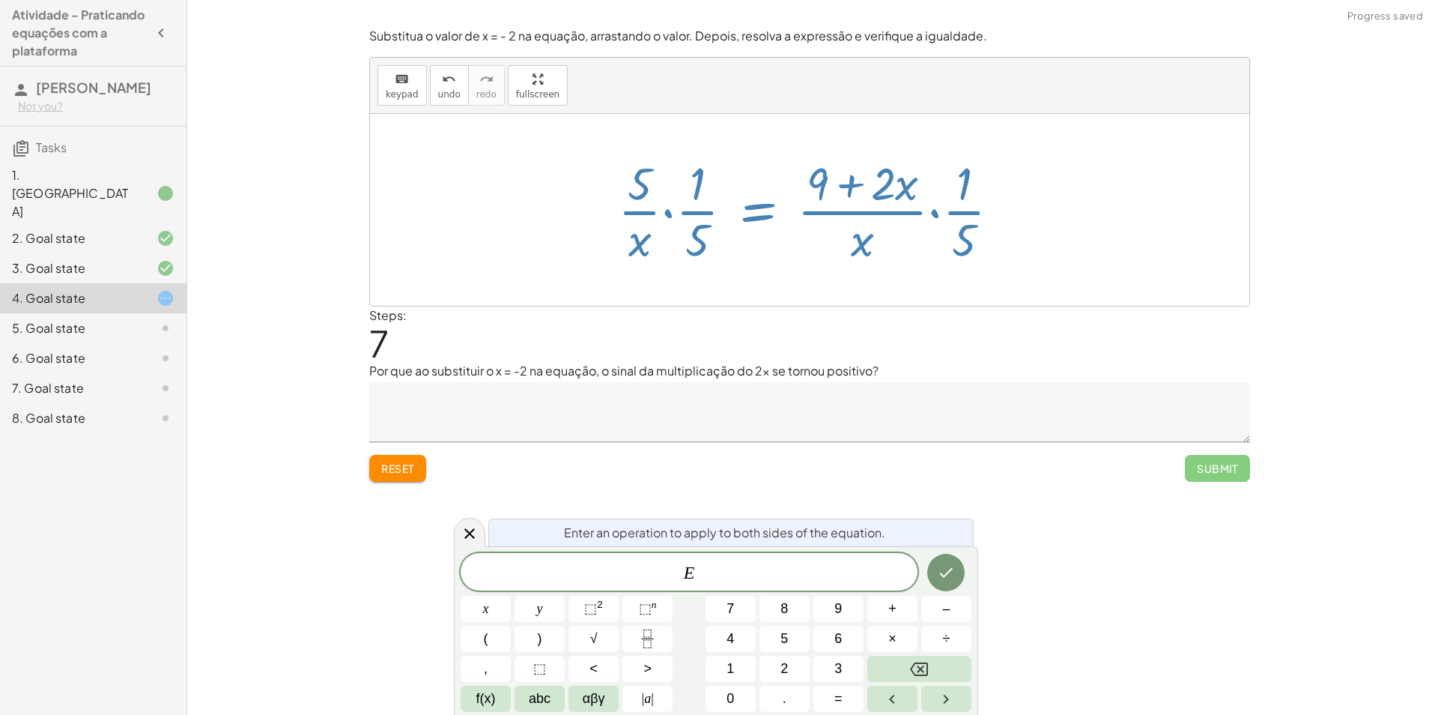
click at [665, 212] on div at bounding box center [815, 209] width 409 height 115
click at [693, 261] on div at bounding box center [815, 209] width 409 height 115
click at [693, 288] on div at bounding box center [810, 210] width 880 height 192
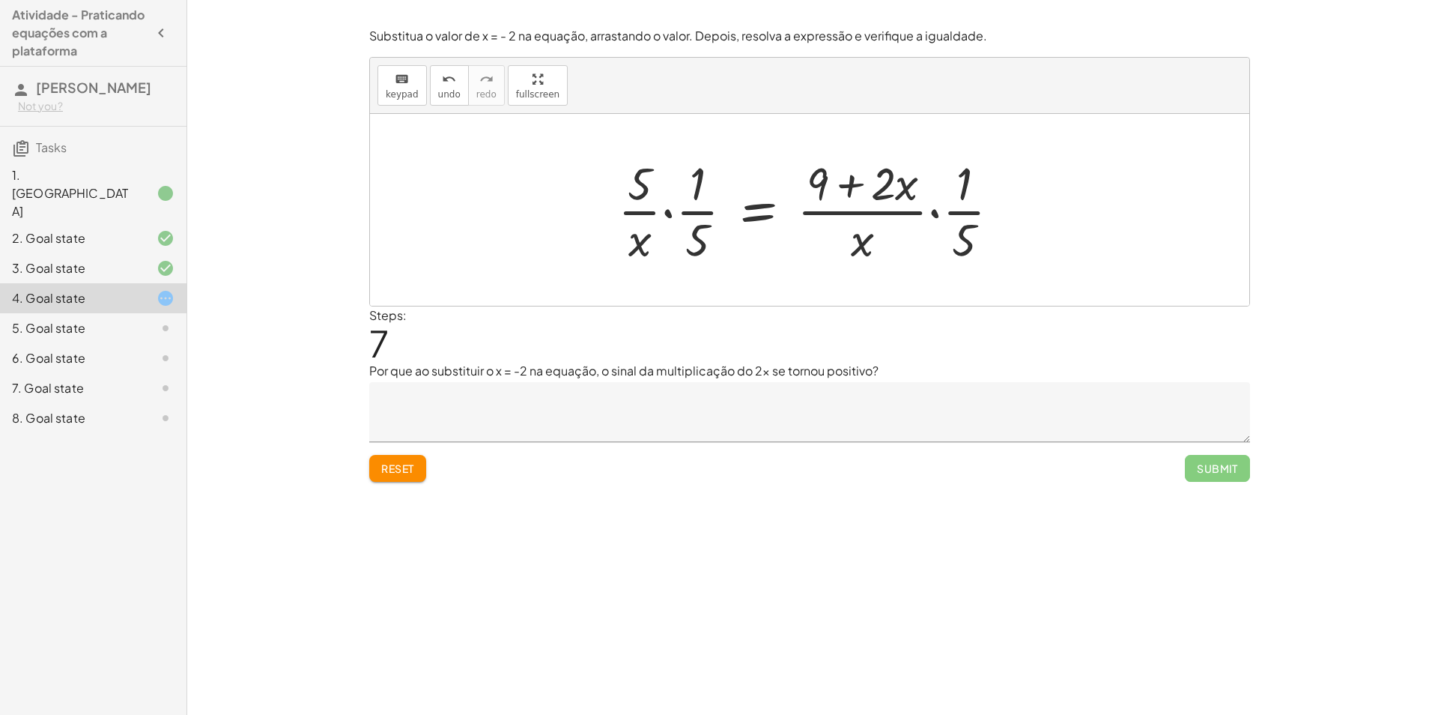
click at [669, 212] on div at bounding box center [815, 209] width 409 height 115
click at [669, 212] on div at bounding box center [833, 209] width 375 height 115
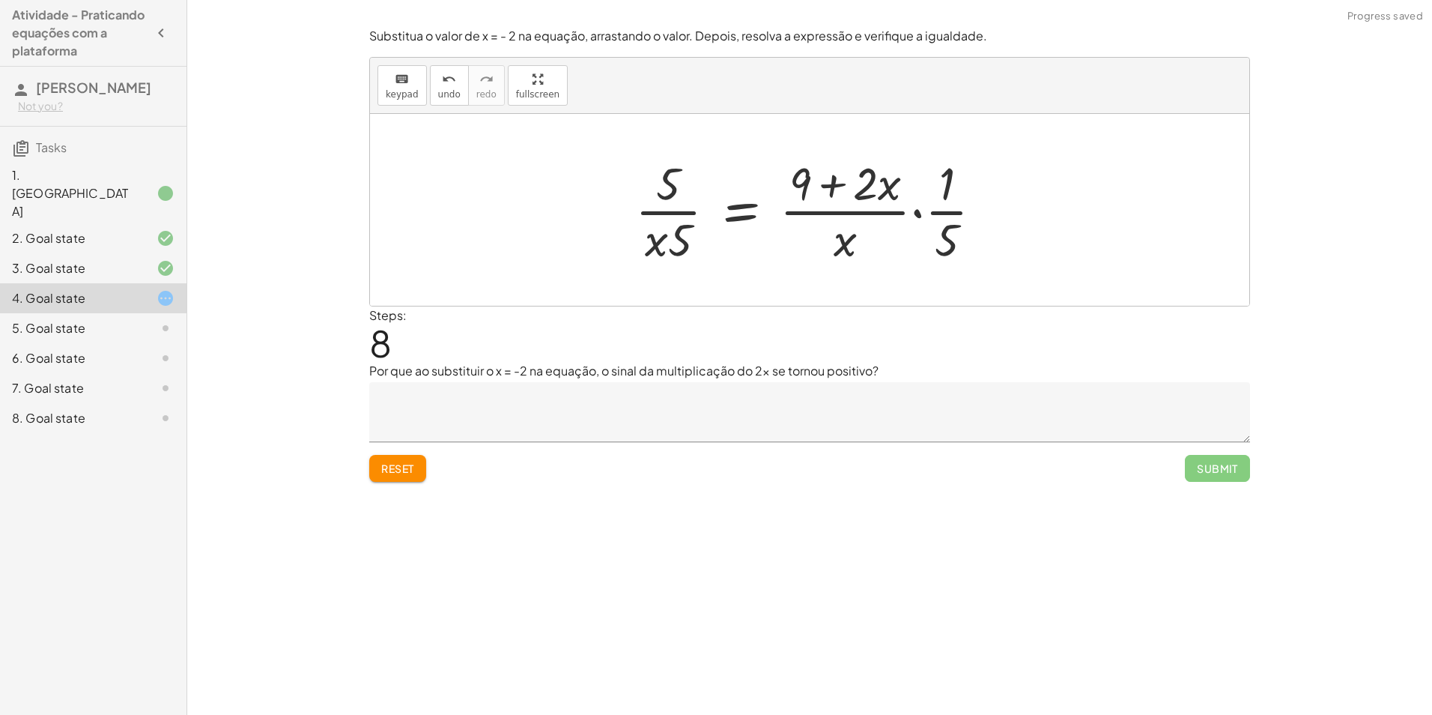
click at [915, 213] on div at bounding box center [815, 209] width 375 height 115
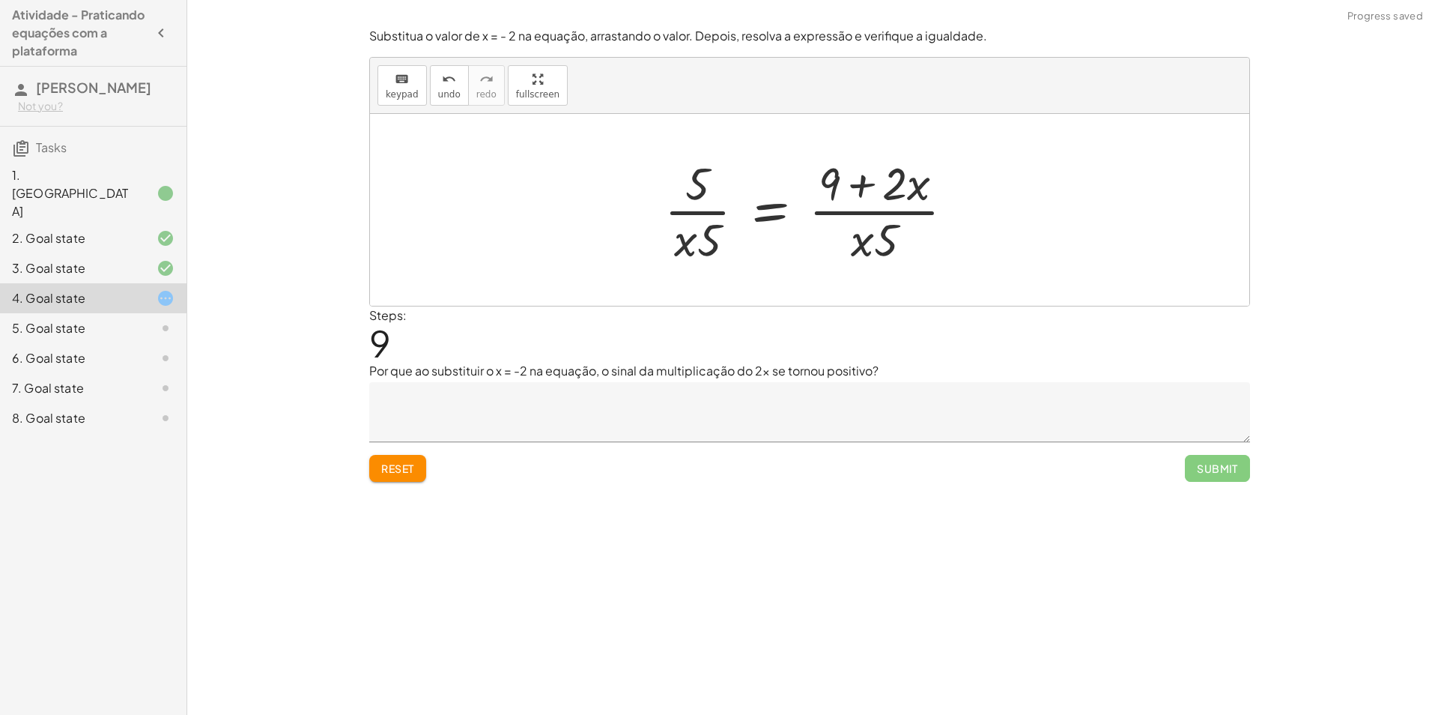
click at [773, 210] on div at bounding box center [815, 209] width 317 height 115
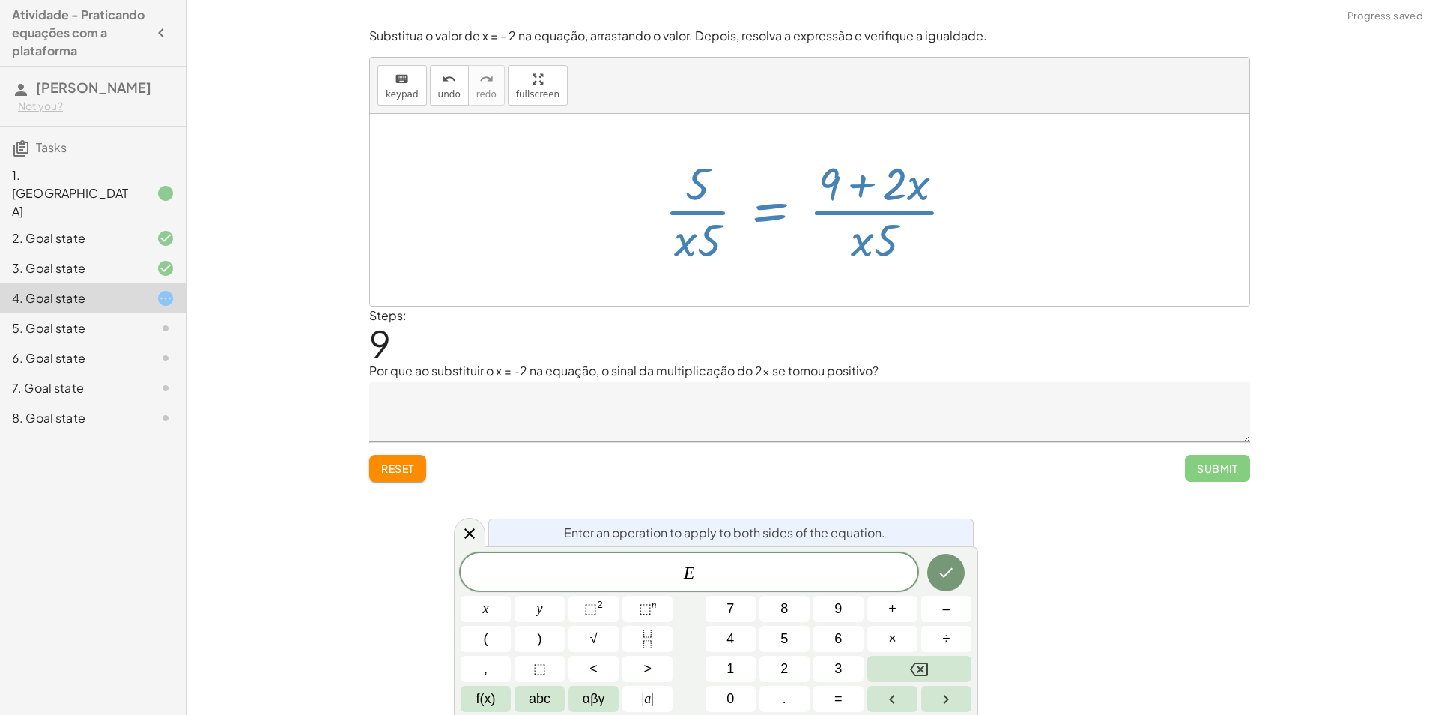
click at [773, 210] on div at bounding box center [815, 209] width 317 height 115
click at [772, 272] on div at bounding box center [810, 210] width 880 height 192
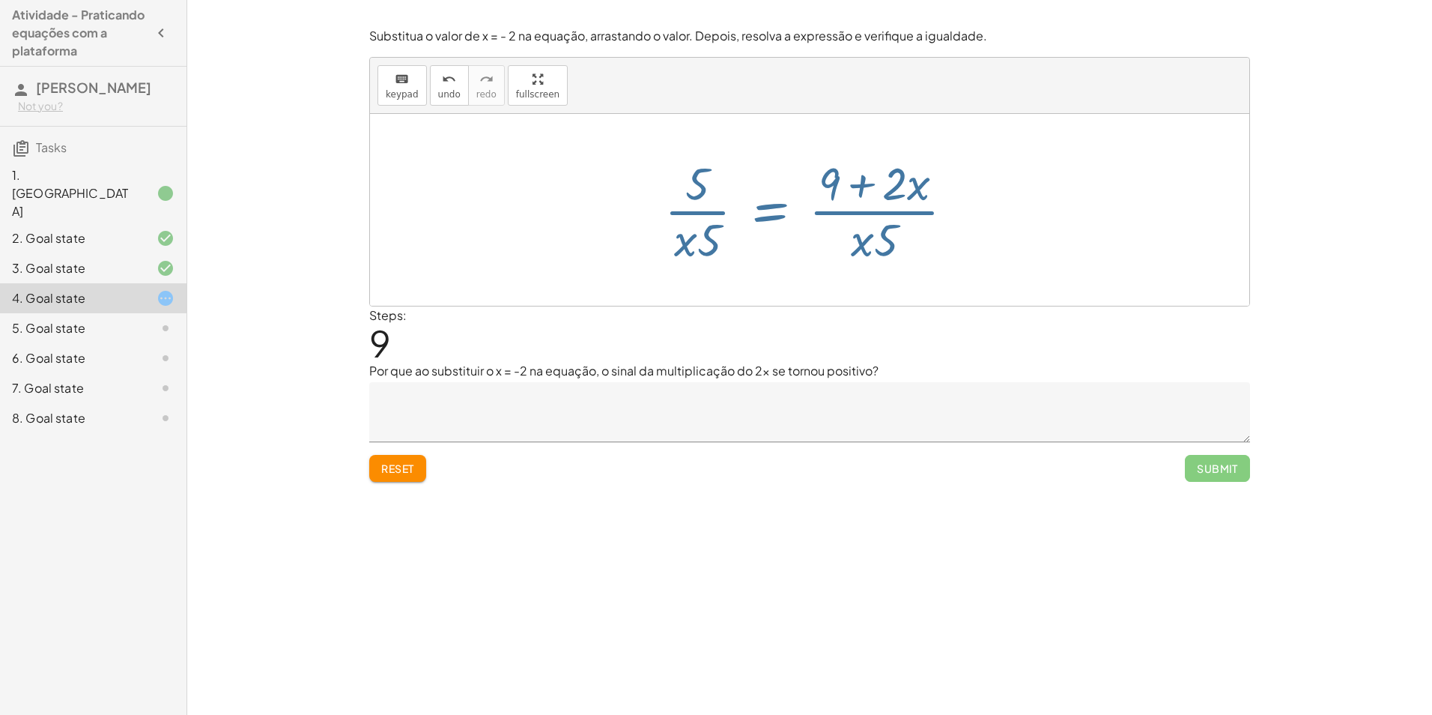
click at [772, 272] on div at bounding box center [810, 210] width 880 height 192
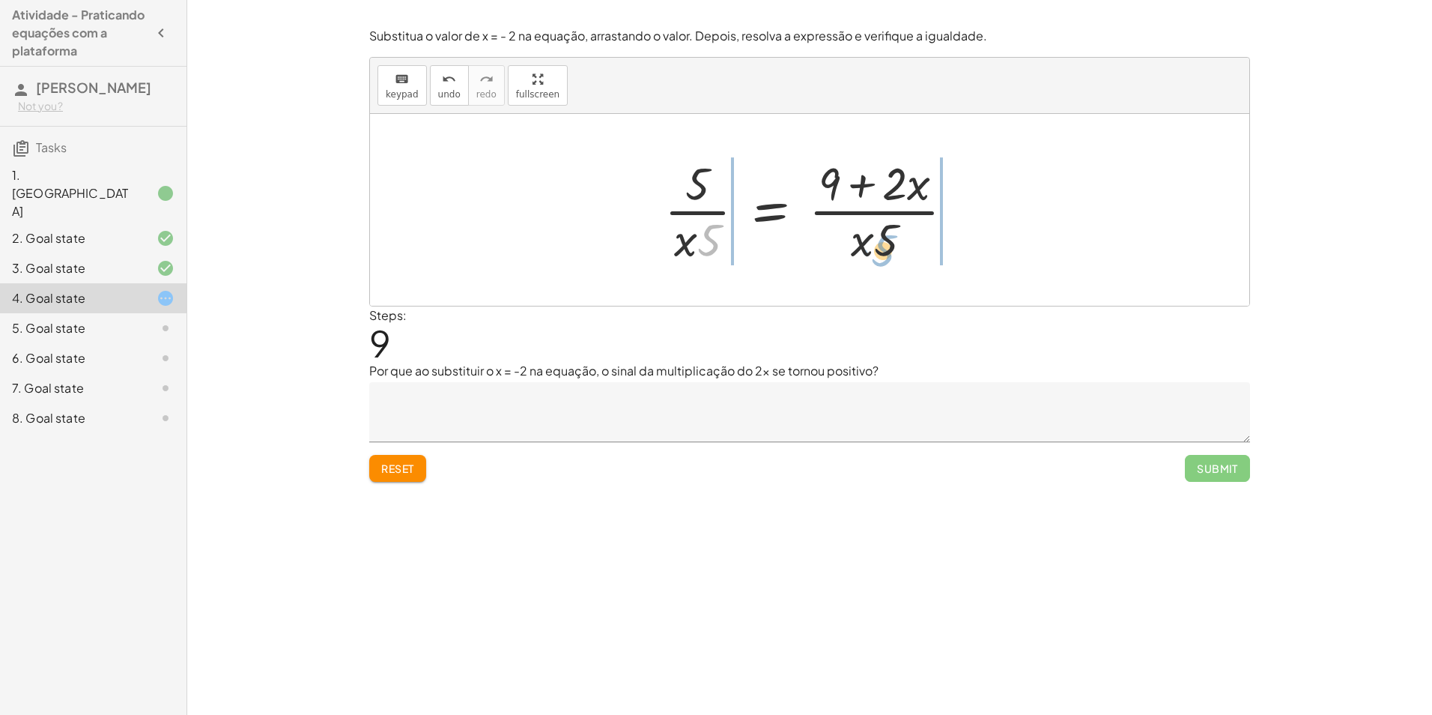
drag, startPoint x: 704, startPoint y: 251, endPoint x: 880, endPoint y: 262, distance: 175.7
click at [880, 262] on div at bounding box center [815, 209] width 317 height 115
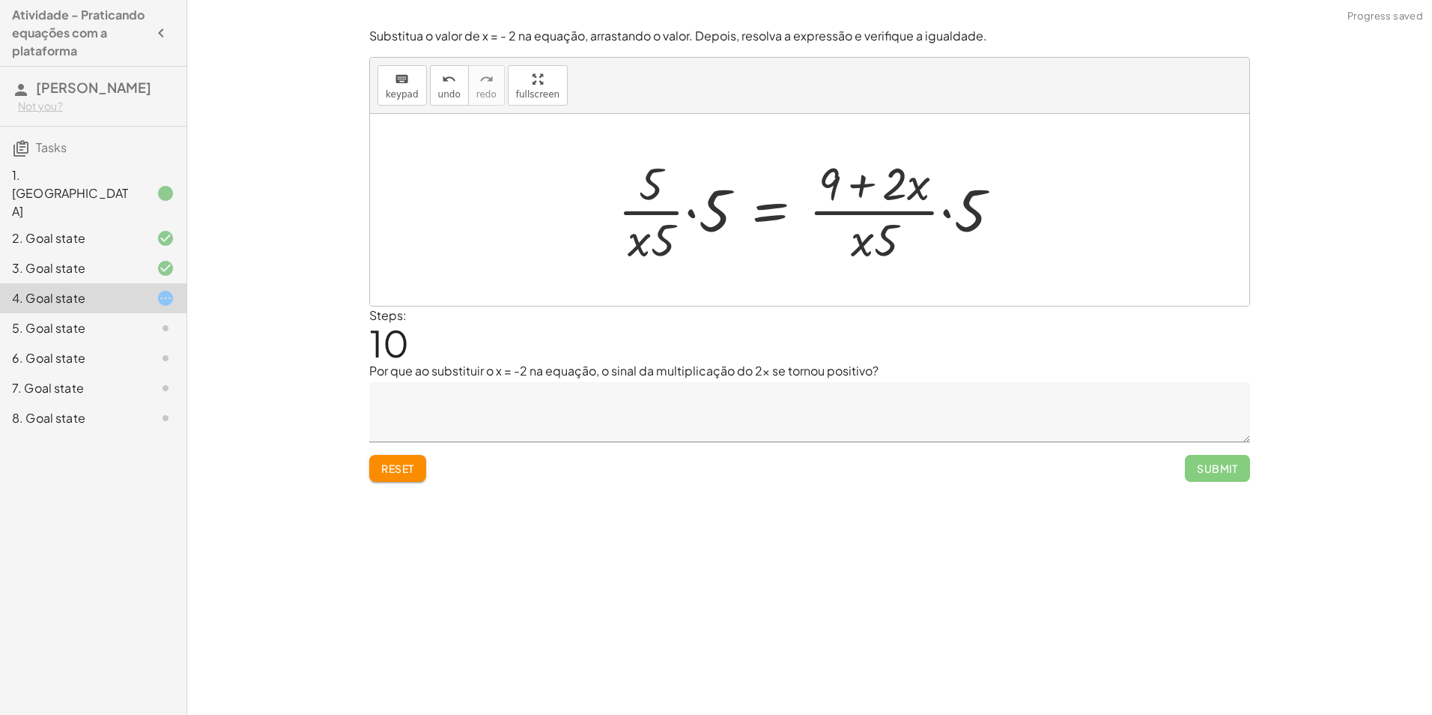
click at [695, 214] on div at bounding box center [816, 209] width 410 height 115
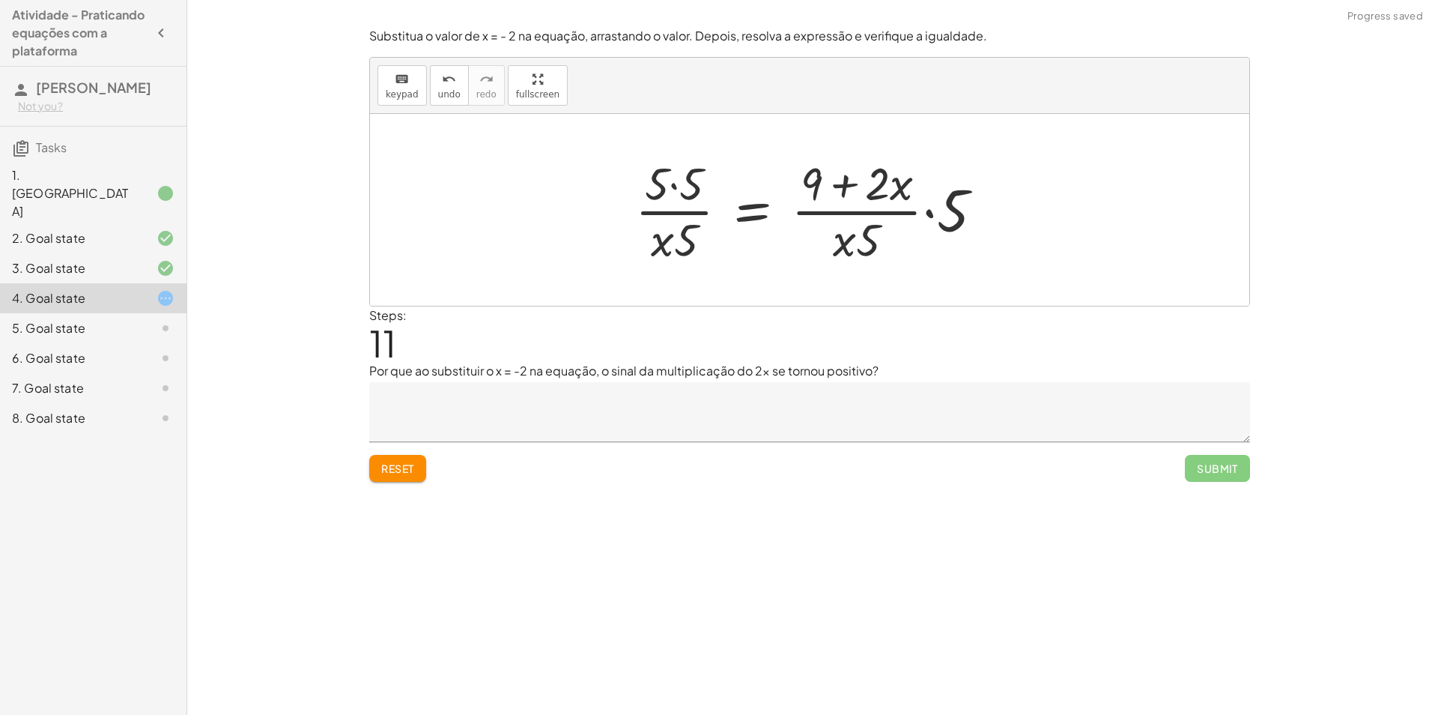
click at [930, 214] on div at bounding box center [815, 209] width 375 height 115
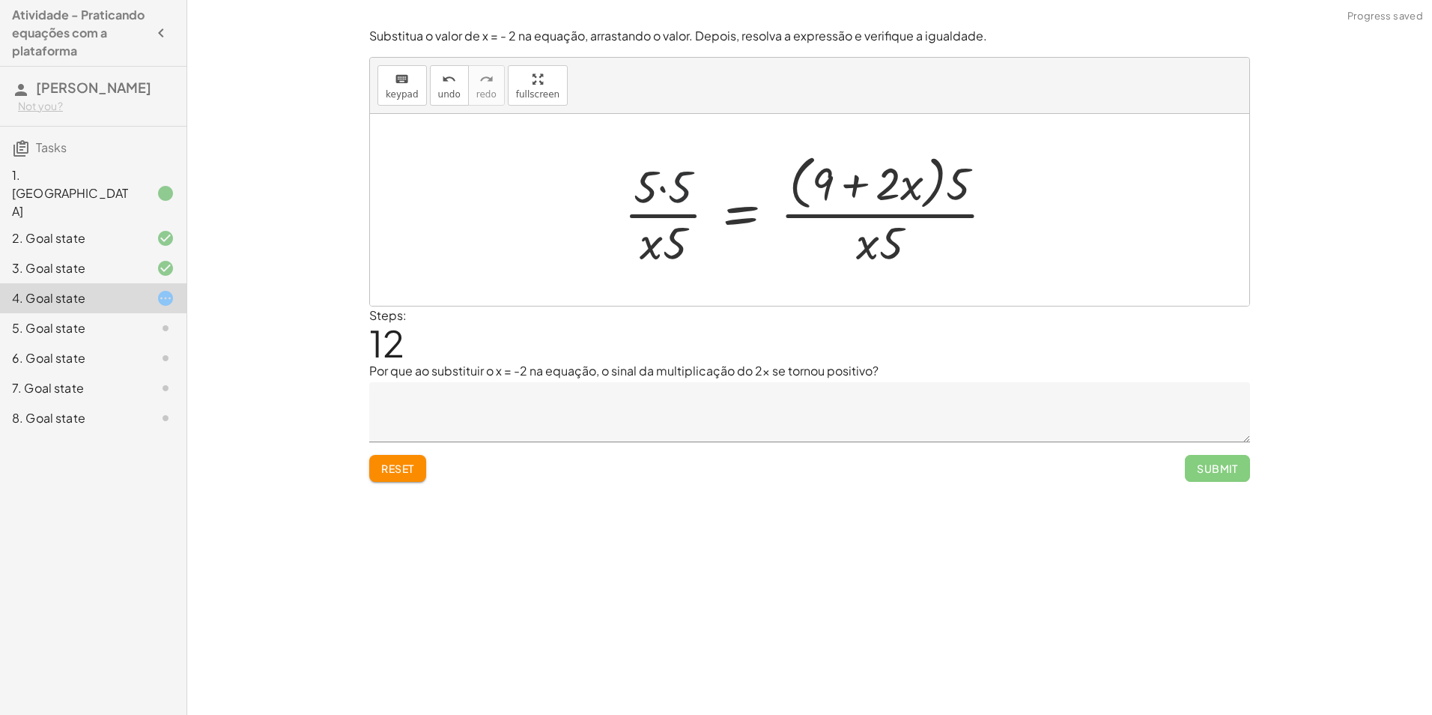
click at [674, 189] on div at bounding box center [815, 209] width 397 height 122
click at [408, 464] on span "Reset" at bounding box center [397, 468] width 33 height 13
